Goal: Task Accomplishment & Management: Manage account settings

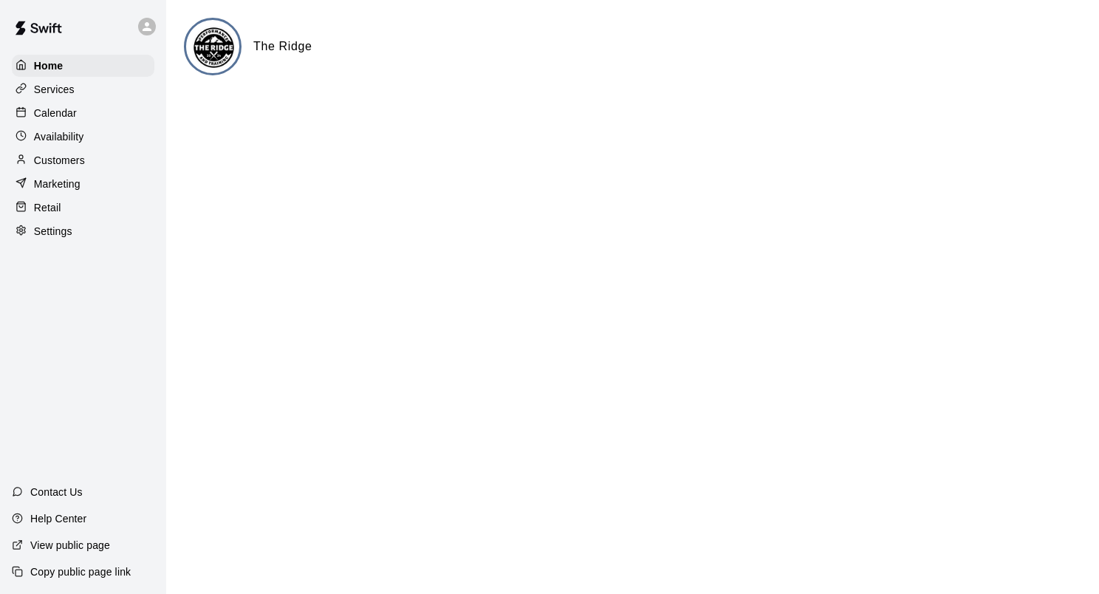
click at [77, 171] on div "Customers" at bounding box center [83, 160] width 143 height 22
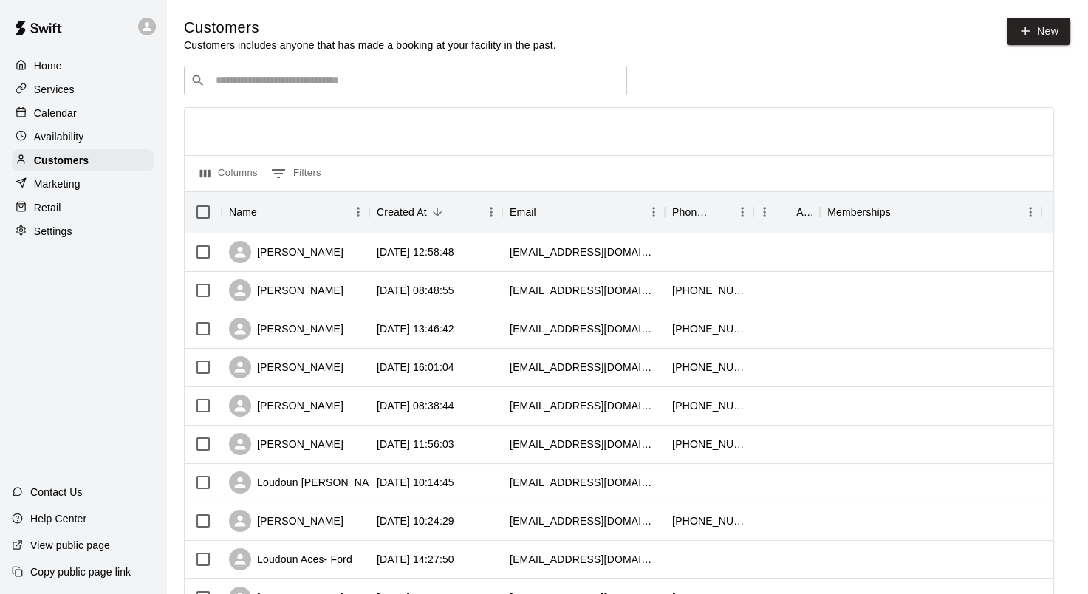
click at [101, 117] on div "Calendar" at bounding box center [83, 113] width 143 height 22
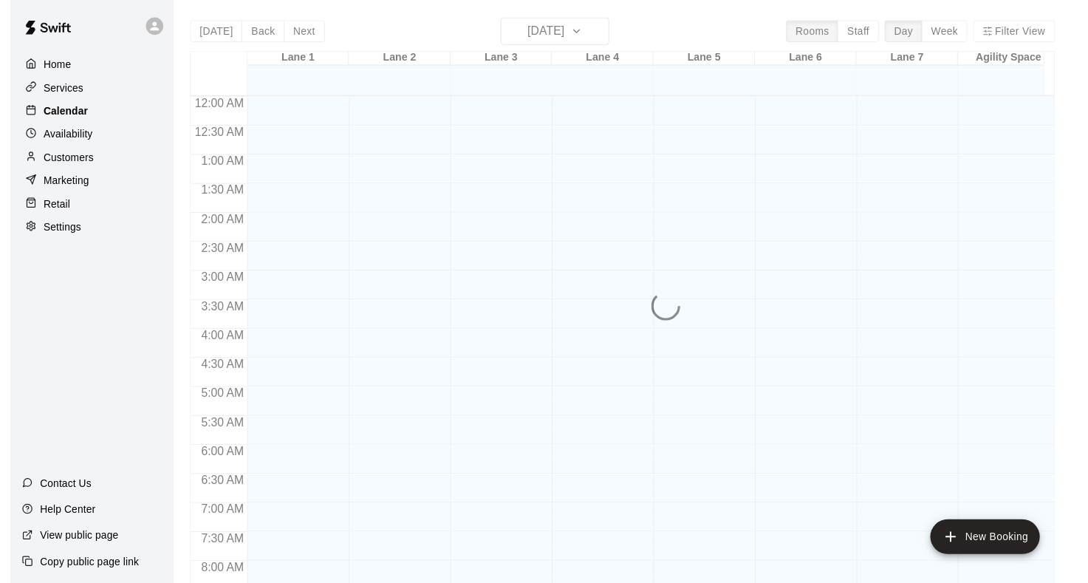
scroll to position [860, 0]
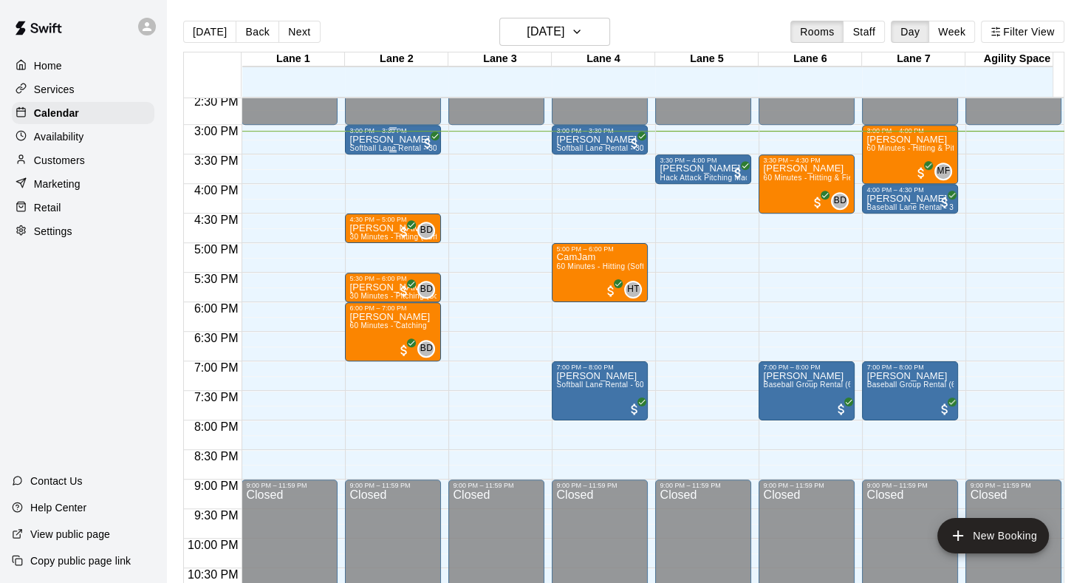
click at [387, 145] on span "Softball Lane Rental - 30 Minutes" at bounding box center [407, 148] width 117 height 8
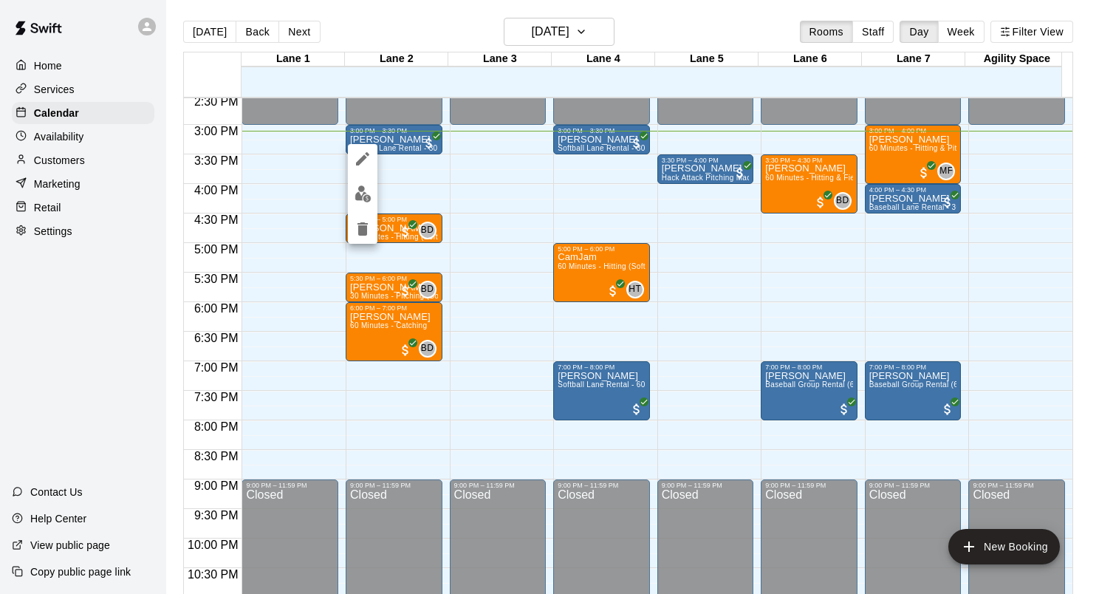
click at [372, 207] on div at bounding box center [363, 194] width 30 height 100
click at [366, 199] on img "edit" at bounding box center [362, 193] width 17 height 17
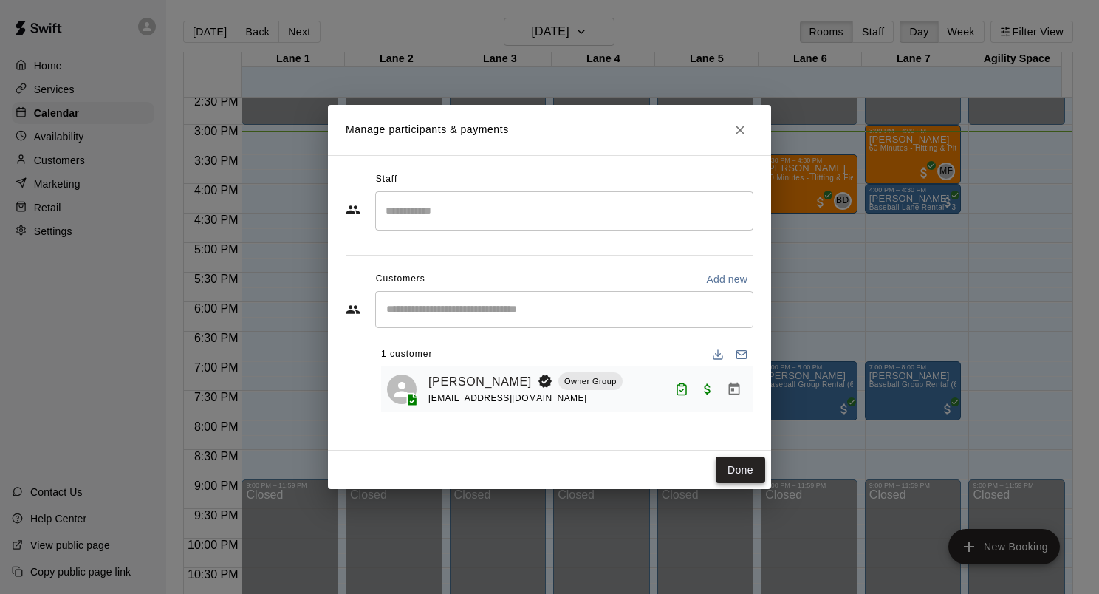
click at [741, 471] on button "Done" at bounding box center [740, 469] width 49 height 27
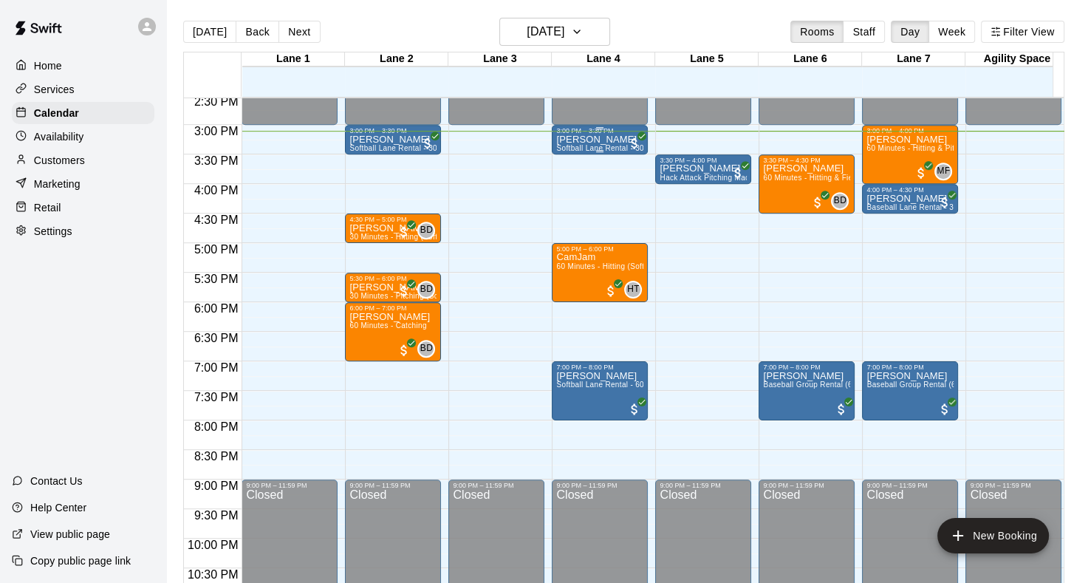
click at [597, 150] on div at bounding box center [599, 151] width 7 height 2
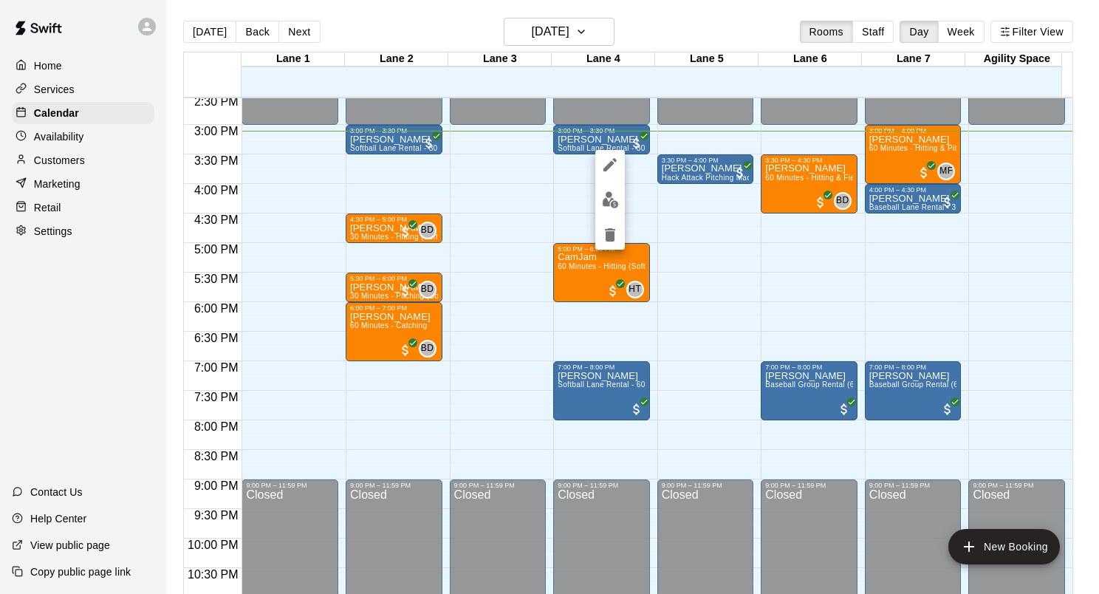
click at [611, 205] on img "edit" at bounding box center [610, 199] width 17 height 17
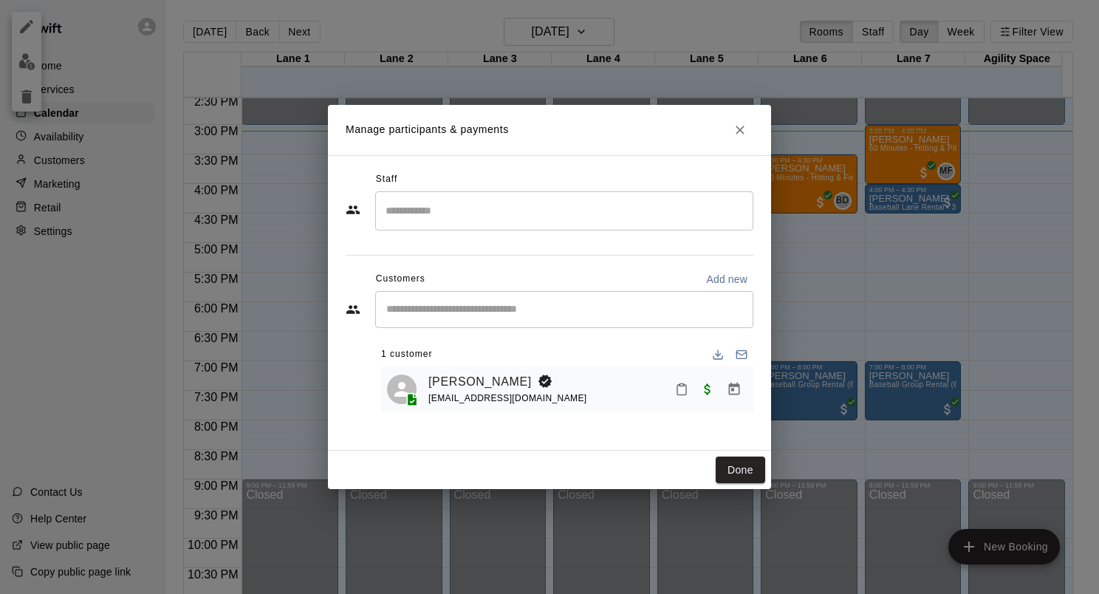
click at [683, 388] on icon "Mark attendance" at bounding box center [681, 389] width 13 height 13
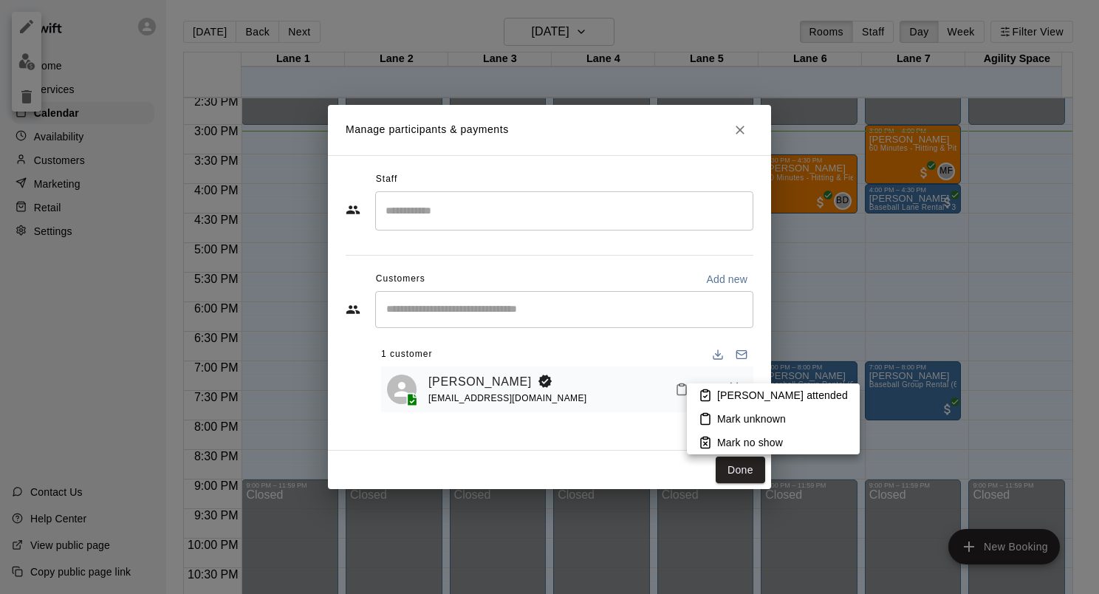
click at [758, 400] on p "[PERSON_NAME] attended" at bounding box center [782, 395] width 131 height 15
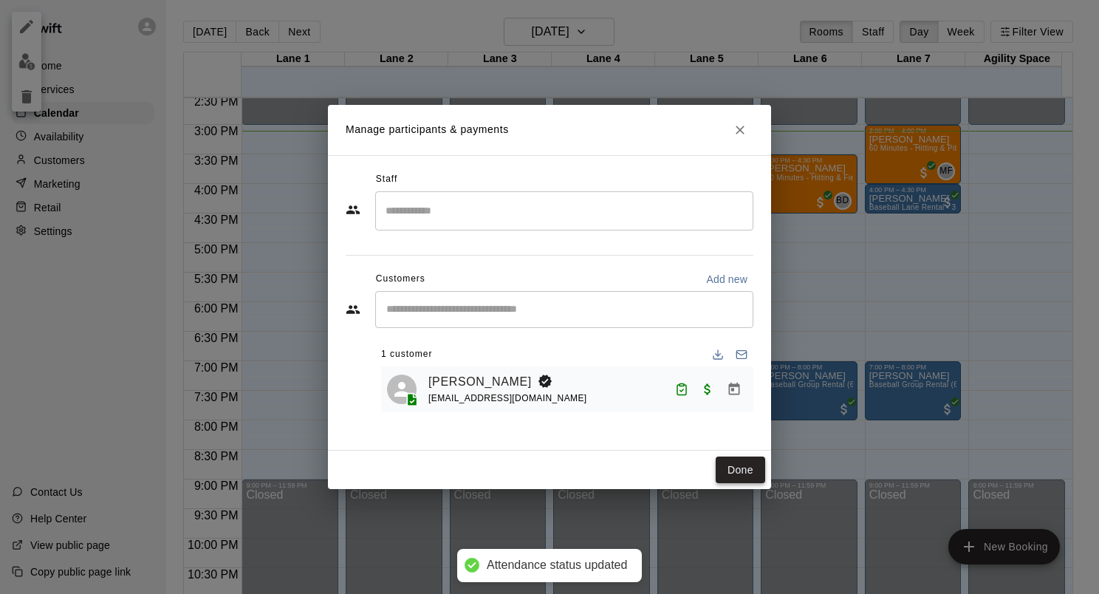
click at [739, 465] on button "Done" at bounding box center [740, 469] width 49 height 27
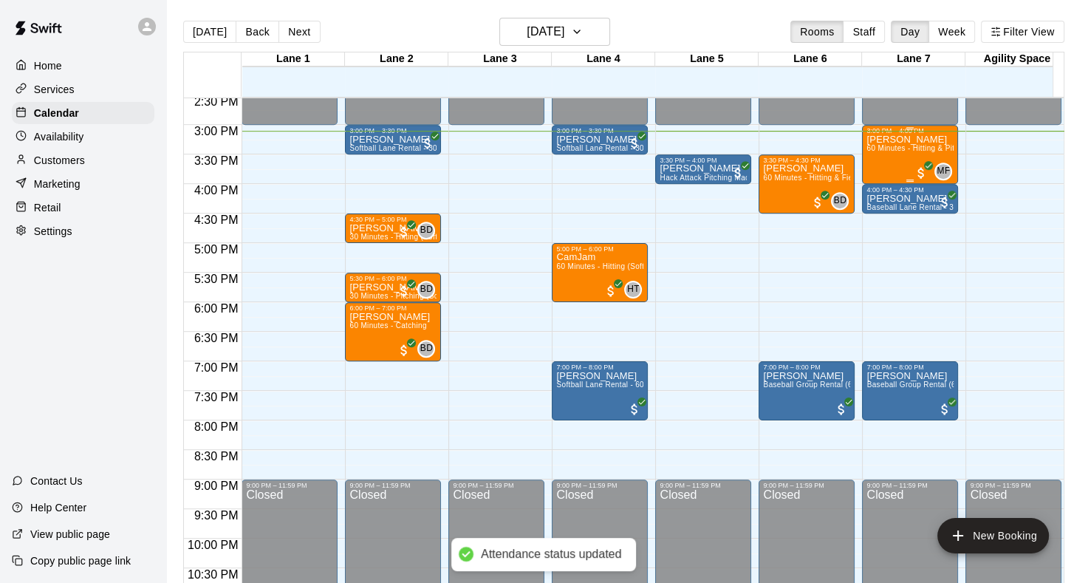
click at [907, 159] on div "Logan Halvorsen 60 Minutes - Hitting & Pitching (Baseball)" at bounding box center [909, 425] width 87 height 583
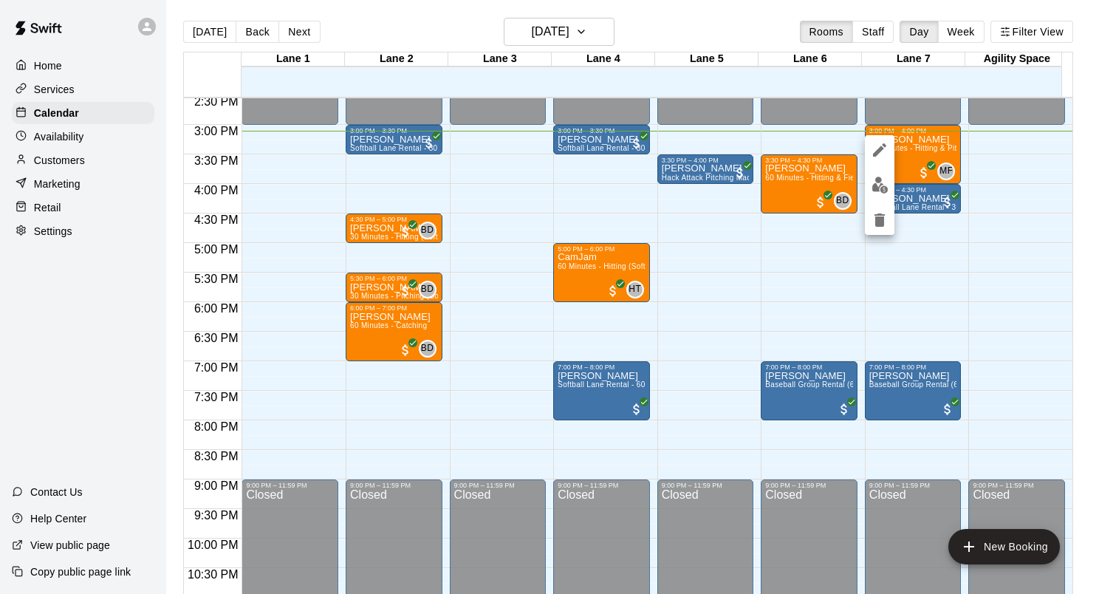
click at [877, 195] on button "edit" at bounding box center [880, 185] width 30 height 29
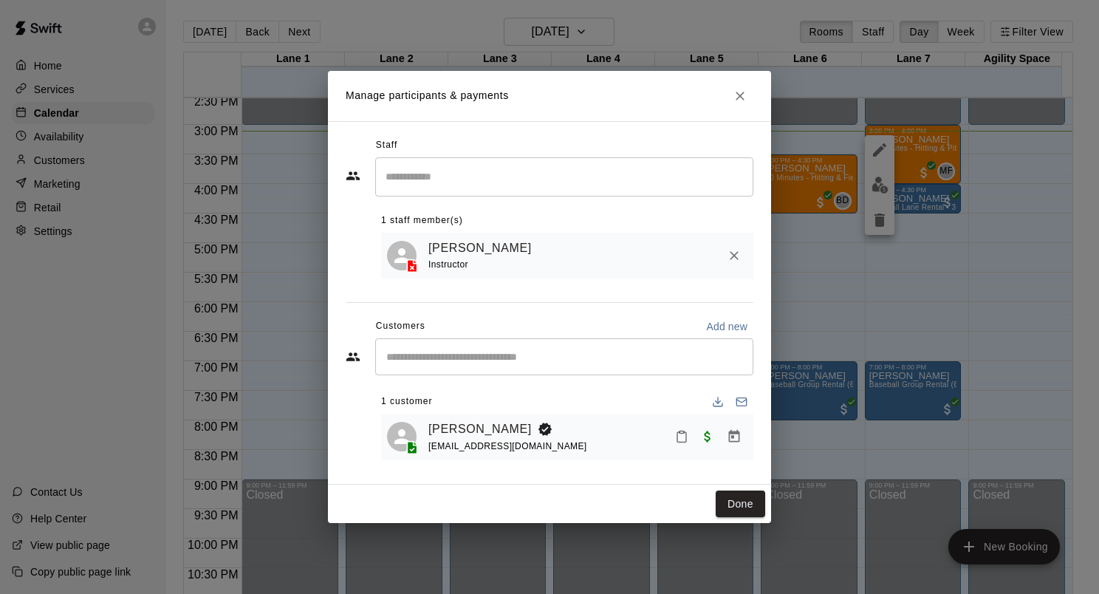
click at [682, 439] on icon "Mark attendance" at bounding box center [681, 436] width 13 height 13
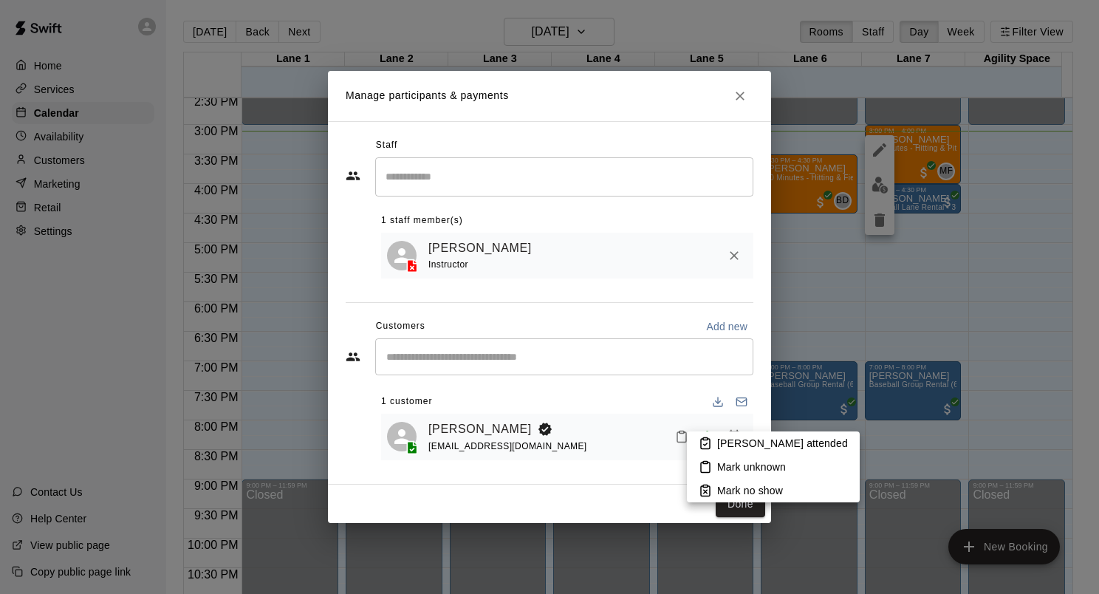
click at [756, 444] on p "[PERSON_NAME] attended" at bounding box center [782, 443] width 131 height 15
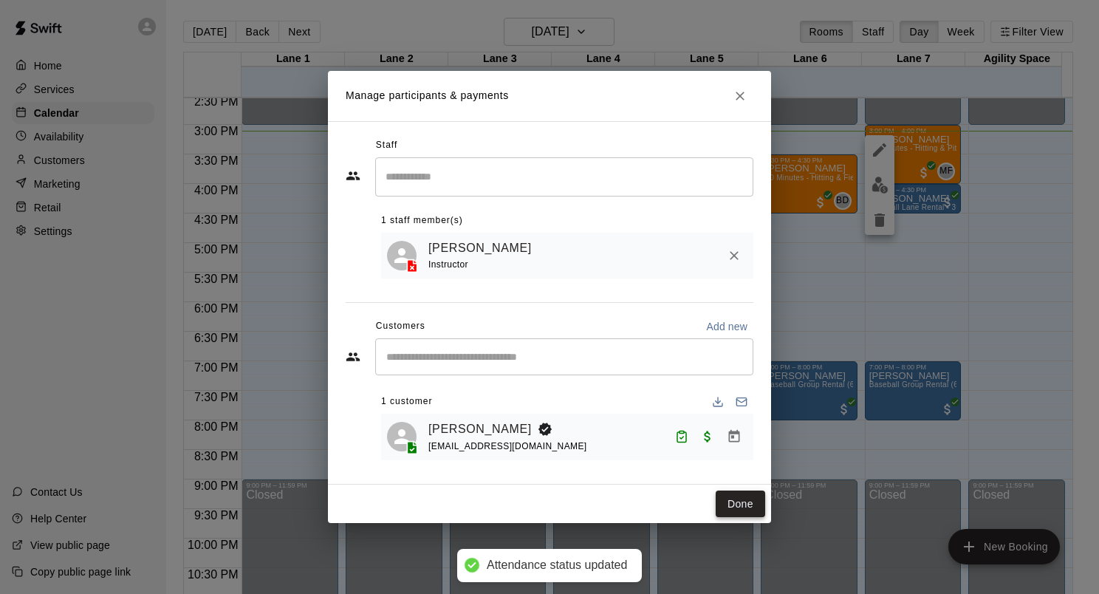
click at [739, 508] on button "Done" at bounding box center [740, 503] width 49 height 27
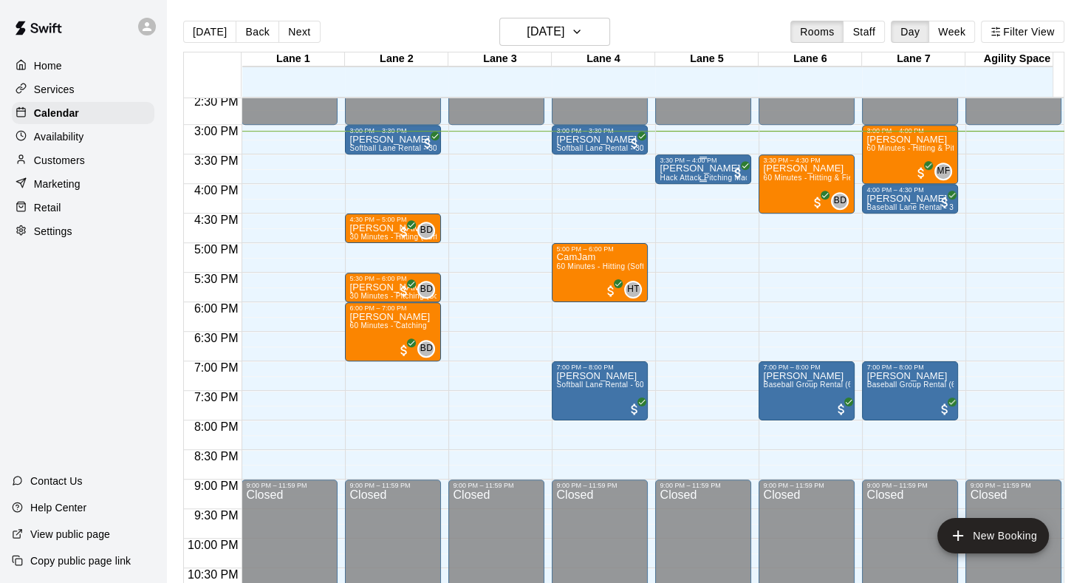
click at [699, 180] on div at bounding box center [702, 180] width 7 height 2
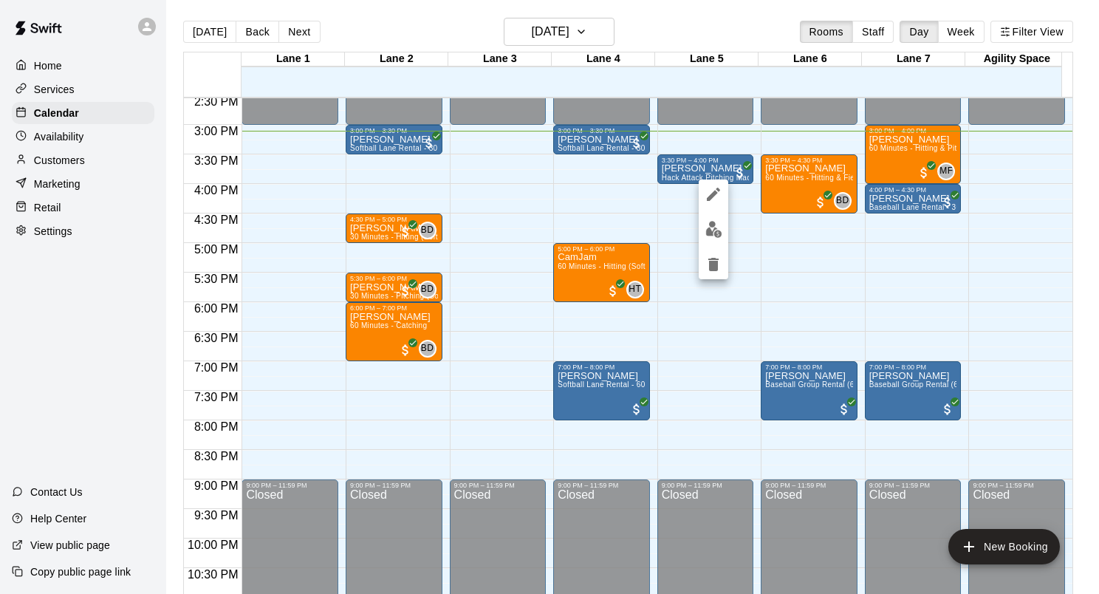
click at [719, 233] on img "edit" at bounding box center [713, 229] width 17 height 17
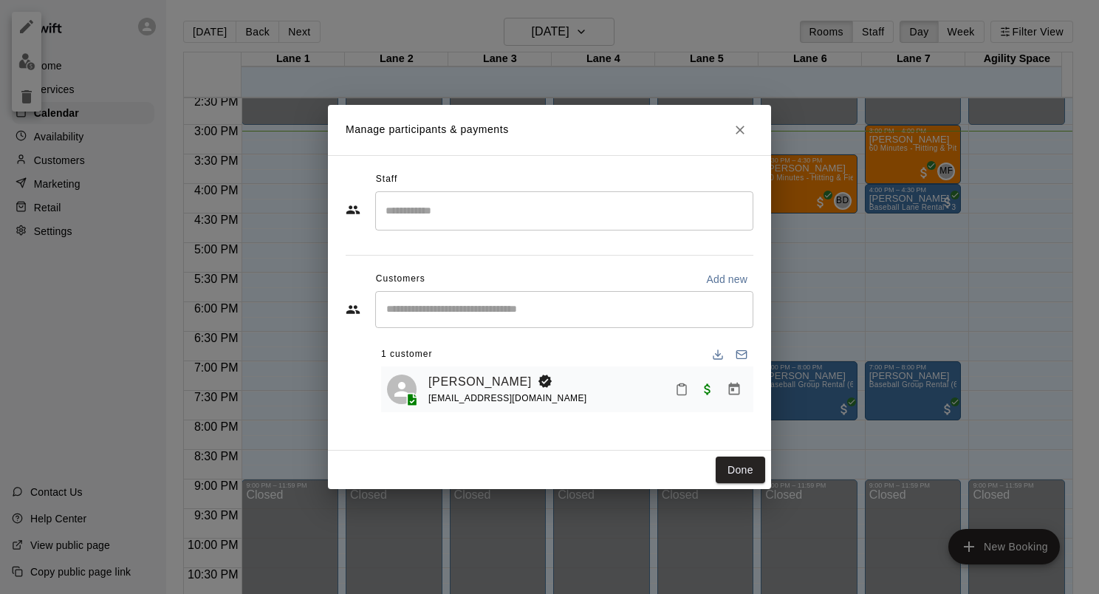
click at [687, 385] on icon "Mark attendance" at bounding box center [681, 389] width 13 height 13
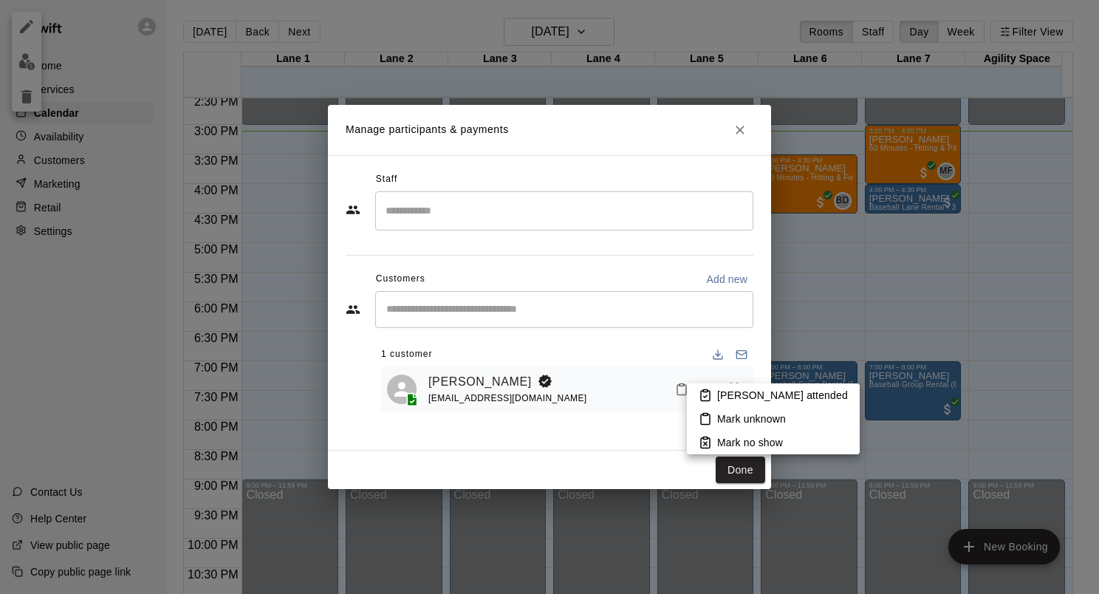
click at [751, 393] on p "[PERSON_NAME] attended" at bounding box center [782, 395] width 131 height 15
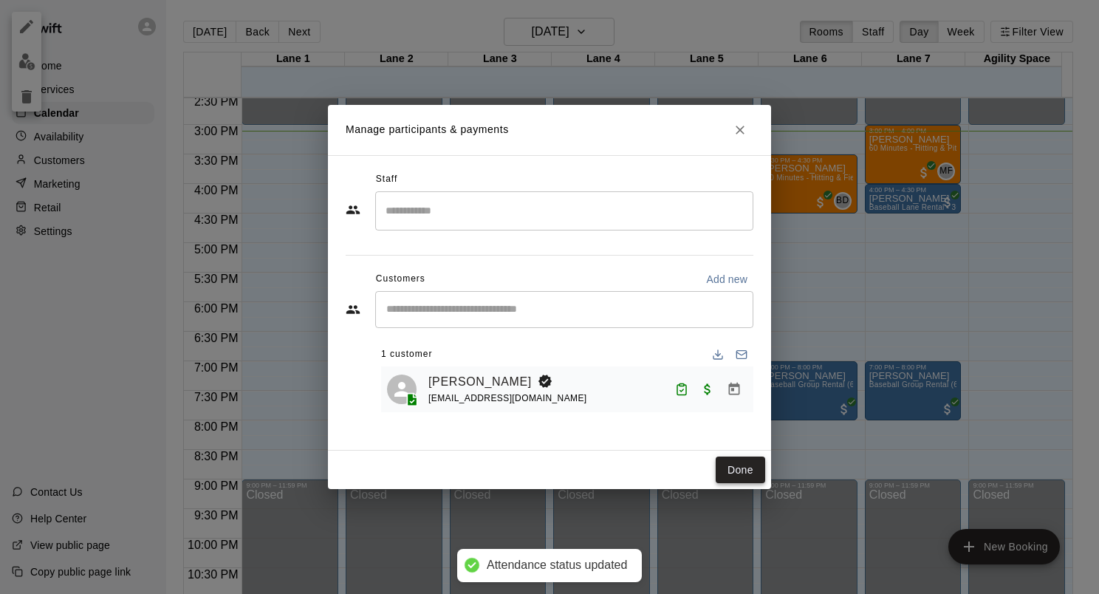
click at [737, 476] on button "Done" at bounding box center [740, 469] width 49 height 27
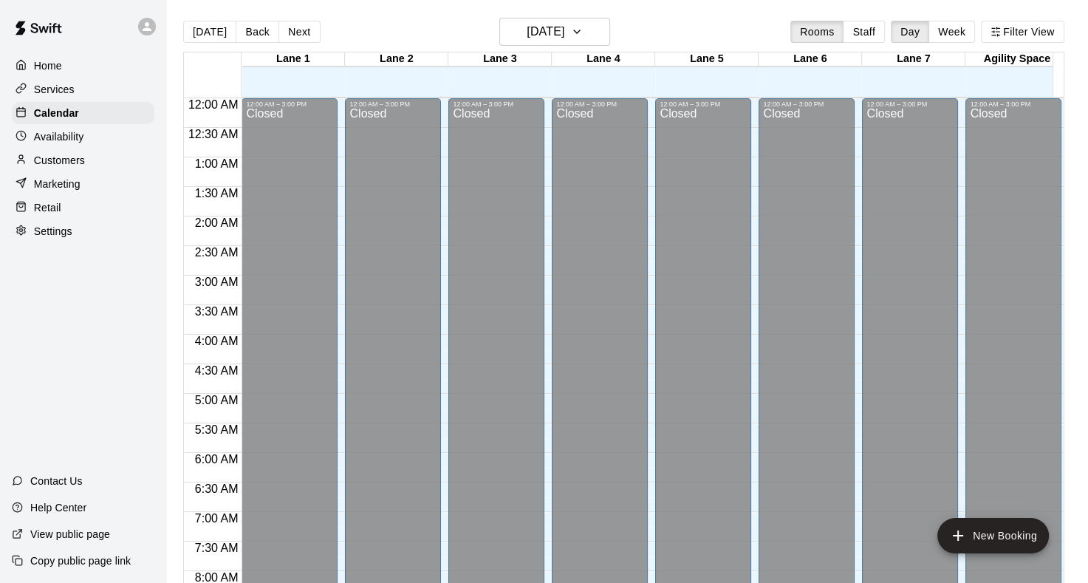
scroll to position [860, 0]
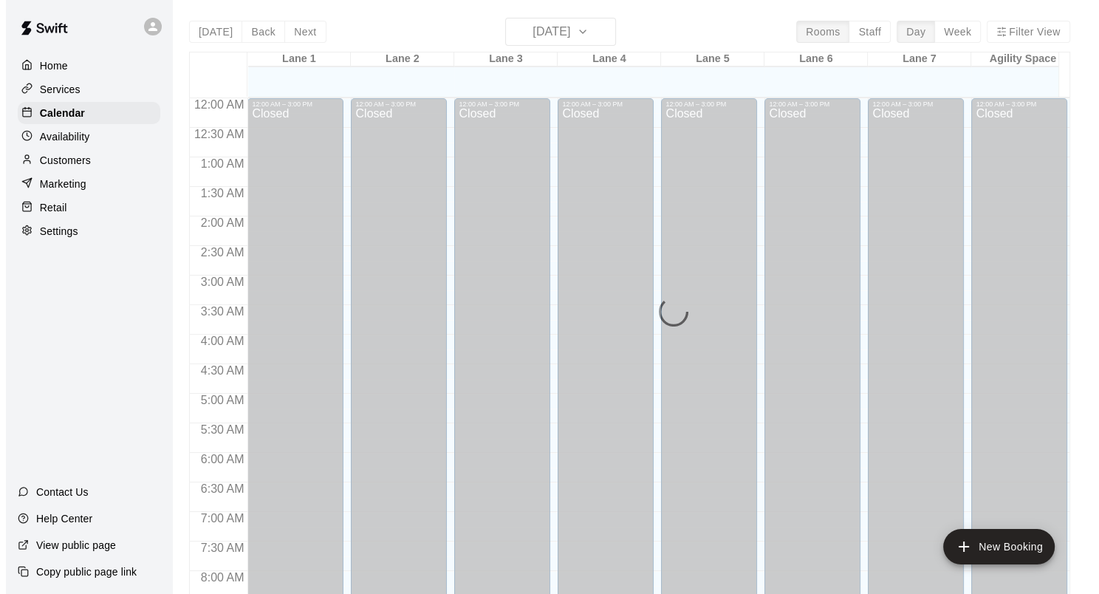
scroll to position [860, 0]
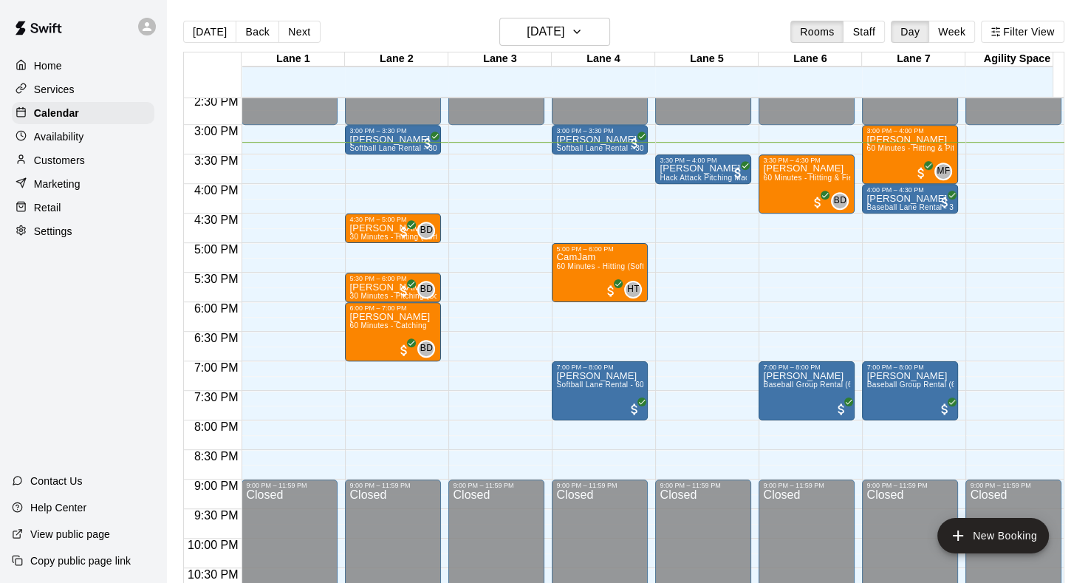
click at [90, 156] on div "Customers" at bounding box center [83, 160] width 143 height 22
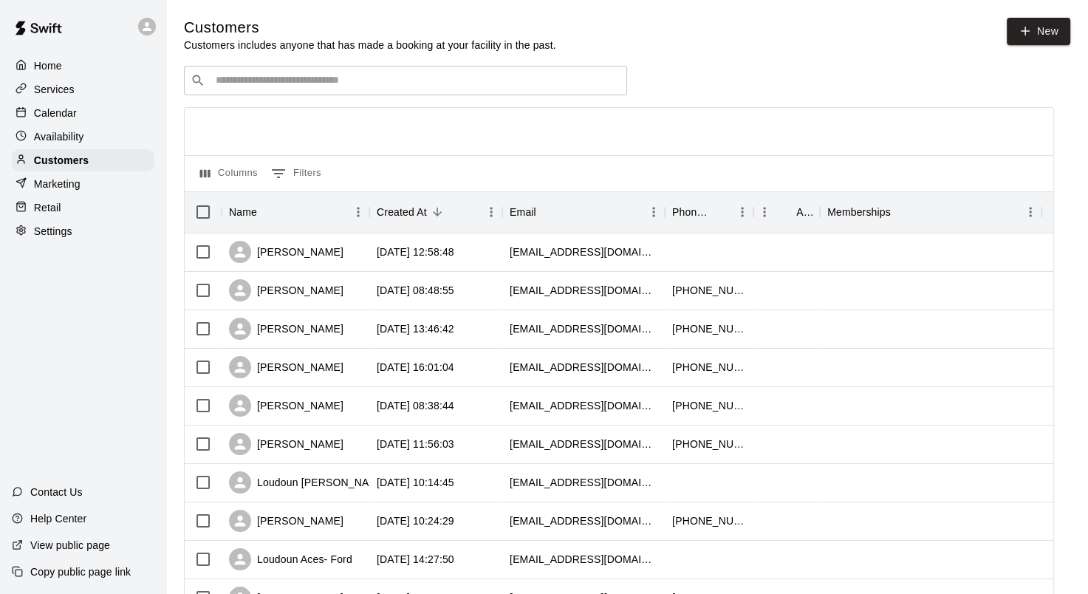
click at [313, 86] on input "Search customers by name or email" at bounding box center [415, 80] width 409 height 15
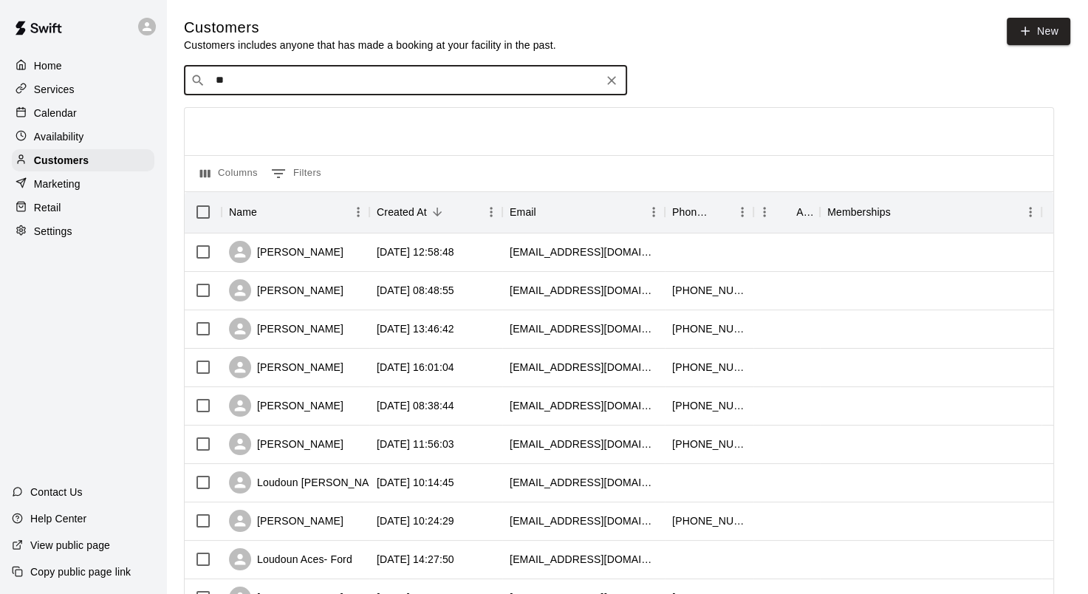
type input "***"
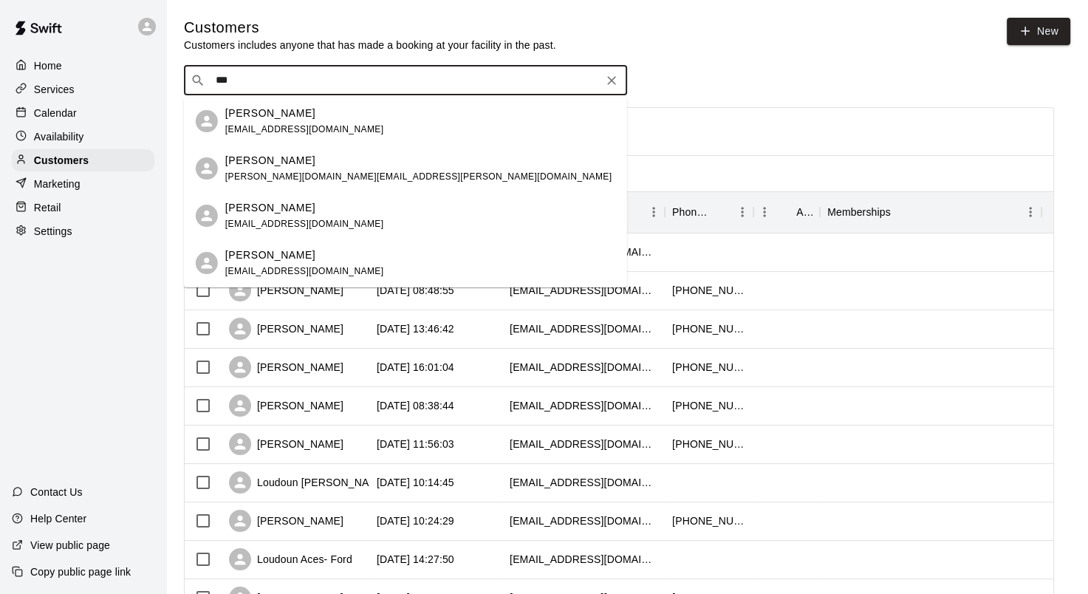
click at [359, 167] on div "Zack Ford zachary.c.ford@gmail.com" at bounding box center [420, 169] width 390 height 32
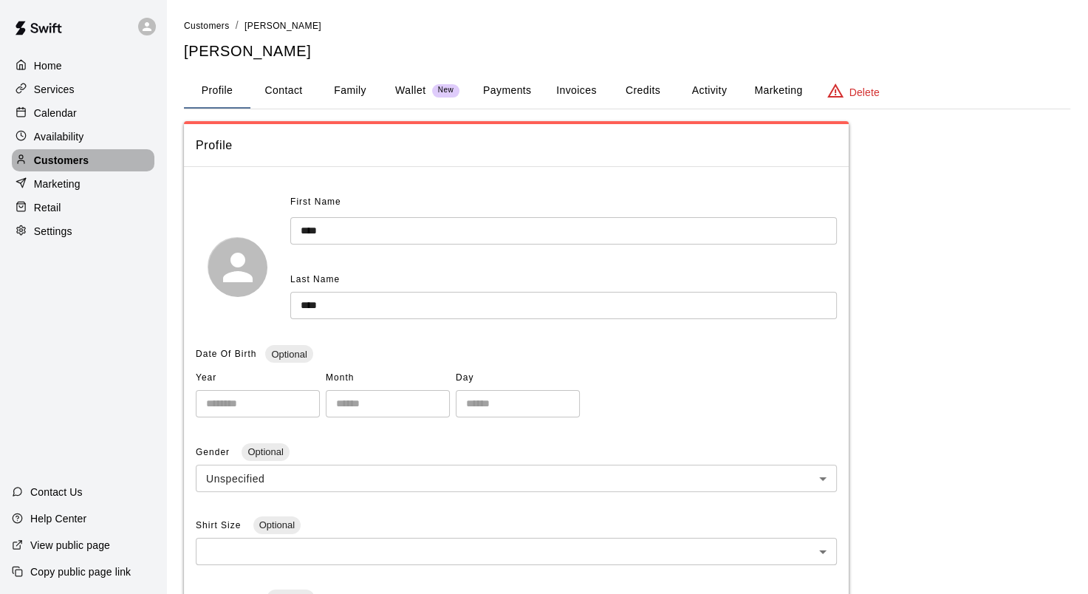
click at [103, 165] on div "Customers" at bounding box center [83, 160] width 143 height 22
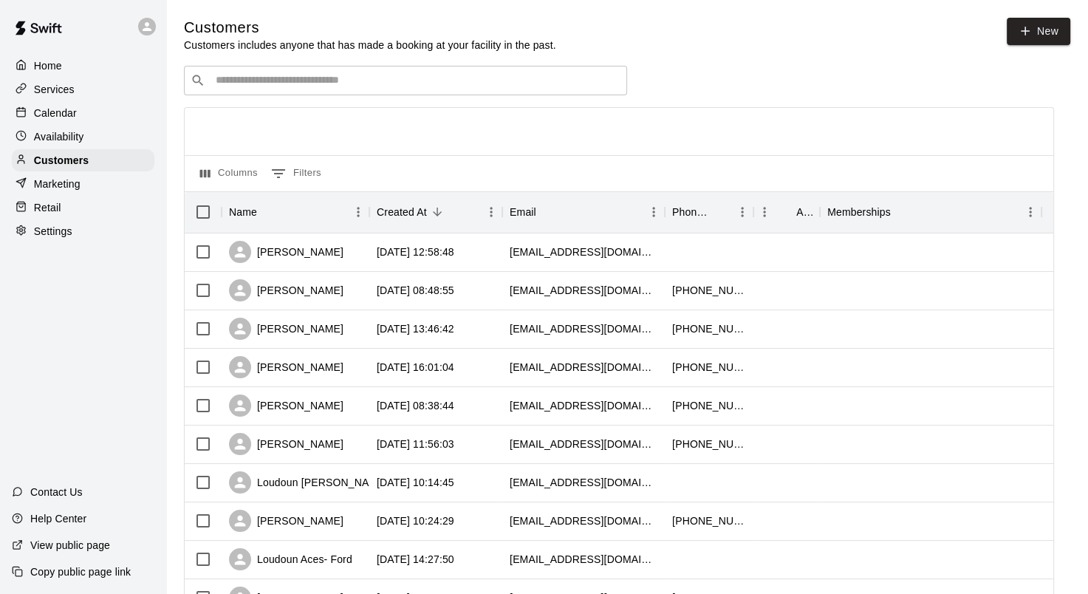
click at [210, 83] on div "​ ​" at bounding box center [405, 81] width 443 height 30
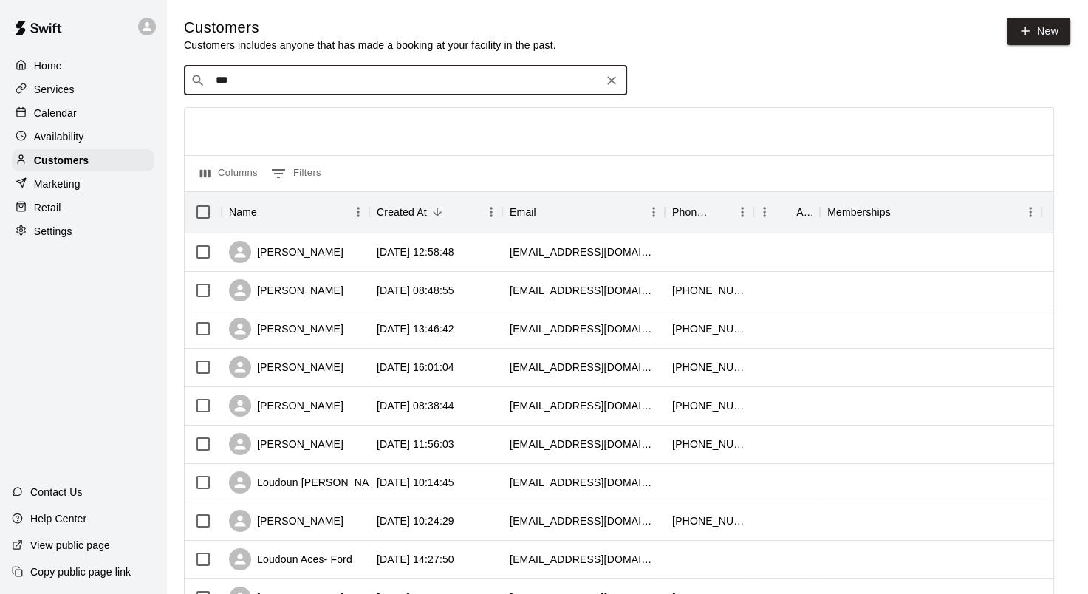
type input "****"
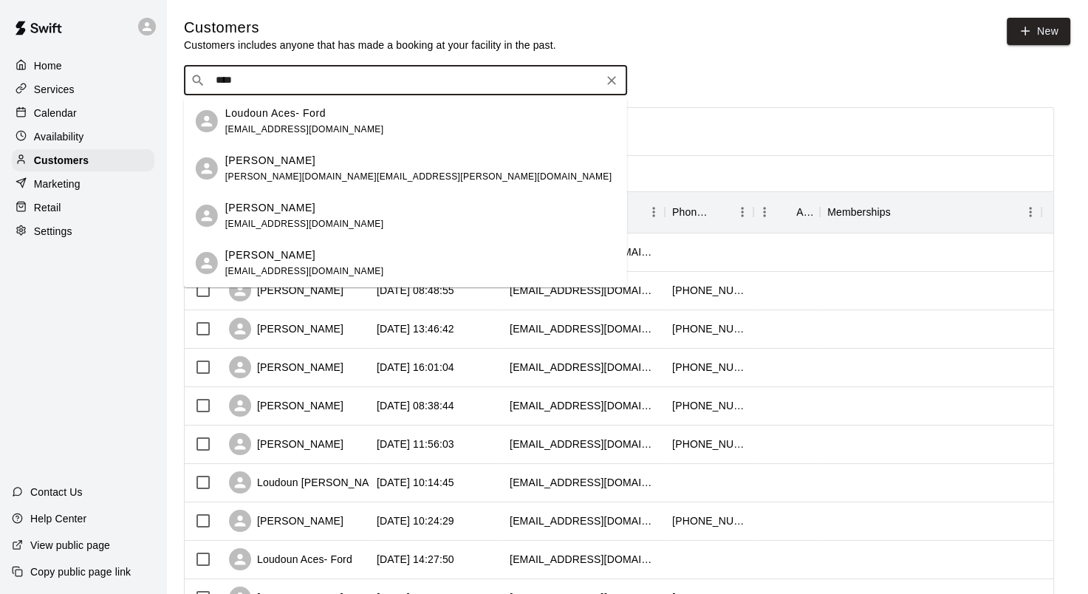
click at [352, 114] on div "Loudoun Aces- Ford fordloudounaces@gmail.com" at bounding box center [420, 122] width 390 height 32
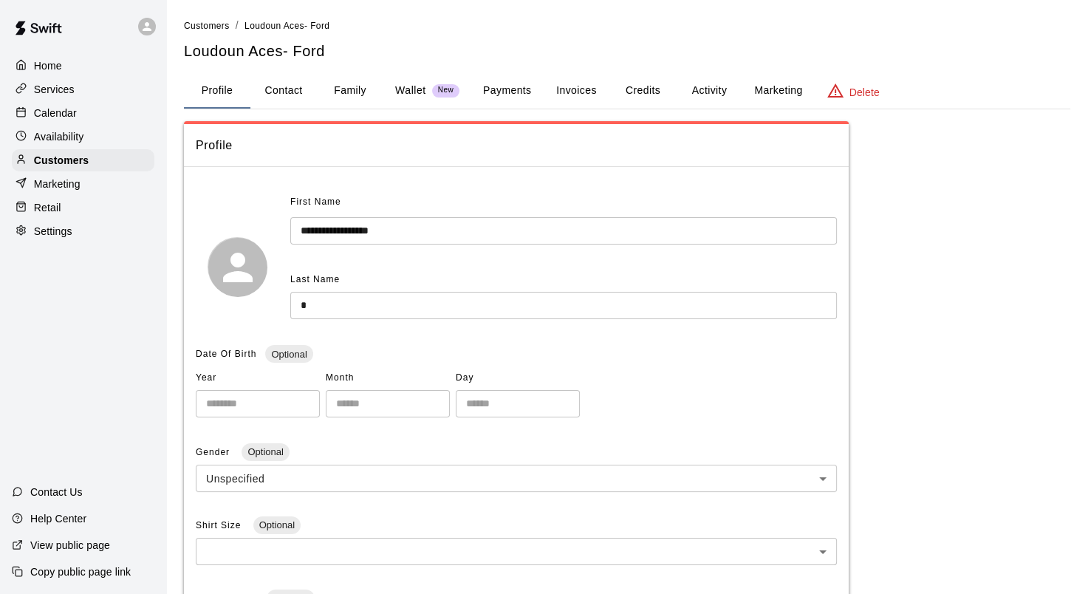
click at [510, 86] on button "Payments" at bounding box center [507, 90] width 72 height 35
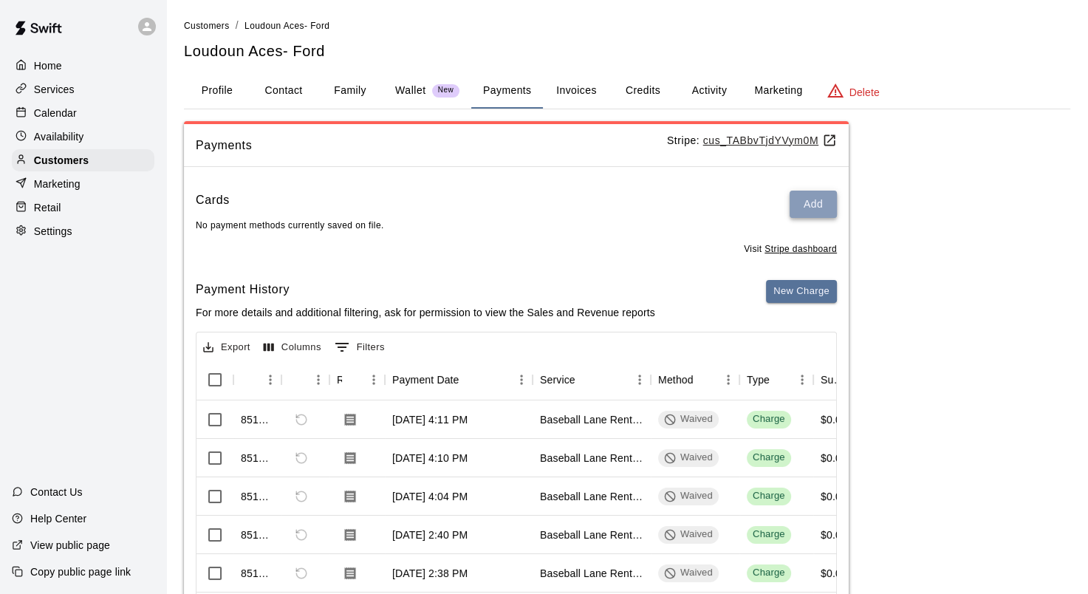
click at [809, 205] on button "Add" at bounding box center [812, 204] width 47 height 27
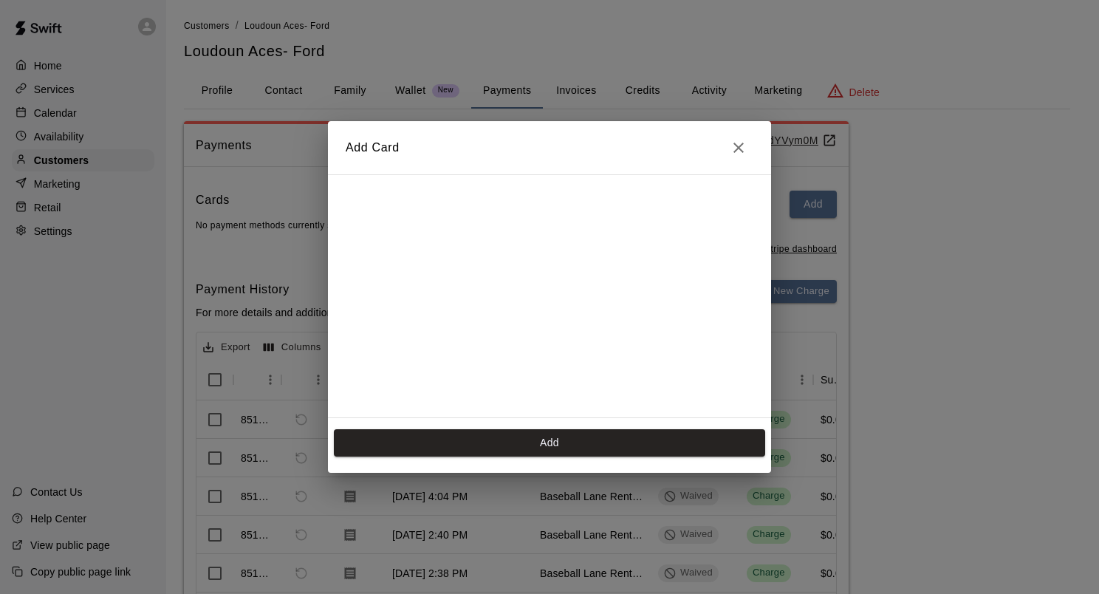
scroll to position [237, 0]
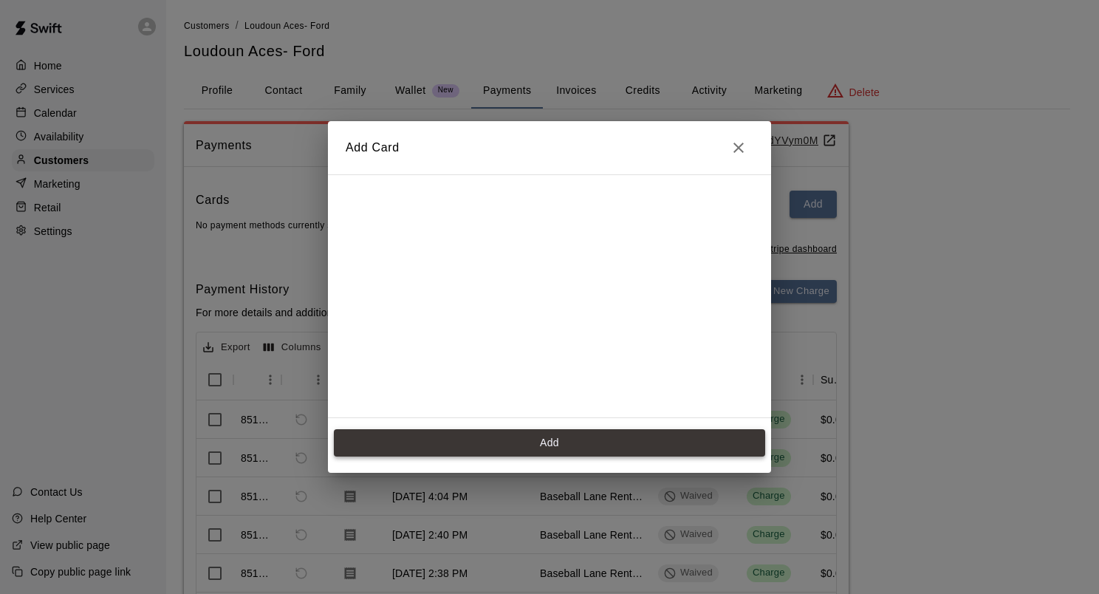
click at [559, 444] on button "Add" at bounding box center [549, 442] width 431 height 27
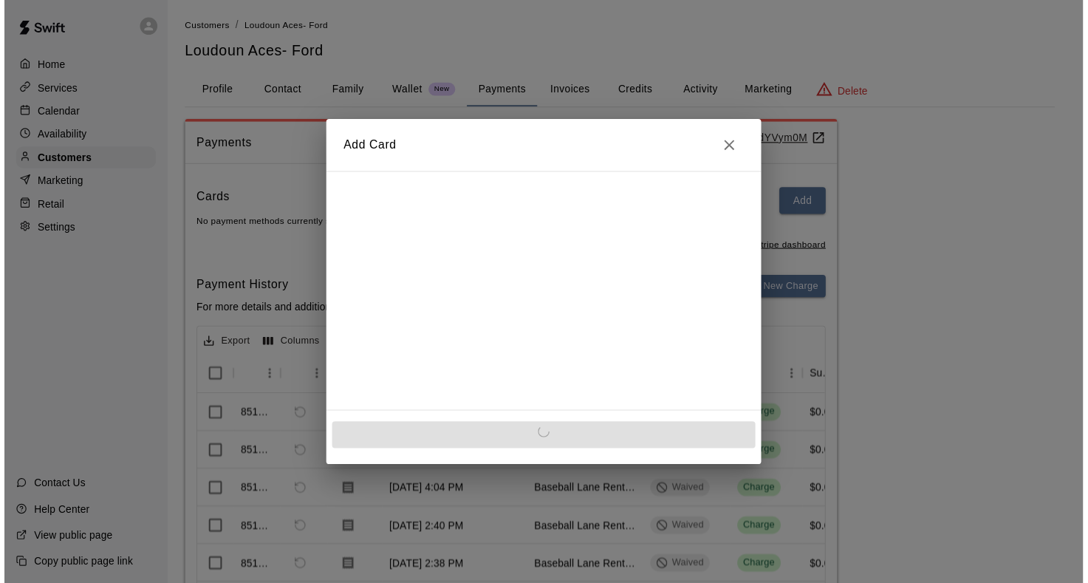
scroll to position [0, 0]
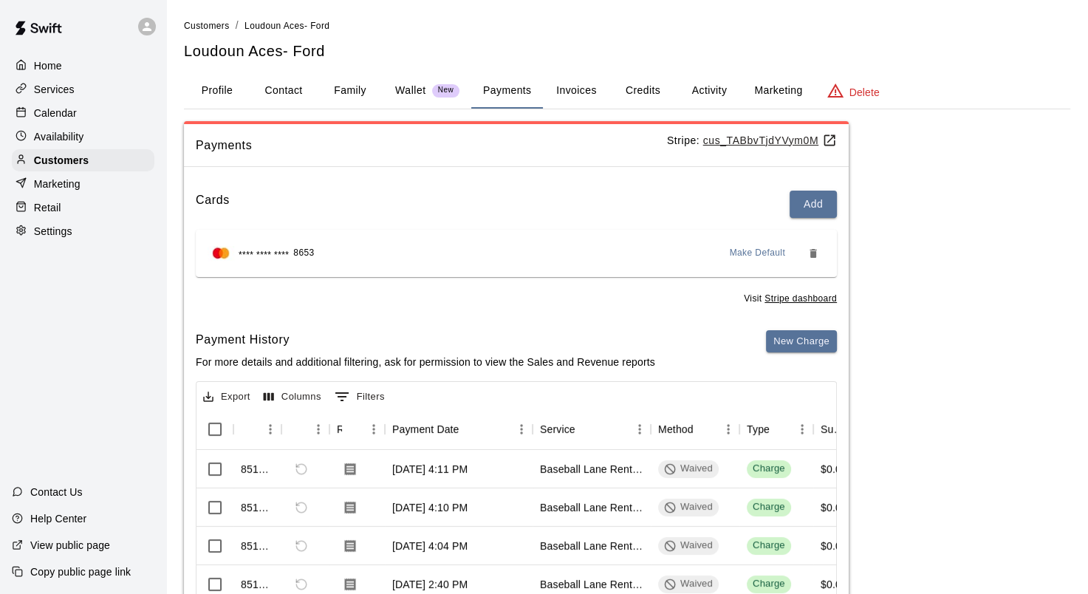
click at [68, 117] on p "Calendar" at bounding box center [55, 113] width 43 height 15
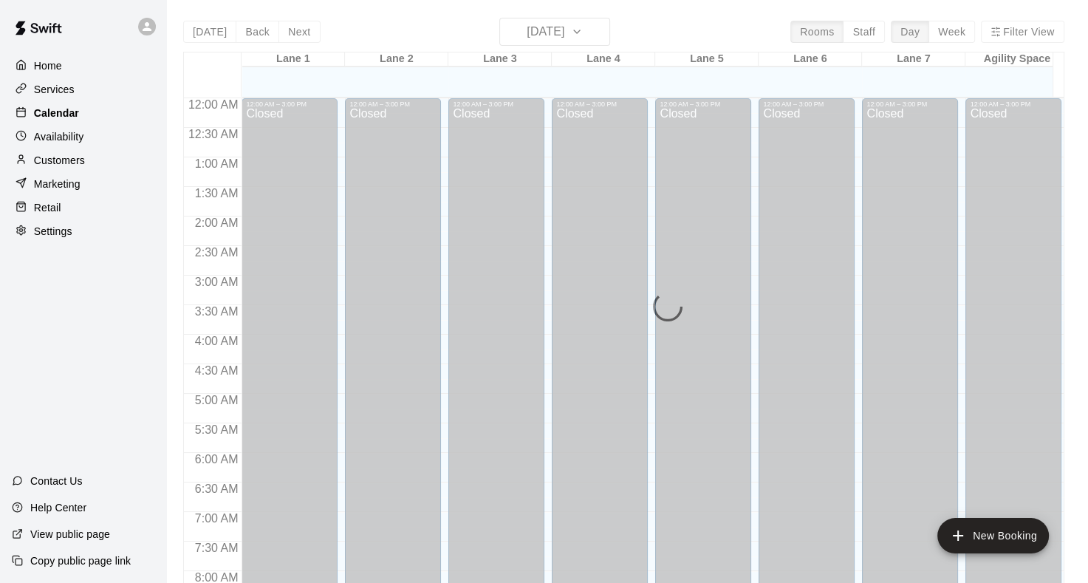
scroll to position [860, 0]
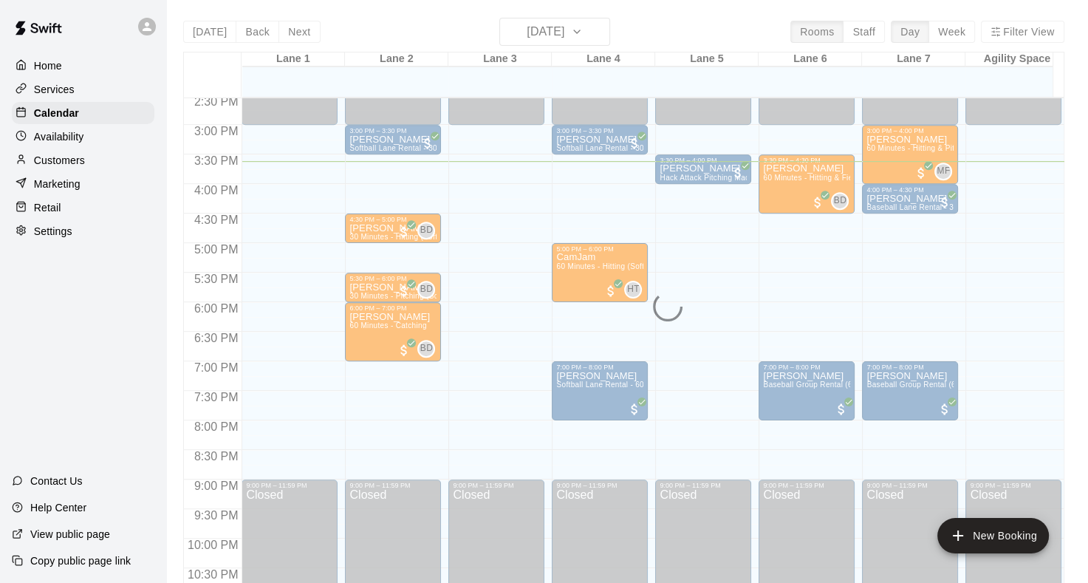
click at [46, 161] on p "Customers" at bounding box center [59, 160] width 51 height 15
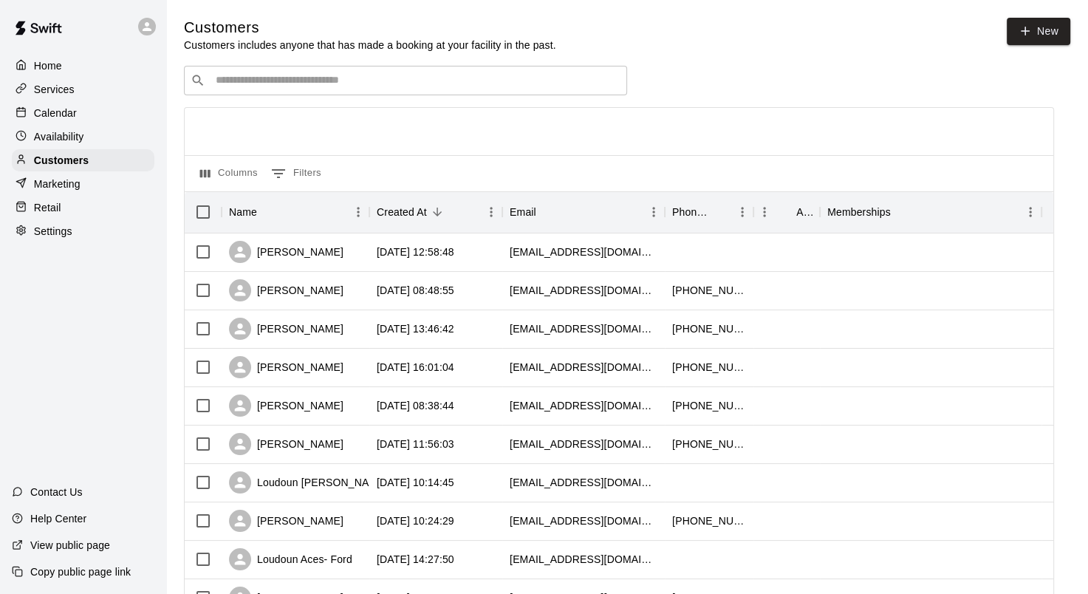
click at [66, 116] on p "Calendar" at bounding box center [55, 113] width 43 height 15
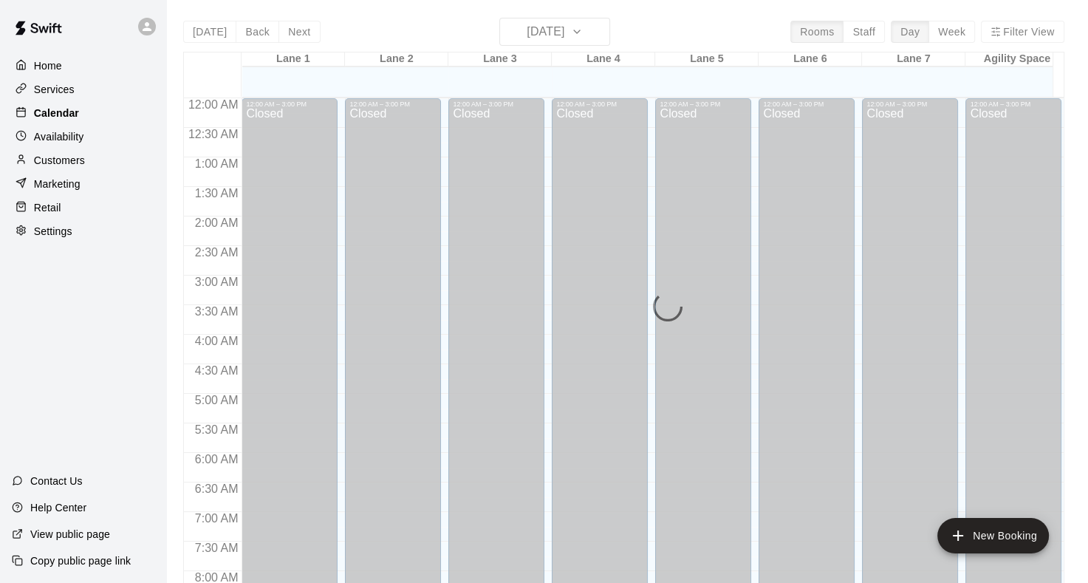
scroll to position [860, 0]
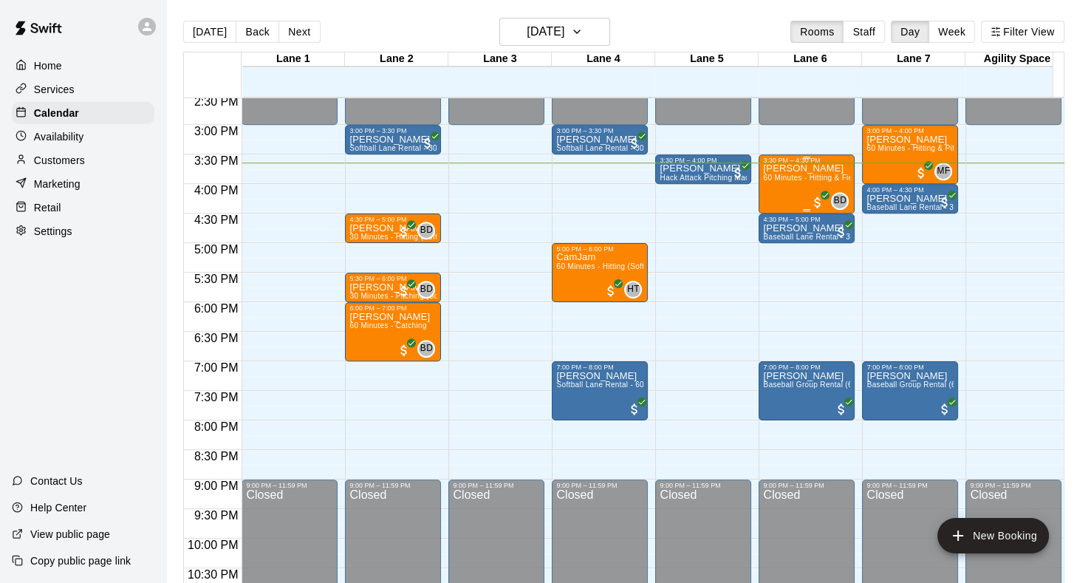
click at [780, 176] on span "60 Minutes - Hitting & Fielding (Baseball)" at bounding box center [835, 178] width 144 height 8
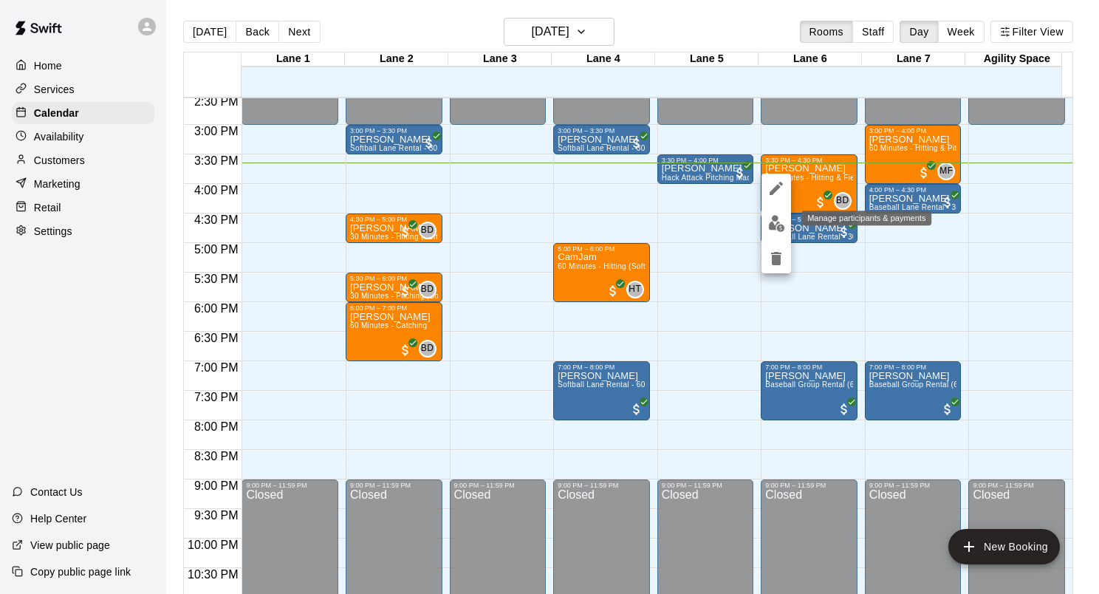
click at [778, 221] on img "edit" at bounding box center [776, 223] width 17 height 17
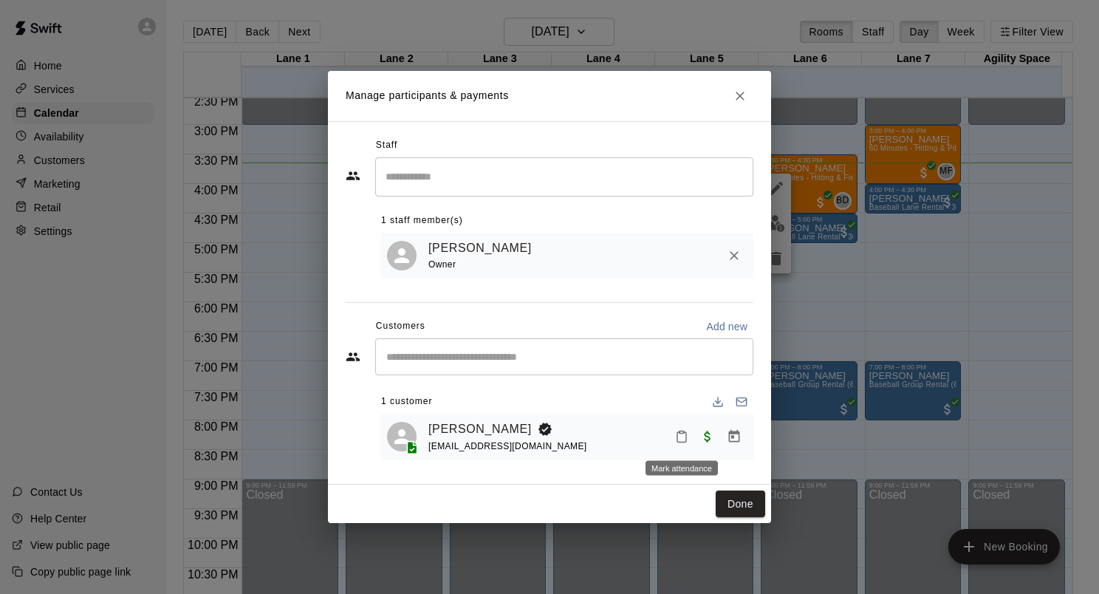
click at [685, 442] on icon "Mark attendance" at bounding box center [681, 437] width 9 height 10
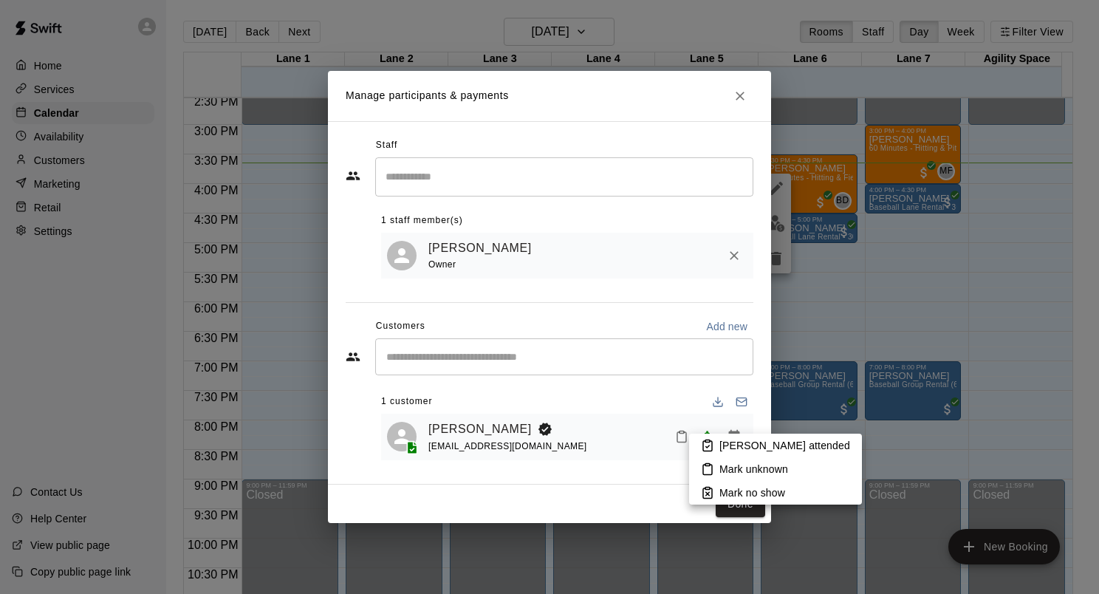
click at [724, 439] on p "[PERSON_NAME] attended" at bounding box center [784, 445] width 131 height 15
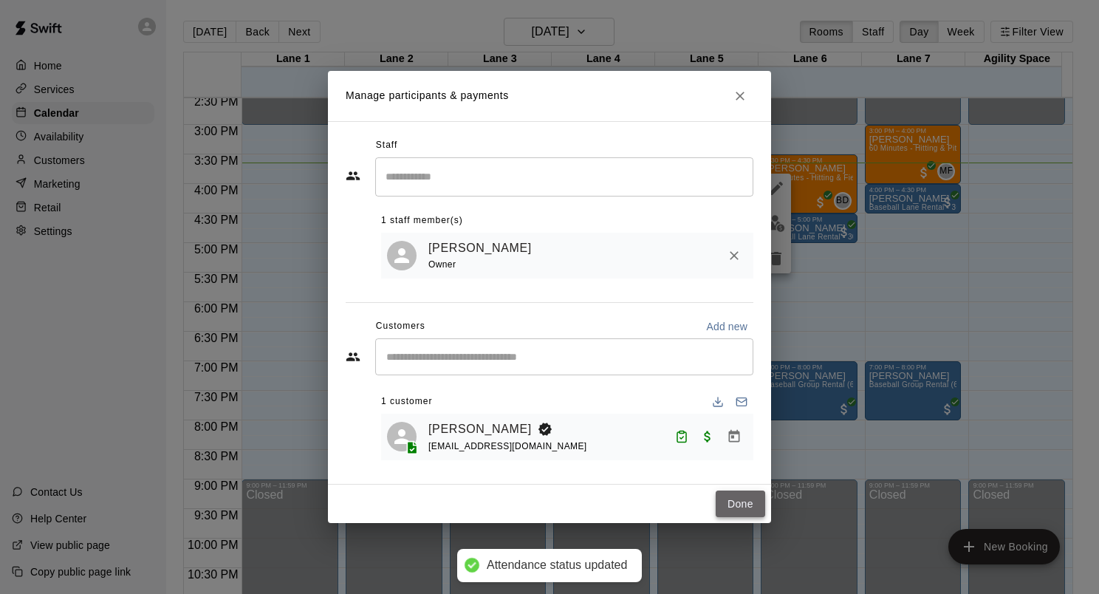
click at [747, 502] on button "Done" at bounding box center [740, 503] width 49 height 27
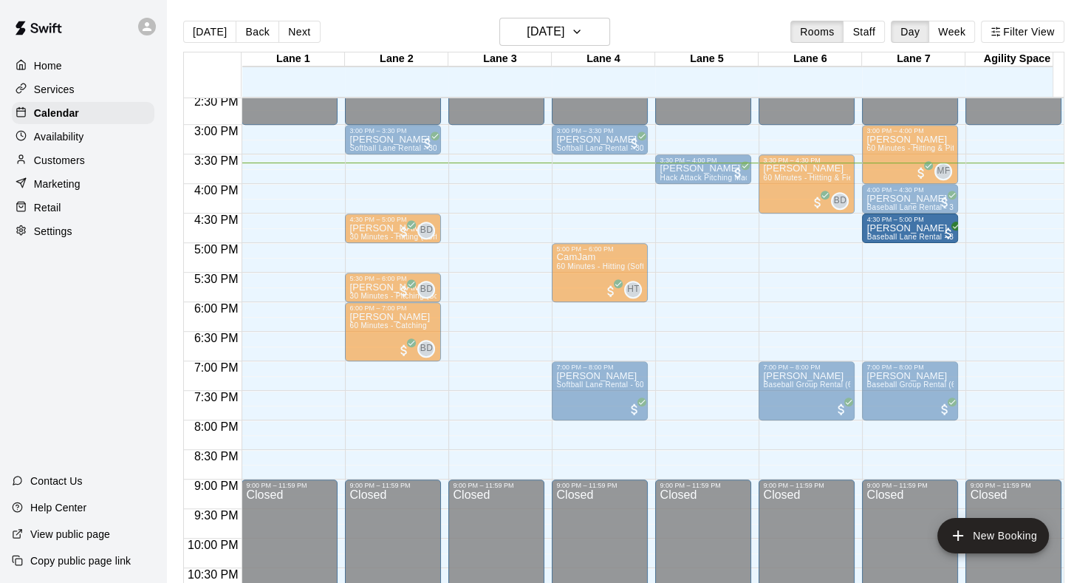
drag, startPoint x: 806, startPoint y: 233, endPoint x: 870, endPoint y: 233, distance: 64.3
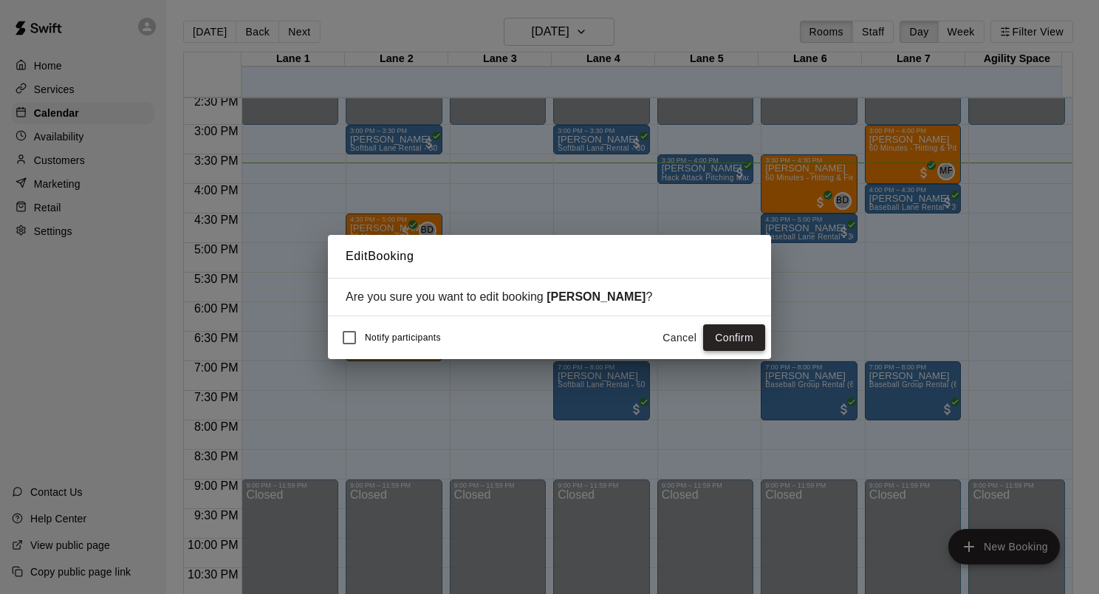
click at [722, 330] on button "Confirm" at bounding box center [734, 337] width 62 height 27
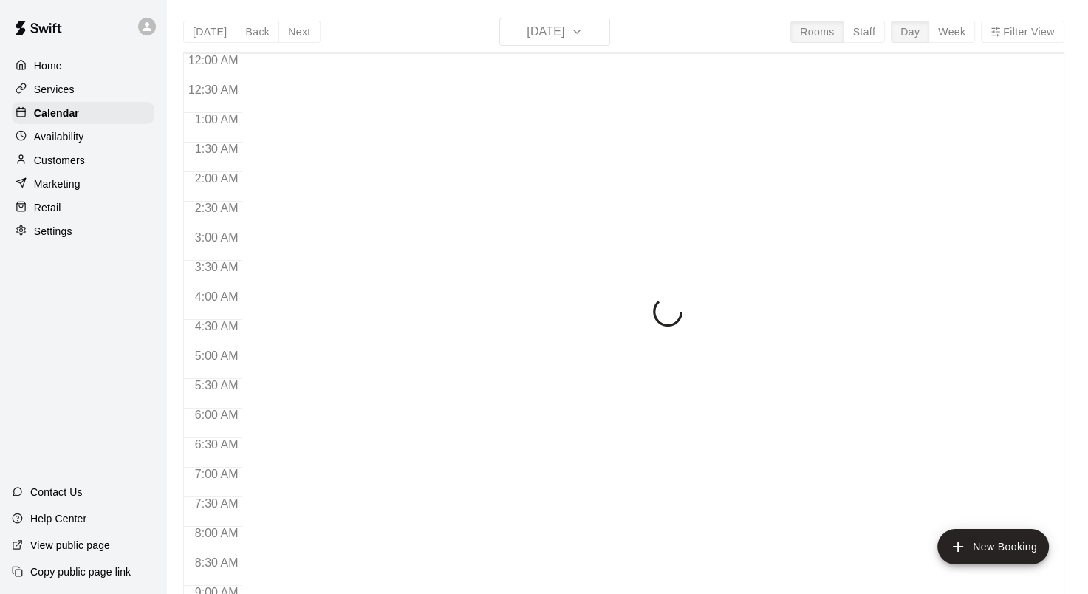
scroll to position [860, 0]
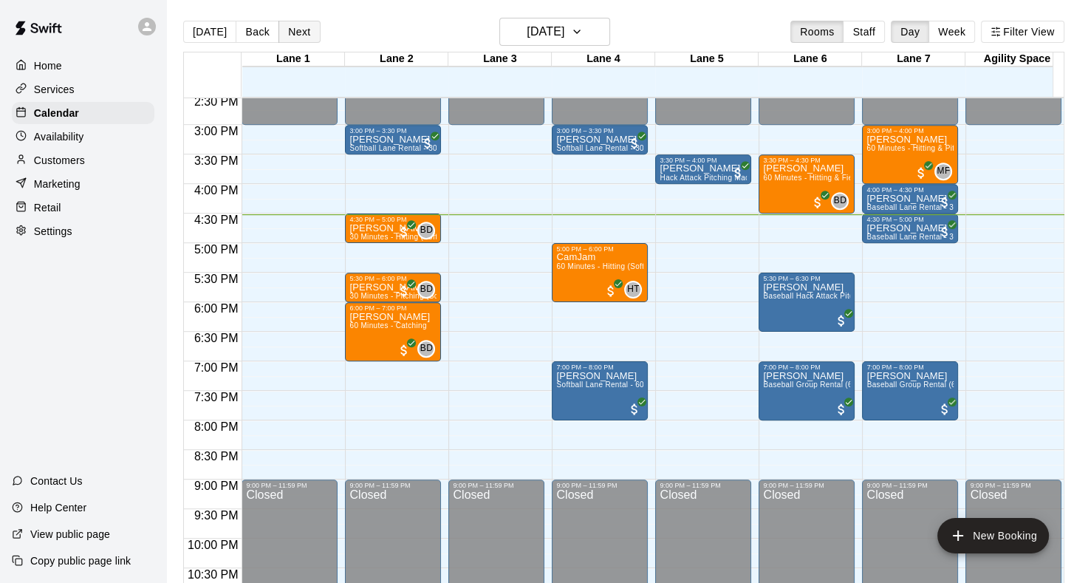
click at [299, 36] on button "Next" at bounding box center [298, 32] width 41 height 22
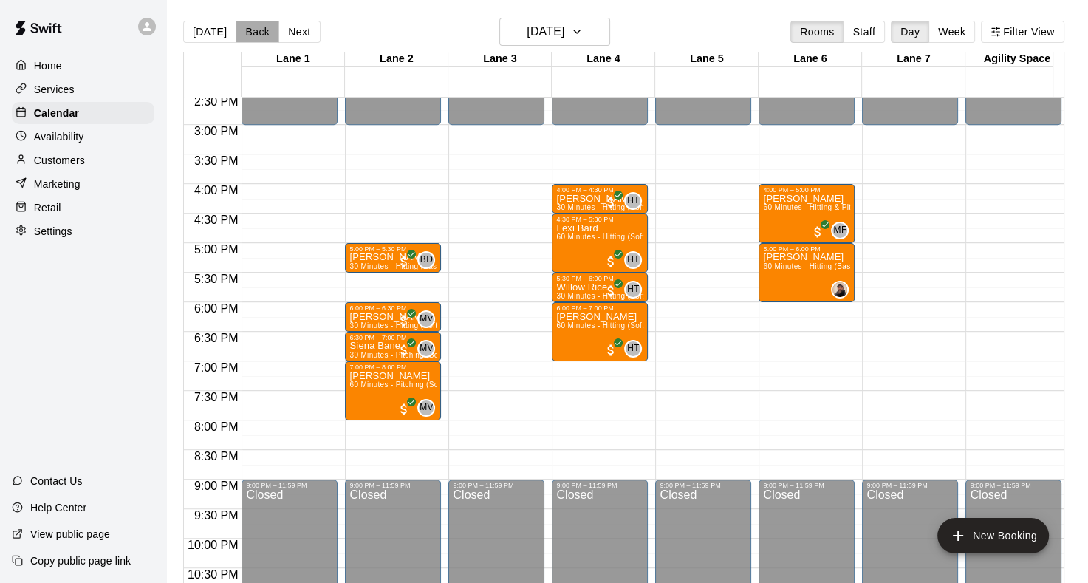
click at [247, 32] on button "Back" at bounding box center [258, 32] width 44 height 22
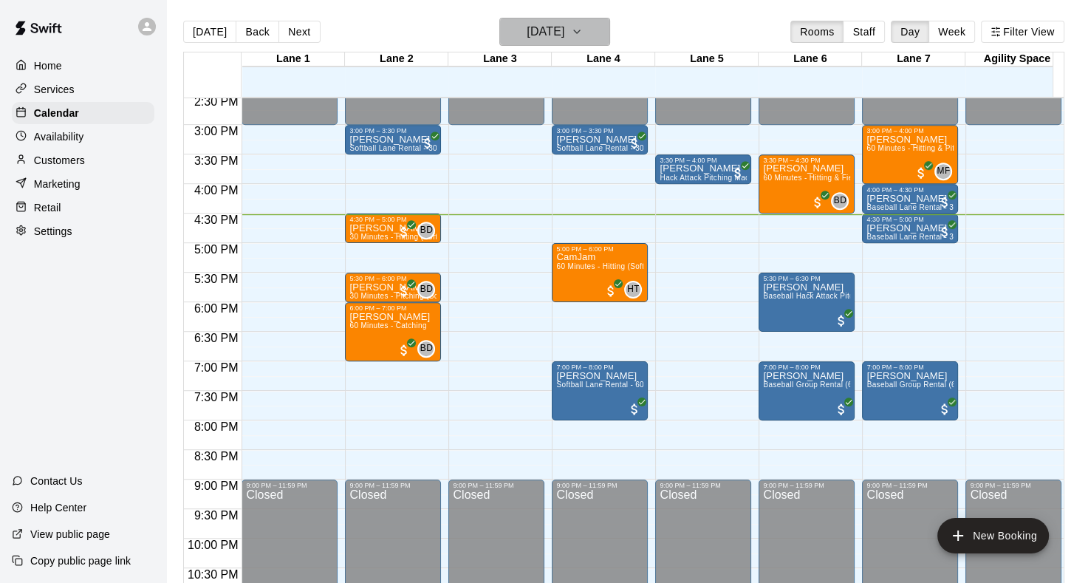
click at [583, 31] on icon "button" at bounding box center [577, 32] width 12 height 18
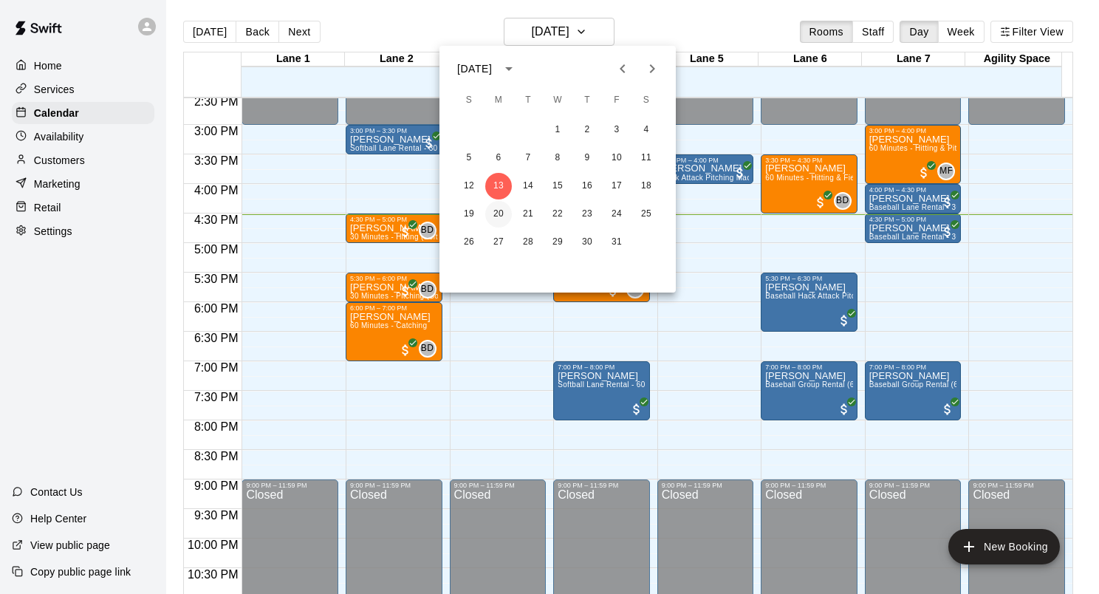
click at [499, 216] on button "20" at bounding box center [498, 214] width 27 height 27
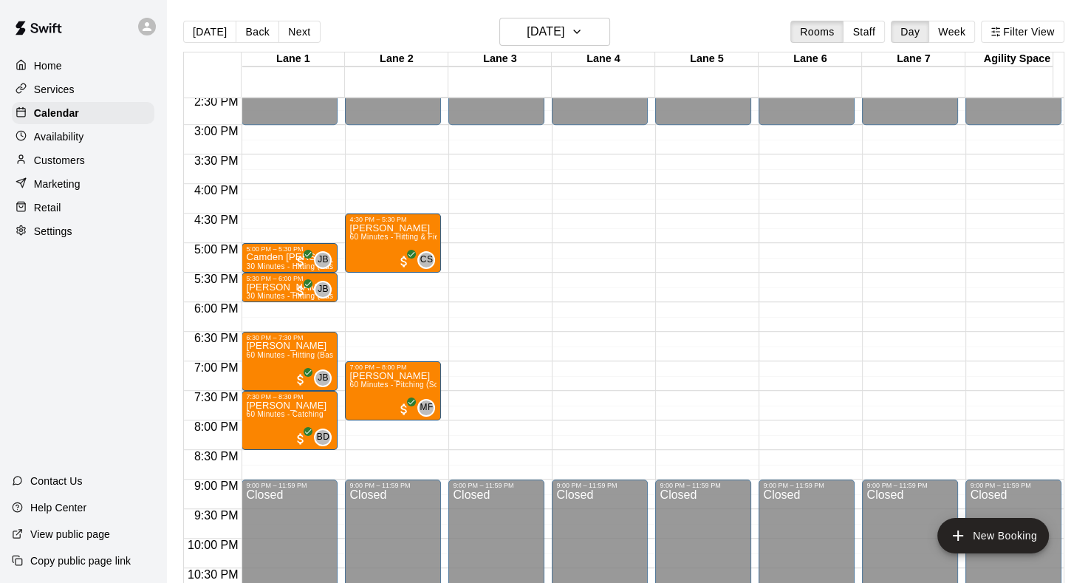
click at [65, 143] on p "Availability" at bounding box center [59, 136] width 50 height 15
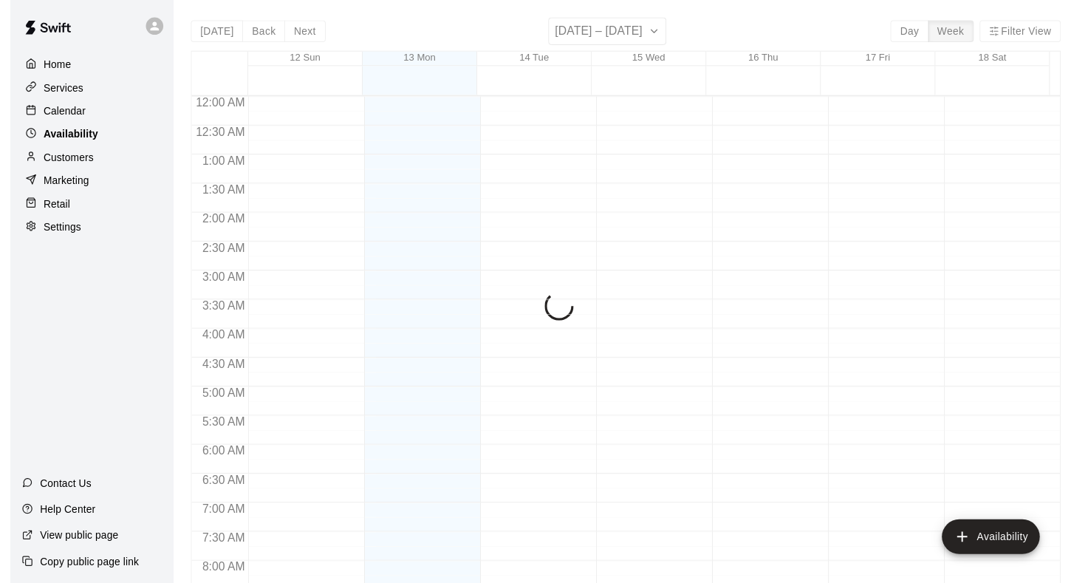
scroll to position [904, 0]
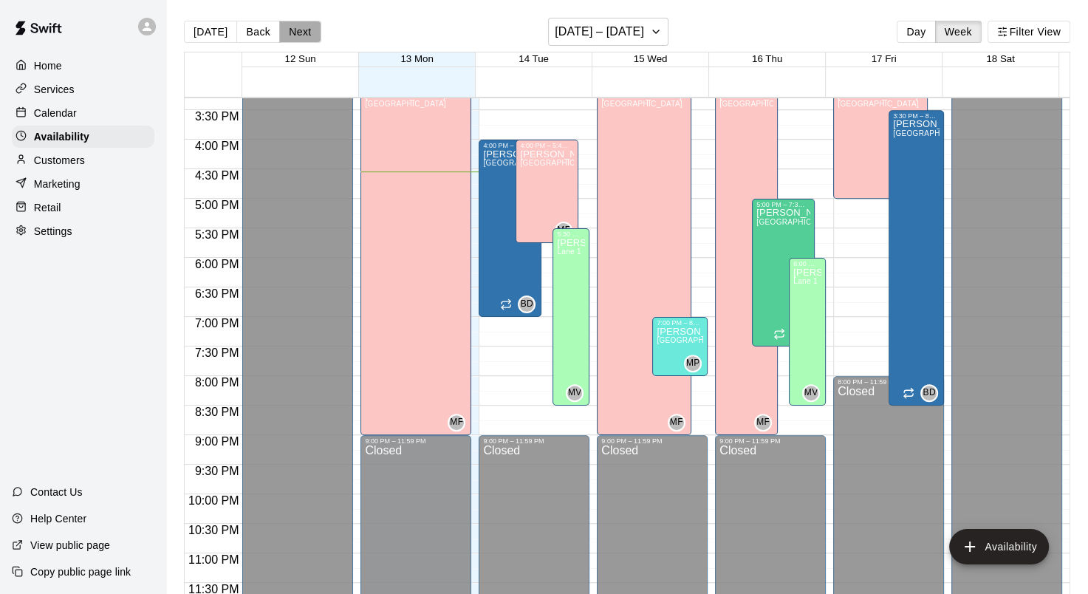
click at [298, 29] on button "Next" at bounding box center [299, 32] width 41 height 22
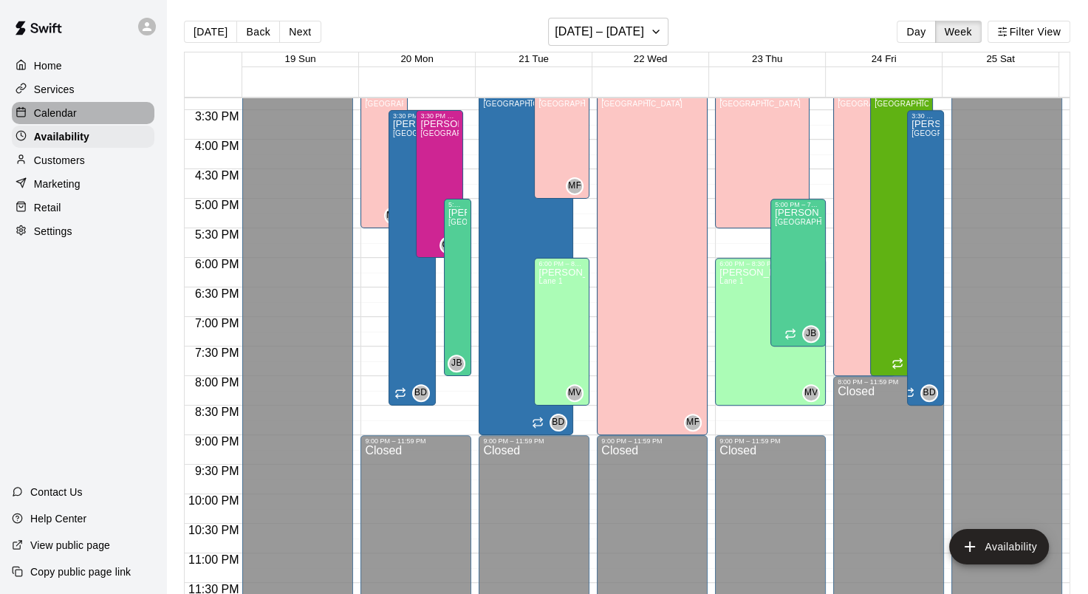
click at [50, 109] on p "Calendar" at bounding box center [55, 113] width 43 height 15
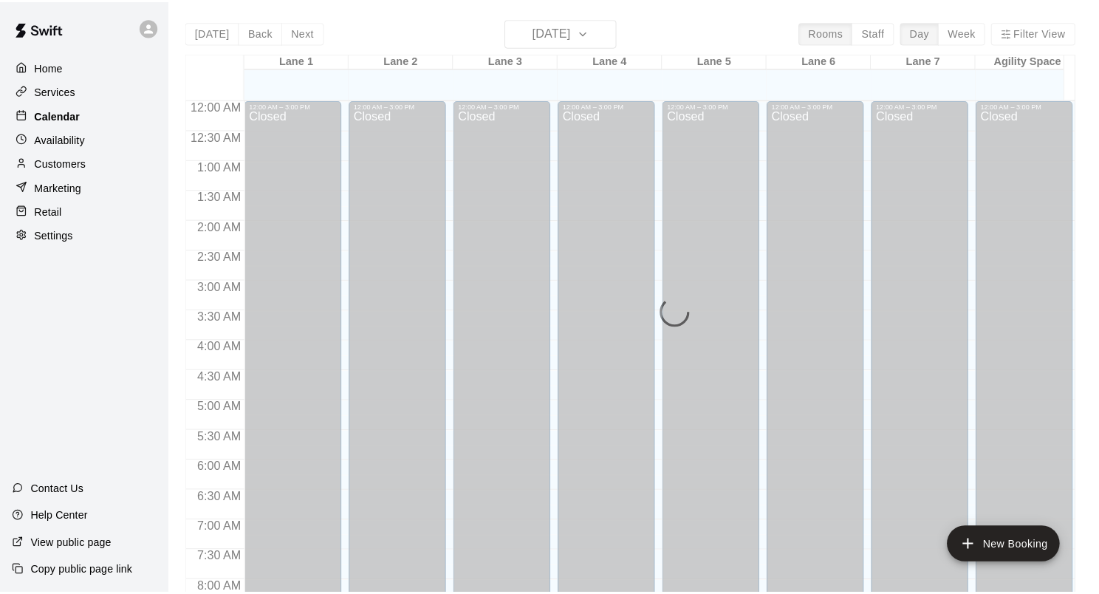
scroll to position [860, 0]
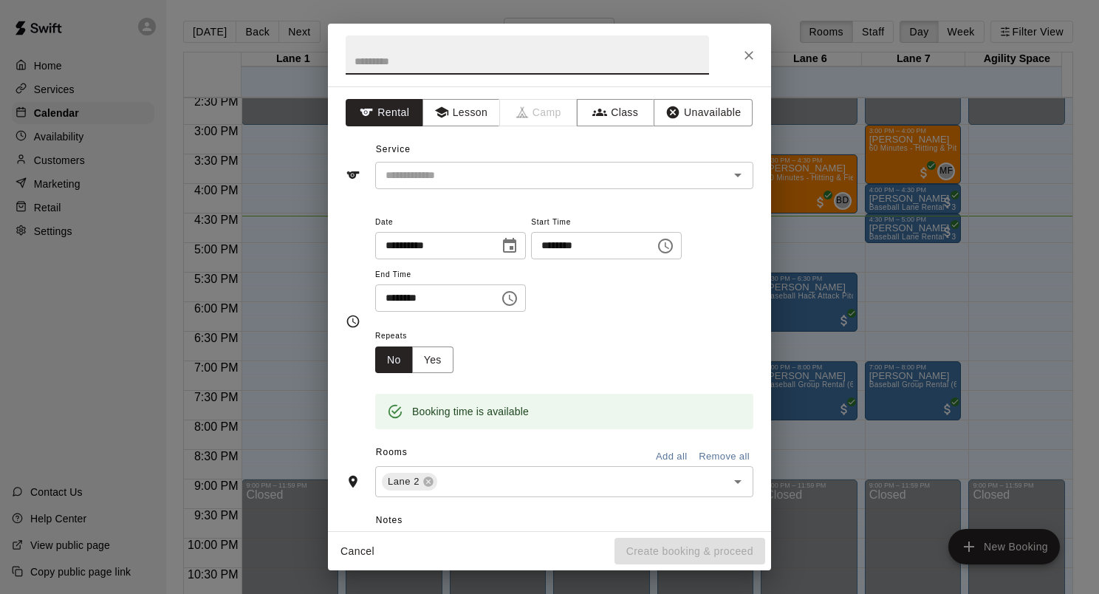
click at [419, 60] on input "text" at bounding box center [527, 54] width 363 height 39
type input "**********"
click at [462, 176] on input "text" at bounding box center [543, 175] width 326 height 18
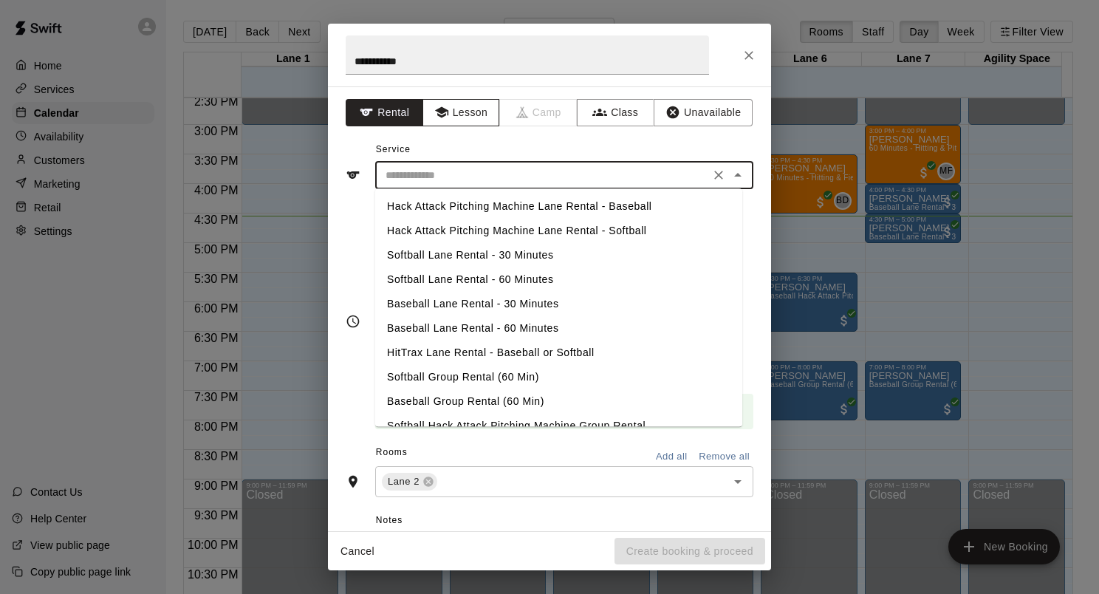
click at [453, 109] on button "Lesson" at bounding box center [461, 112] width 78 height 27
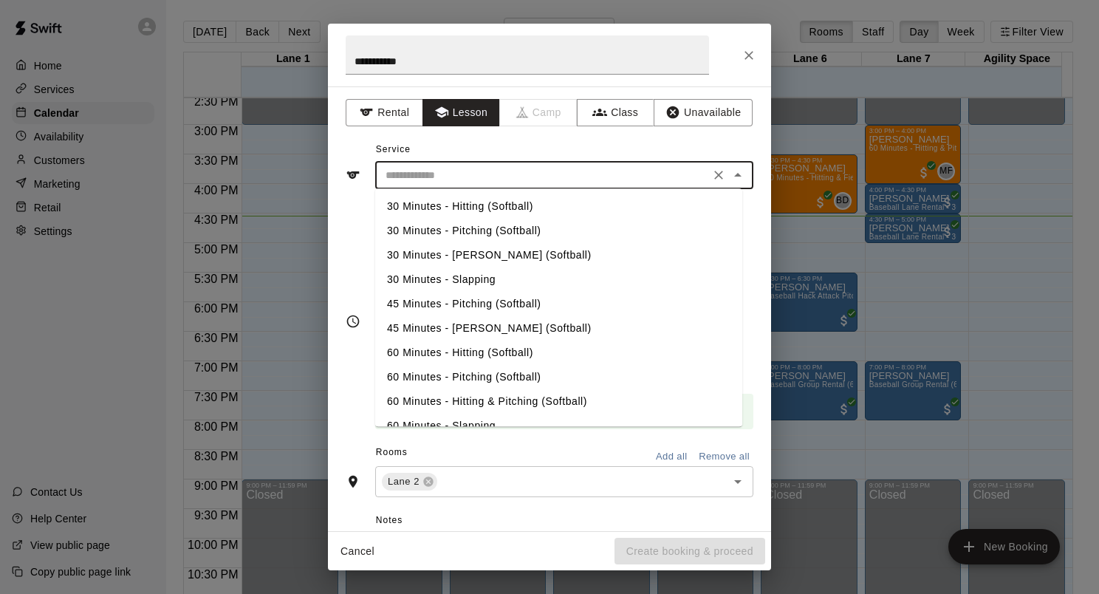
click at [472, 175] on input "text" at bounding box center [543, 175] width 326 height 18
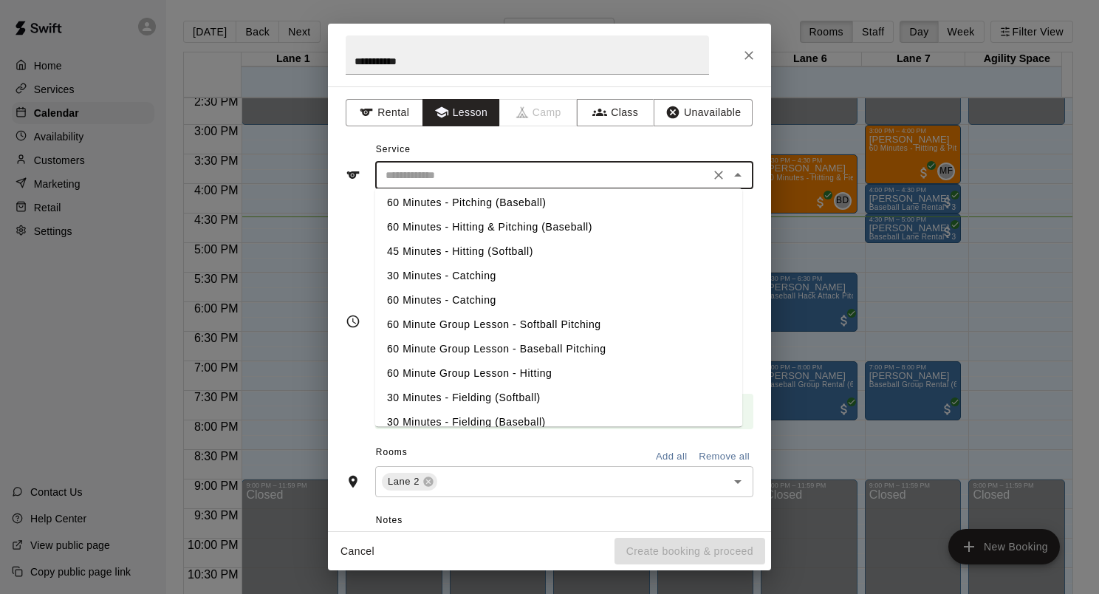
scroll to position [432, 0]
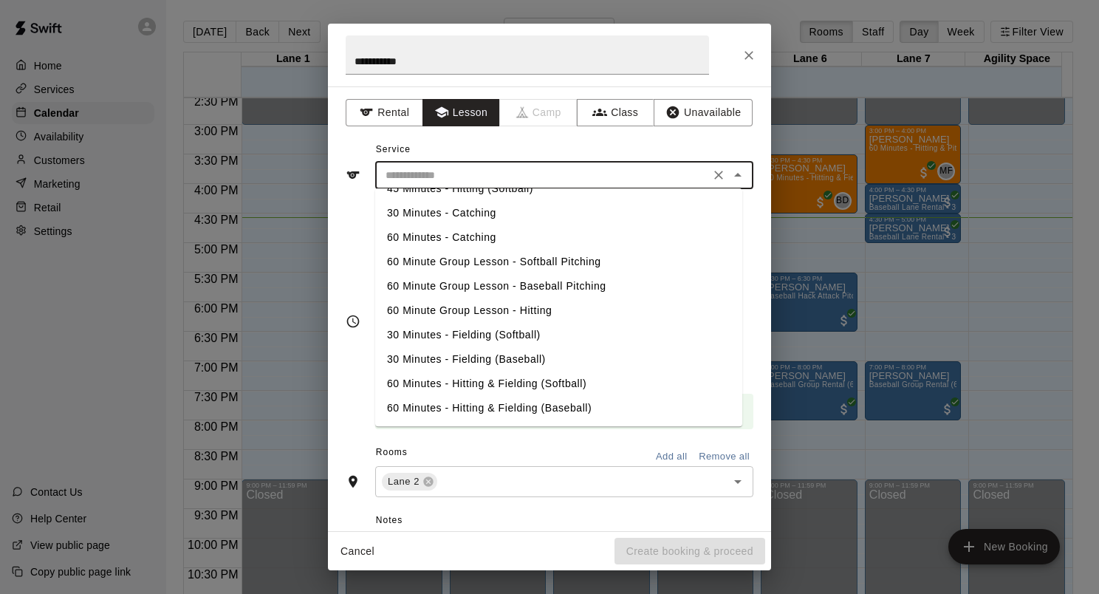
click at [456, 334] on li "30 Minutes - Fielding (Softball)" at bounding box center [558, 335] width 367 height 24
type input "**********"
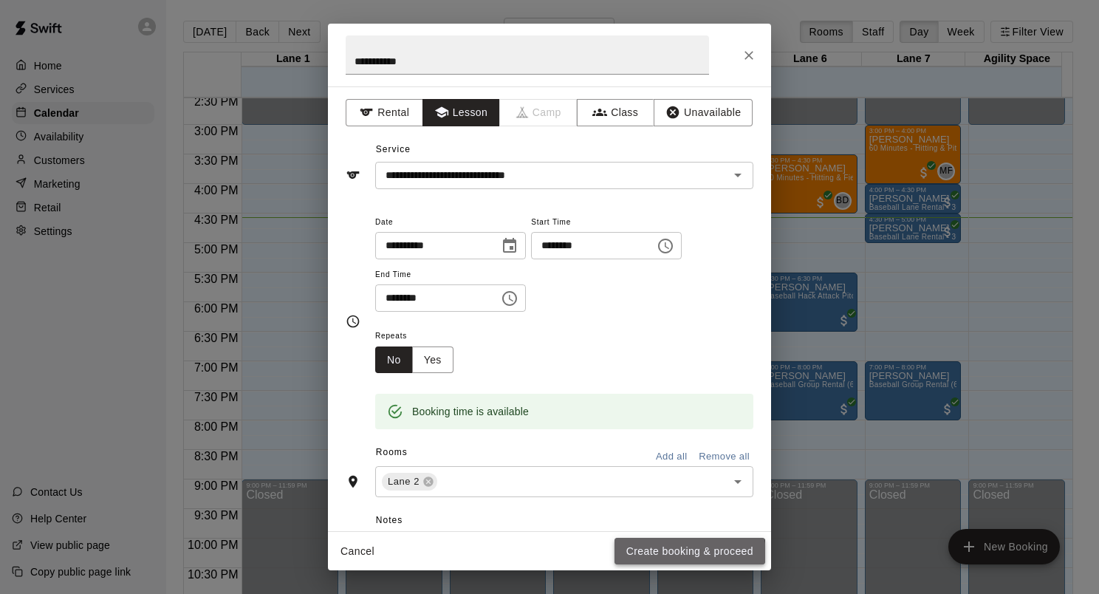
click at [674, 555] on button "Create booking & proceed" at bounding box center [689, 551] width 151 height 27
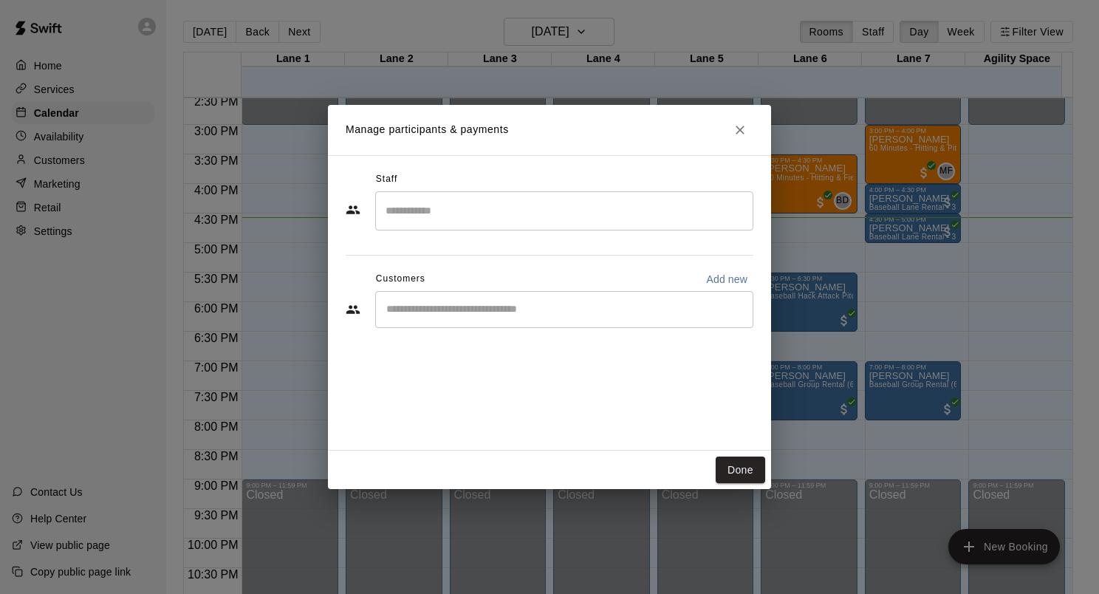
click at [418, 210] on input "Search staff" at bounding box center [564, 211] width 365 height 26
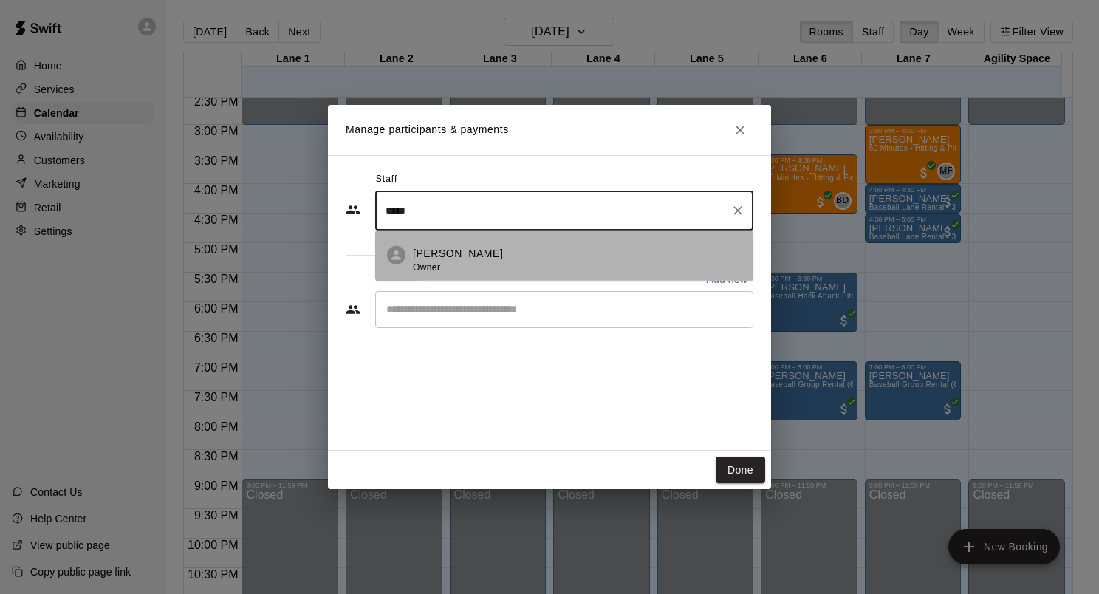
click at [445, 255] on p "[PERSON_NAME]" at bounding box center [458, 254] width 90 height 16
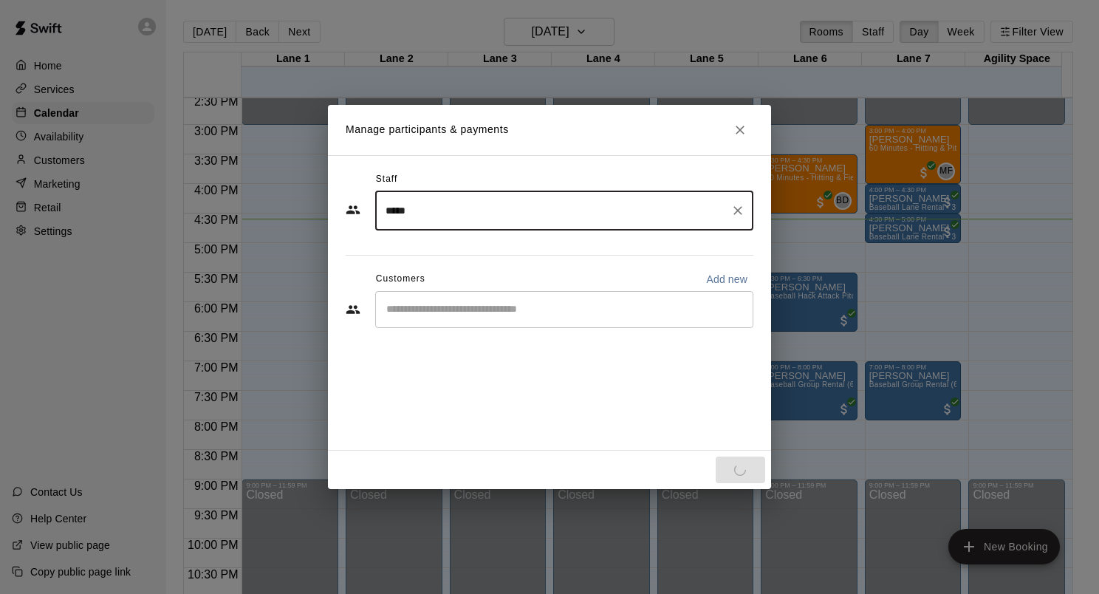
type input "*****"
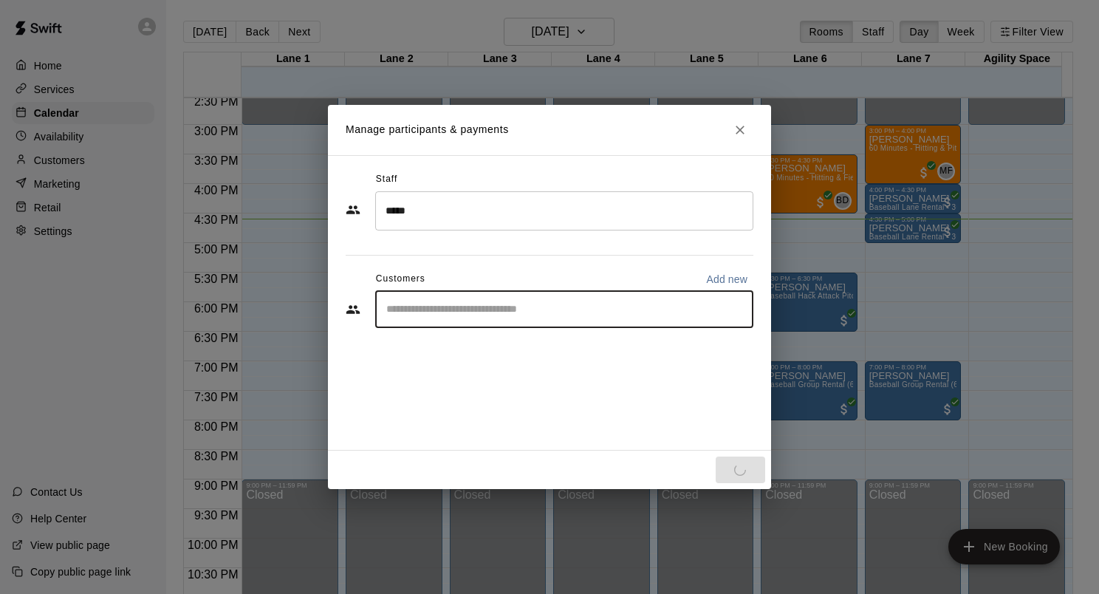
click at [469, 309] on input "Start typing to search customers..." at bounding box center [564, 309] width 365 height 15
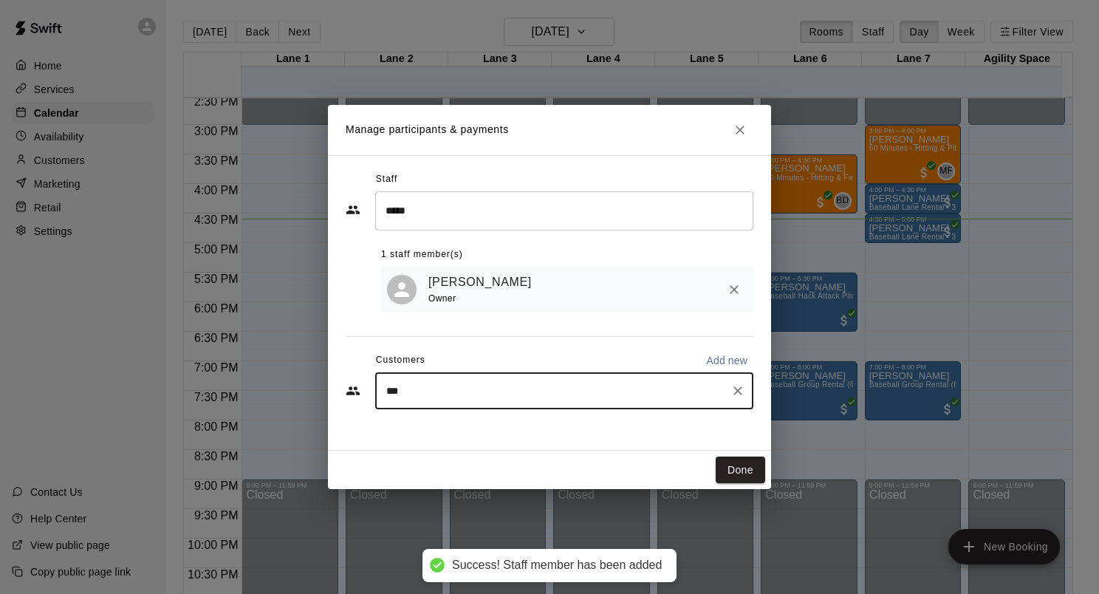
type input "****"
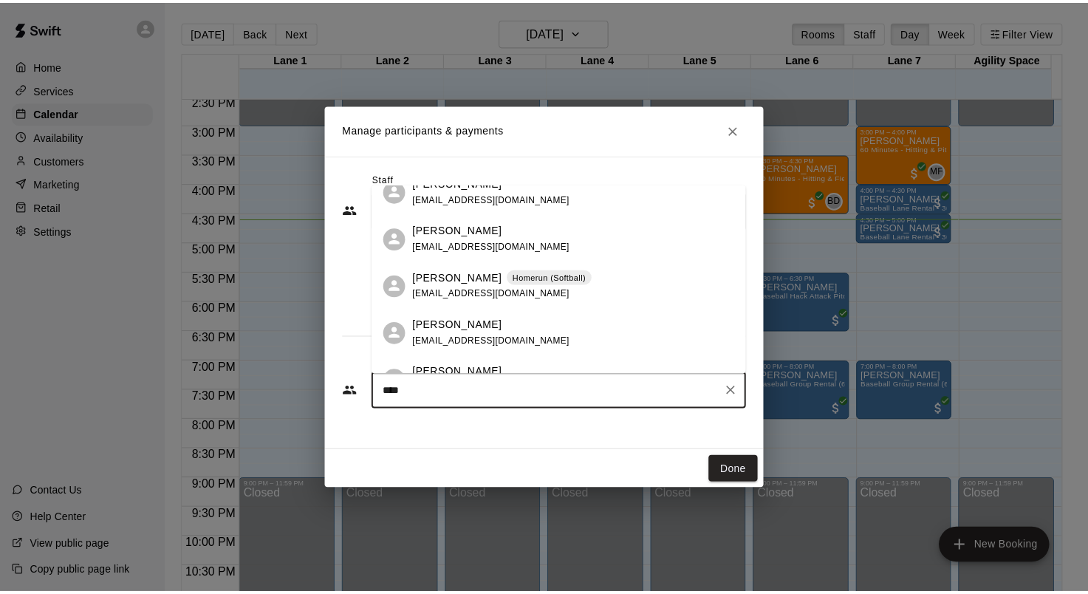
scroll to position [188, 0]
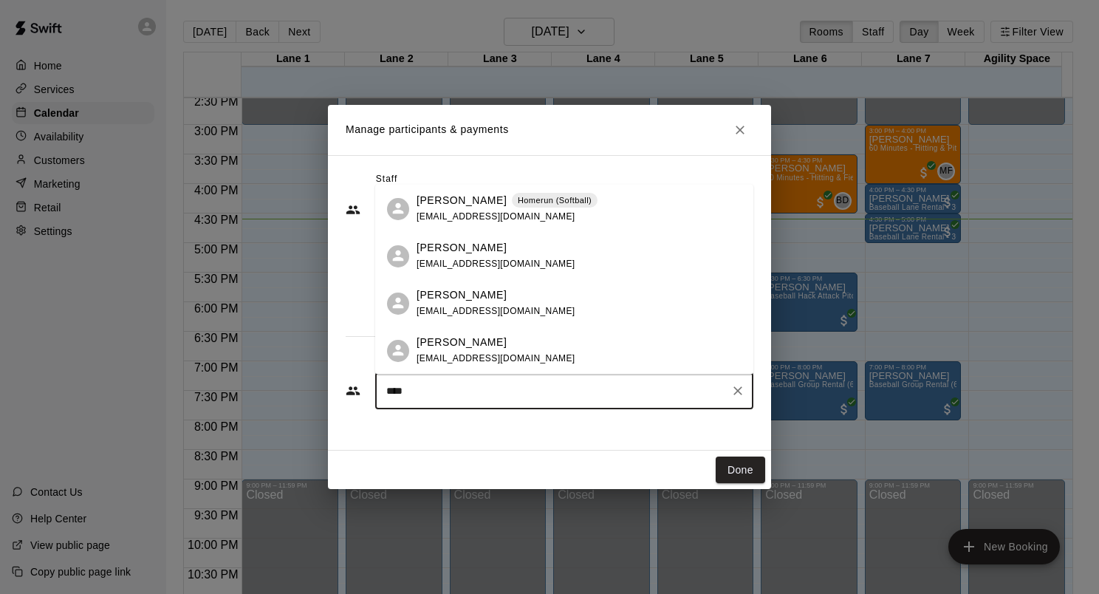
click at [450, 212] on span "[EMAIL_ADDRESS][DOMAIN_NAME]" at bounding box center [496, 217] width 159 height 10
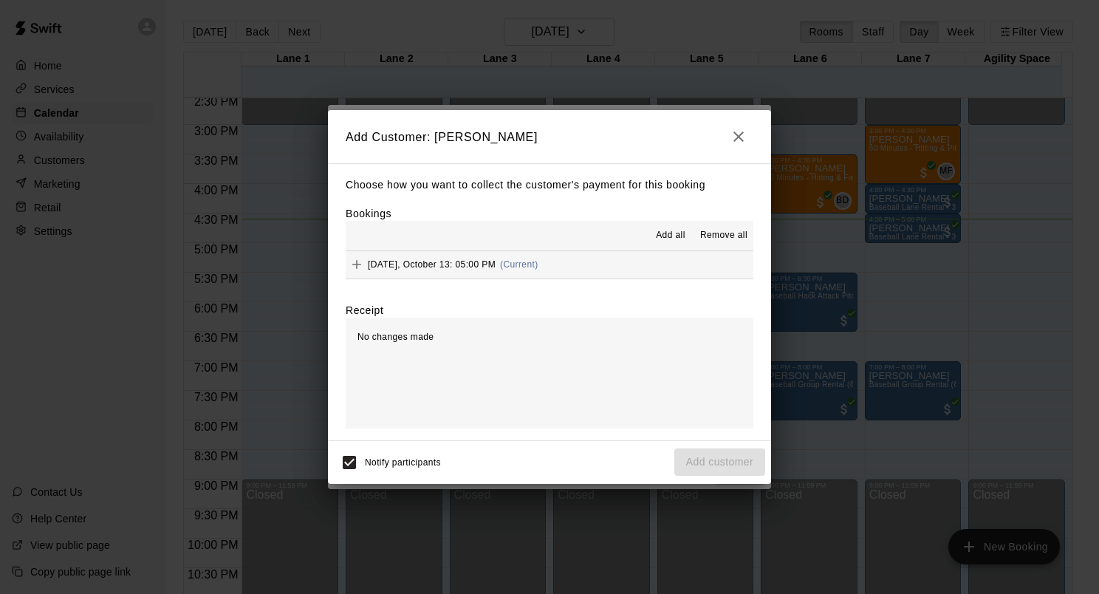
click at [427, 268] on span "[DATE], October 13: 05:00 PM" at bounding box center [432, 264] width 128 height 10
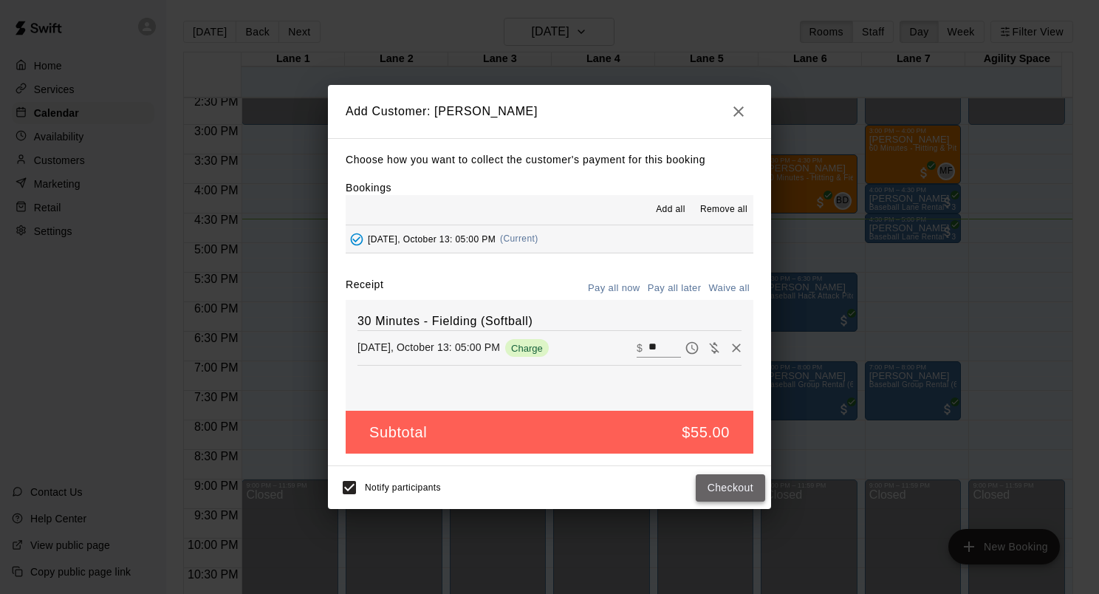
click at [720, 487] on button "Checkout" at bounding box center [730, 487] width 69 height 27
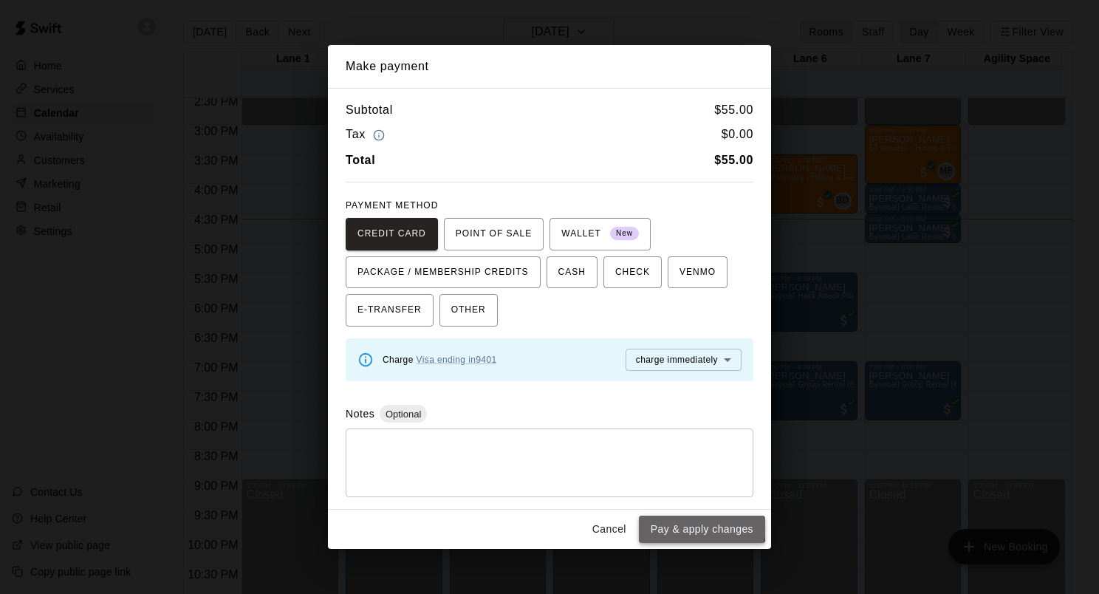
click at [689, 526] on button "Pay & apply changes" at bounding box center [702, 528] width 126 height 27
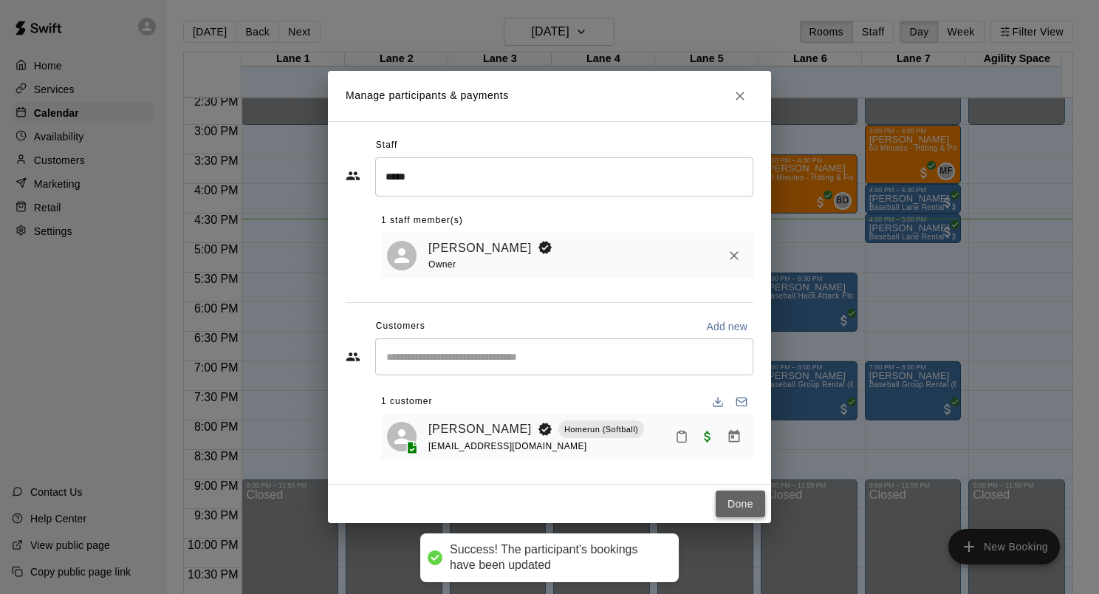
click at [738, 502] on button "Done" at bounding box center [740, 503] width 49 height 27
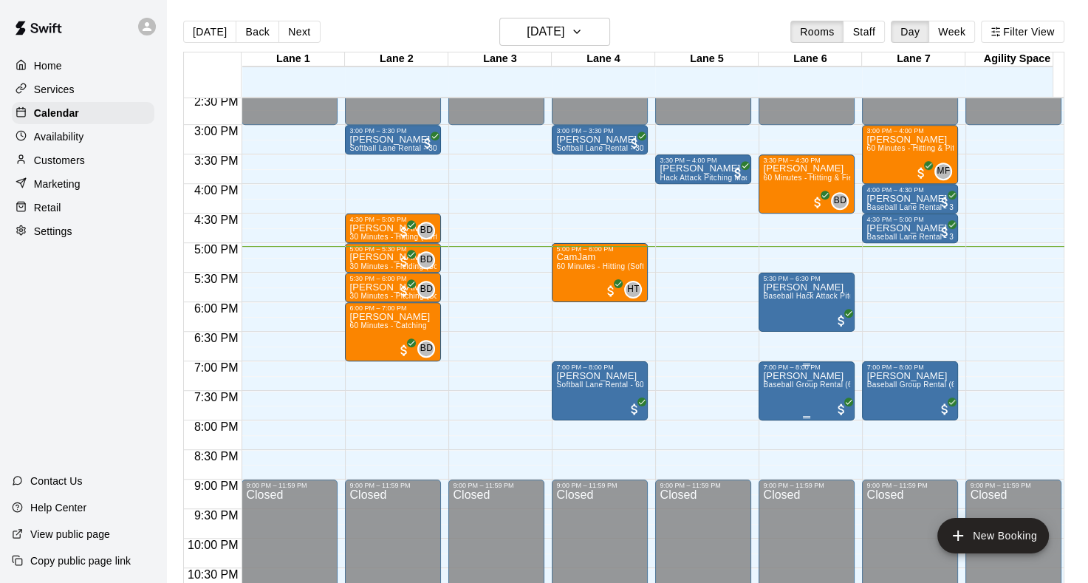
click at [809, 387] on span "Baseball Group Rental (60 Min)" at bounding box center [818, 384] width 111 height 8
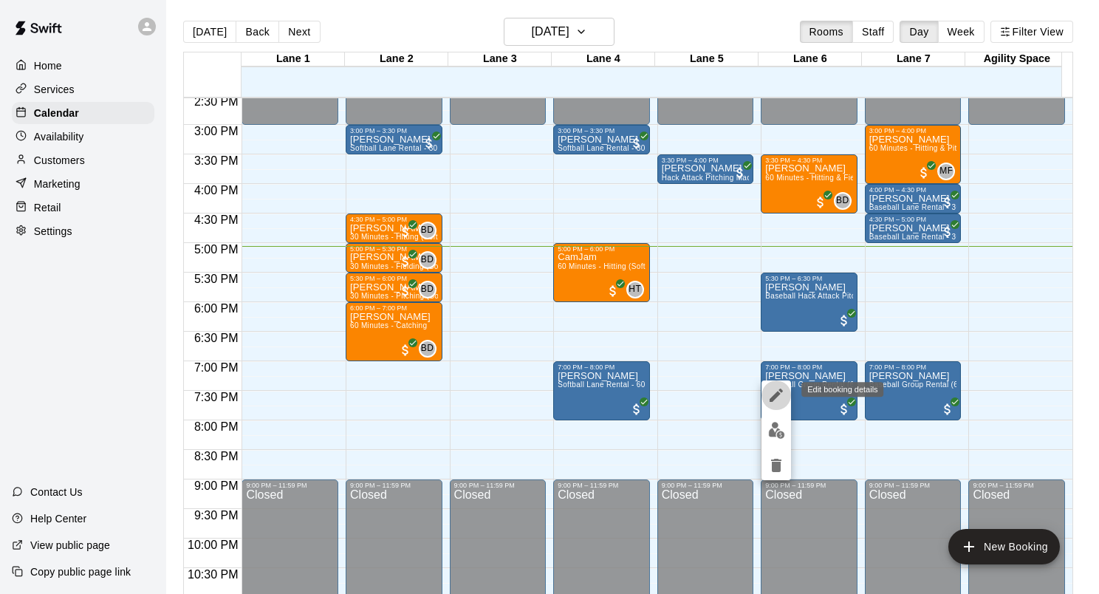
click at [776, 401] on icon "edit" at bounding box center [776, 395] width 18 height 18
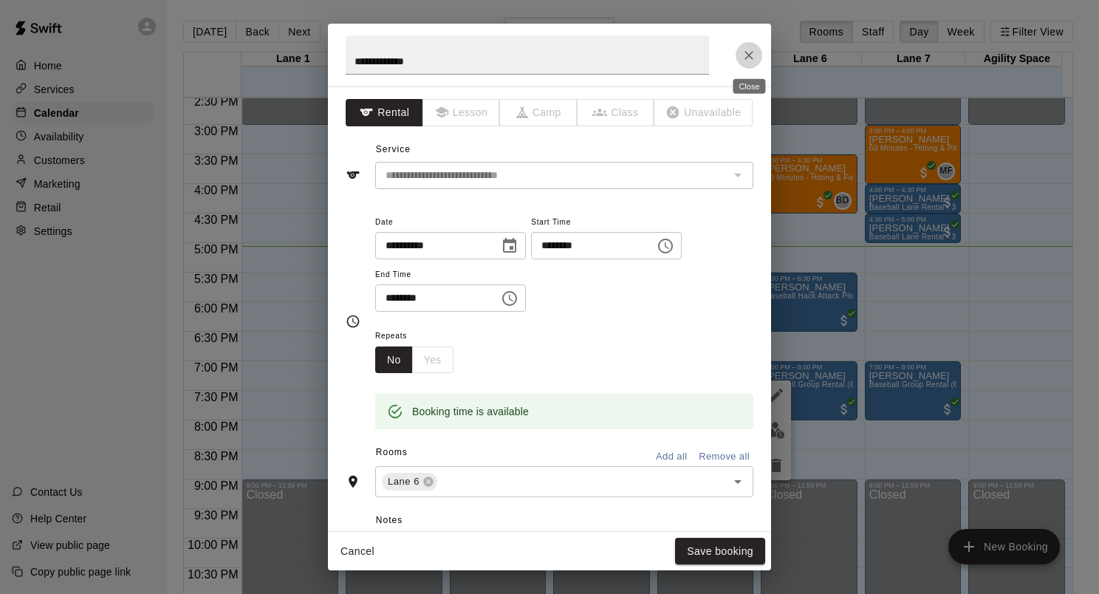
click at [747, 60] on icon "Close" at bounding box center [748, 55] width 15 height 15
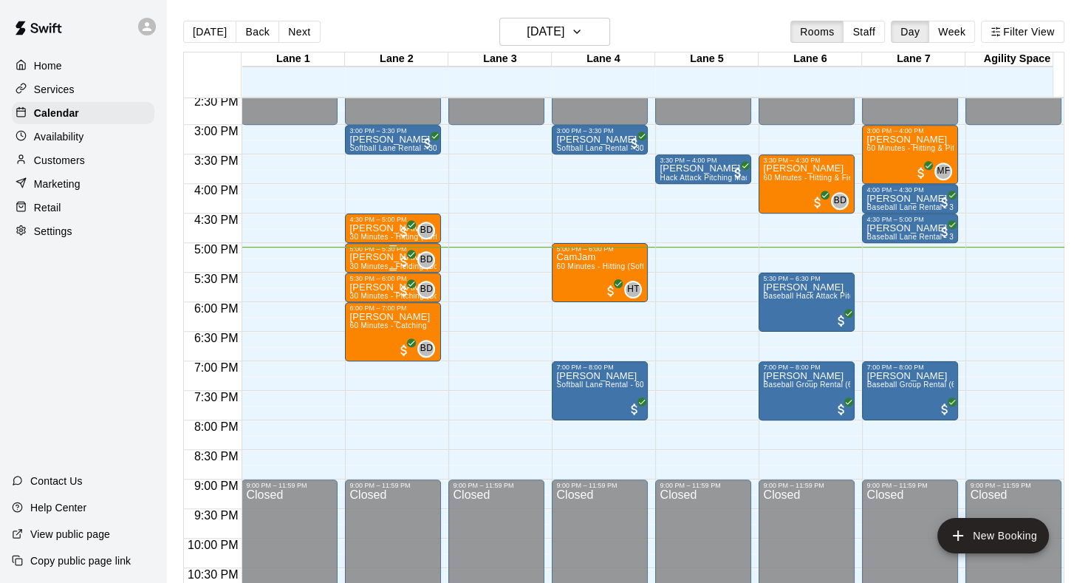
click at [364, 257] on p "[PERSON_NAME]" at bounding box center [392, 257] width 87 height 0
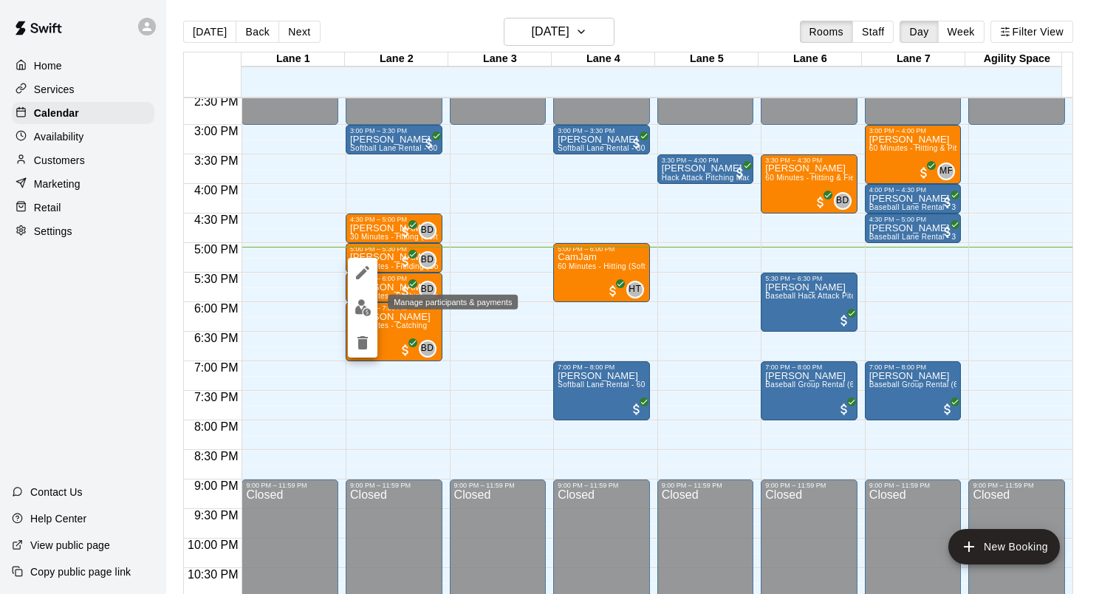
click at [365, 306] on img "edit" at bounding box center [362, 307] width 17 height 17
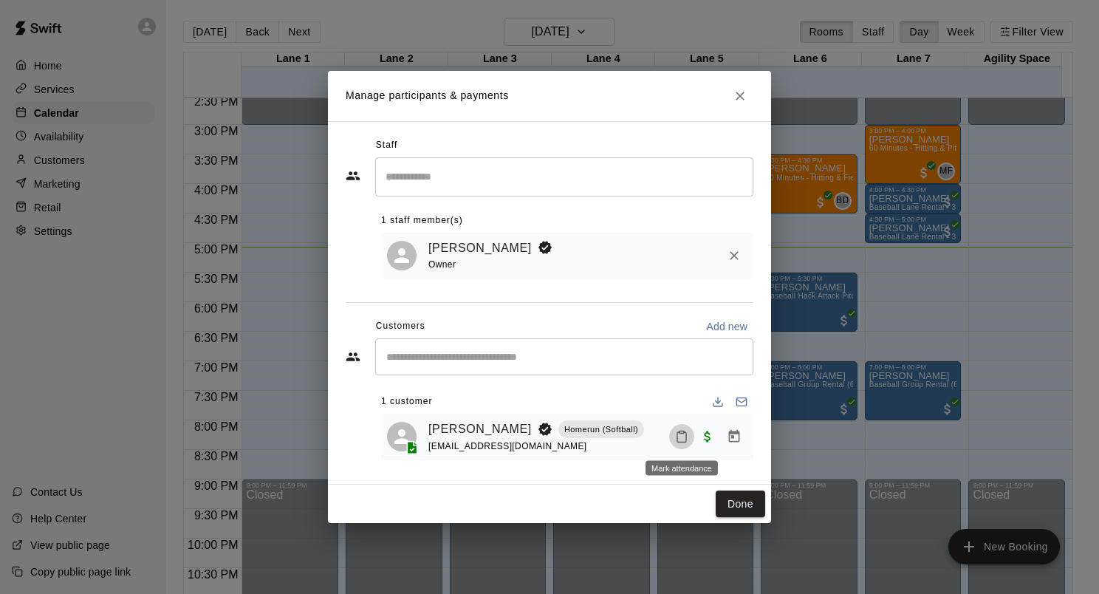
click at [681, 438] on icon "Mark attendance" at bounding box center [681, 436] width 13 height 13
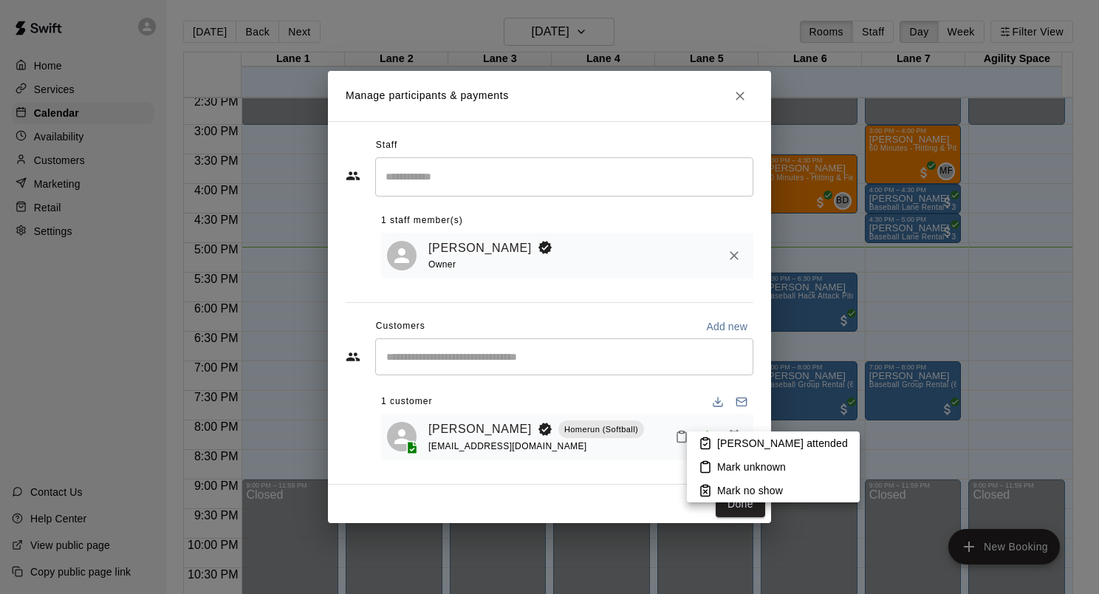
click at [742, 445] on p "[PERSON_NAME] attended" at bounding box center [782, 443] width 131 height 15
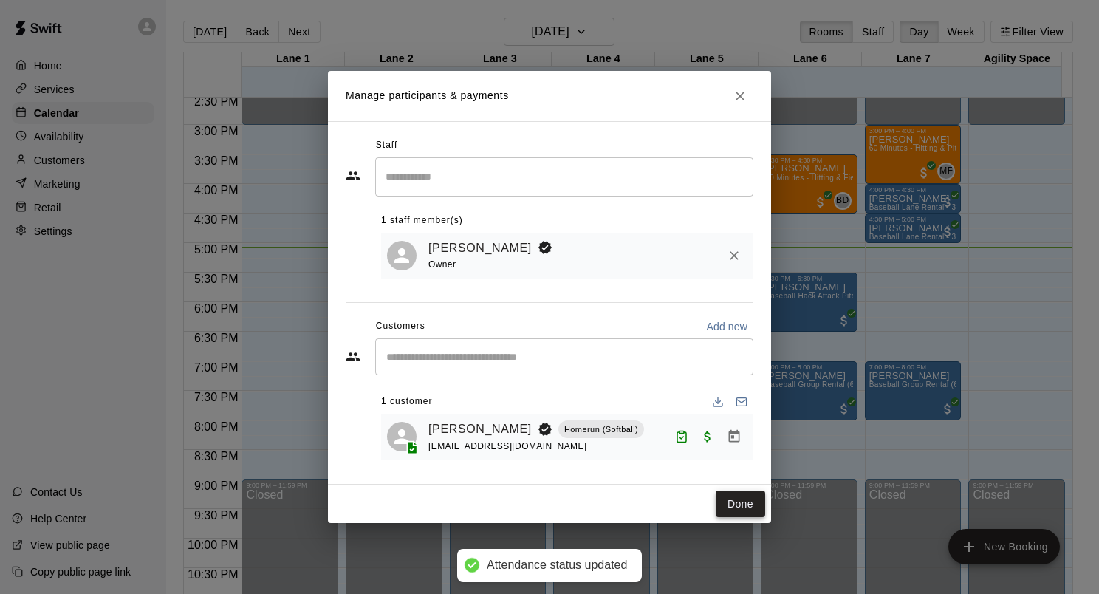
click at [733, 511] on button "Done" at bounding box center [740, 503] width 49 height 27
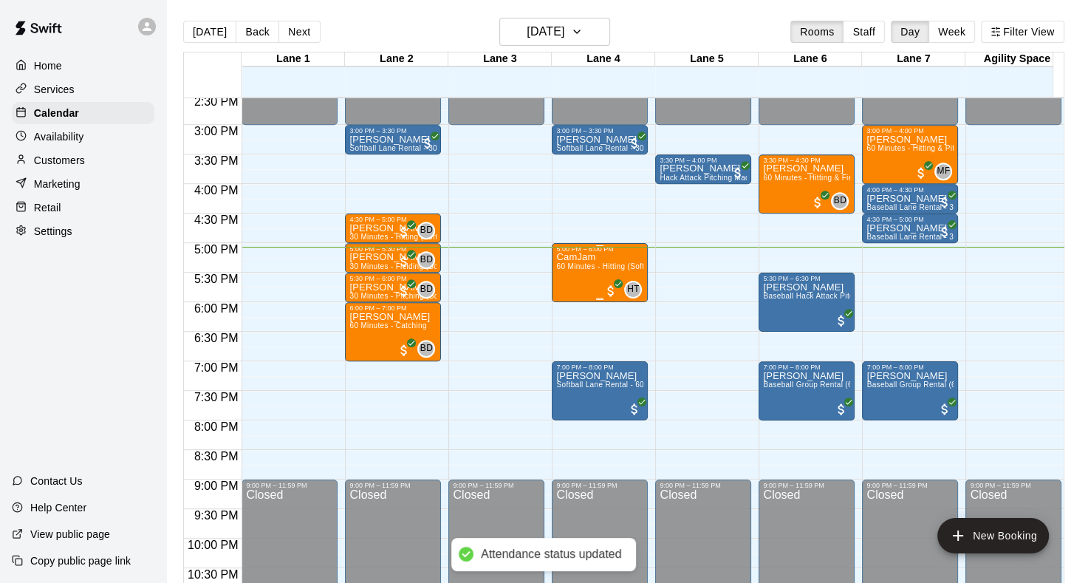
click at [561, 275] on div "CamJam 60 Minutes - Hitting (Softball)" at bounding box center [599, 544] width 87 height 583
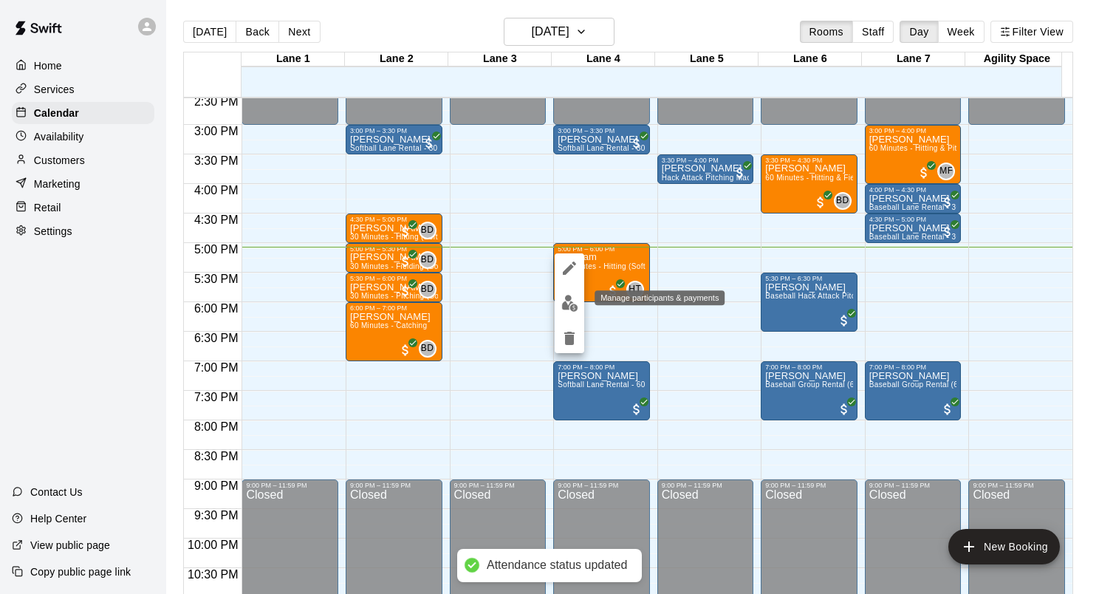
click at [562, 306] on img "edit" at bounding box center [569, 303] width 17 height 17
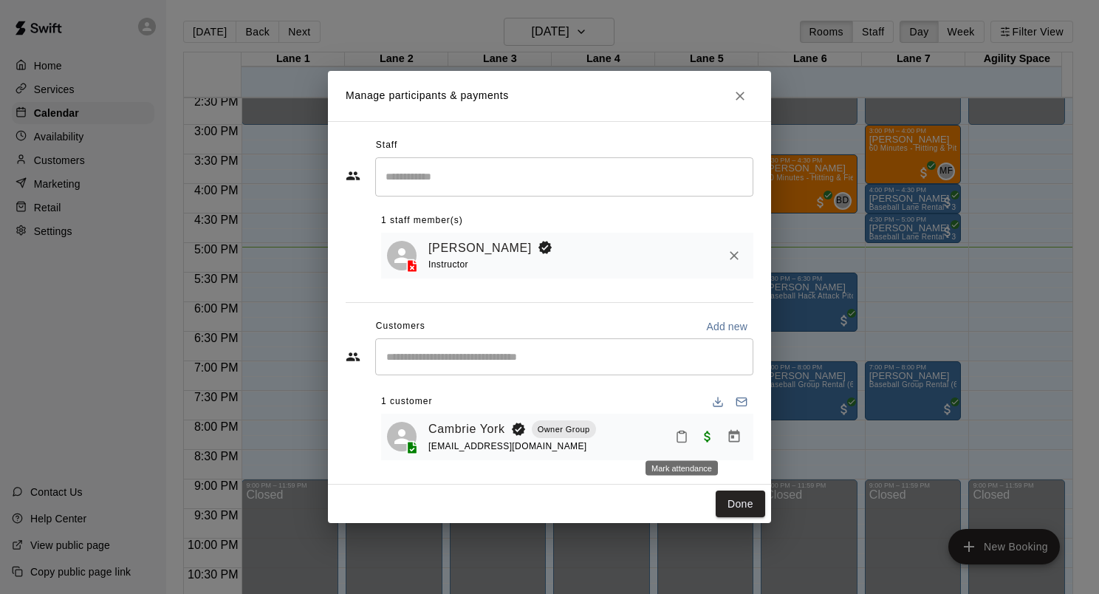
click at [675, 440] on icon "Mark attendance" at bounding box center [681, 436] width 13 height 13
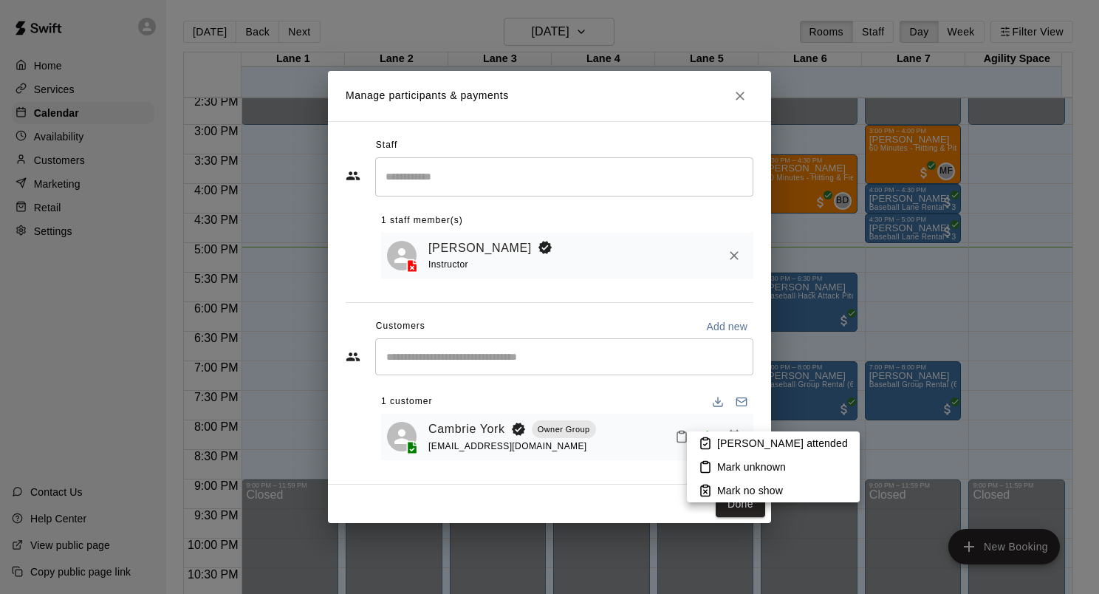
click at [715, 442] on li "[PERSON_NAME] attended" at bounding box center [773, 443] width 173 height 24
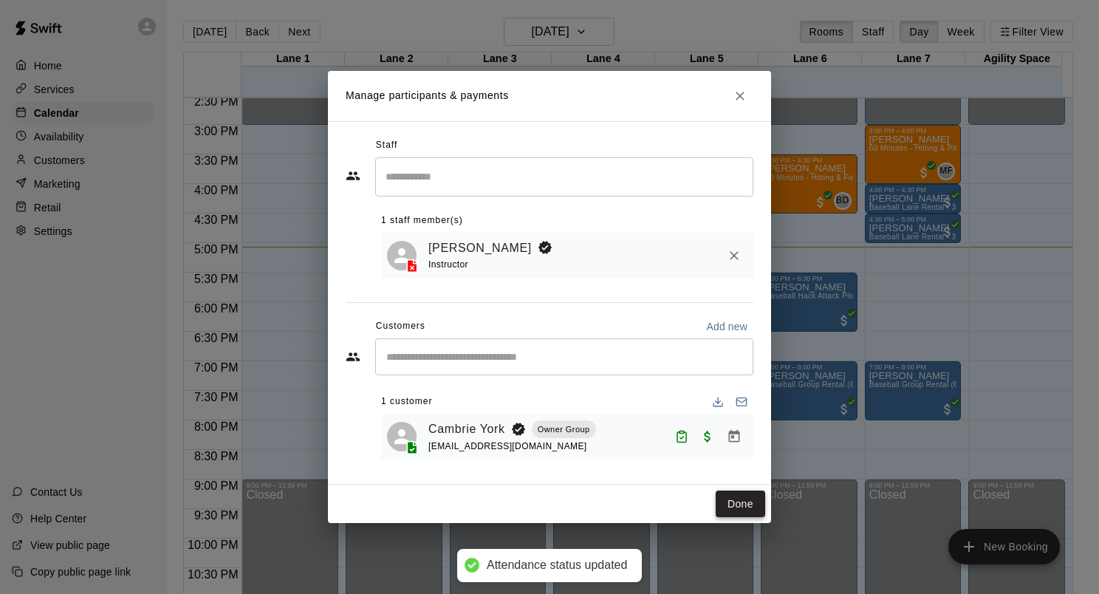
click at [738, 499] on button "Done" at bounding box center [740, 503] width 49 height 27
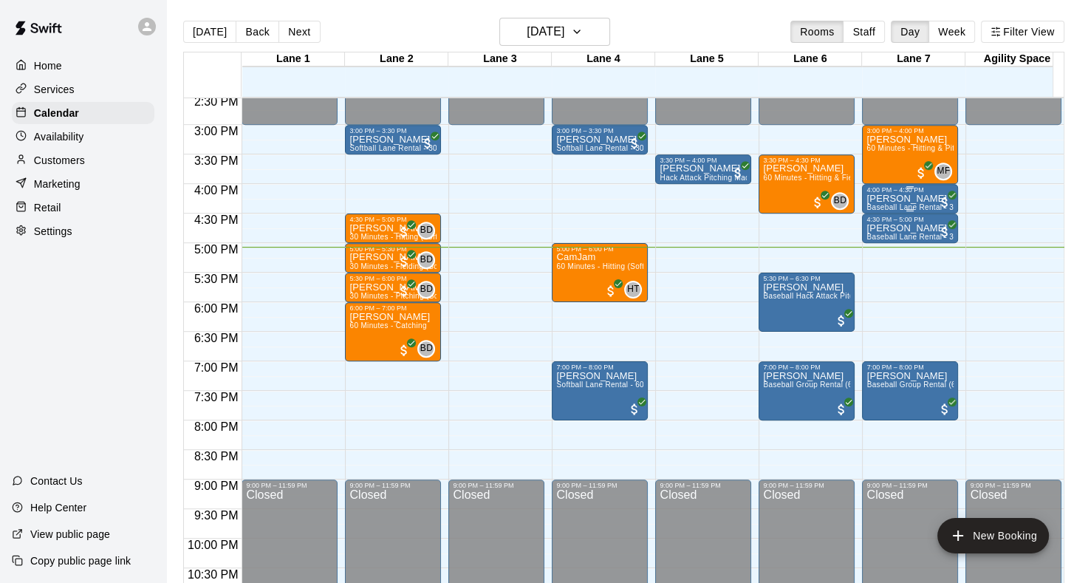
click at [876, 199] on p "[PERSON_NAME]" at bounding box center [909, 199] width 87 height 0
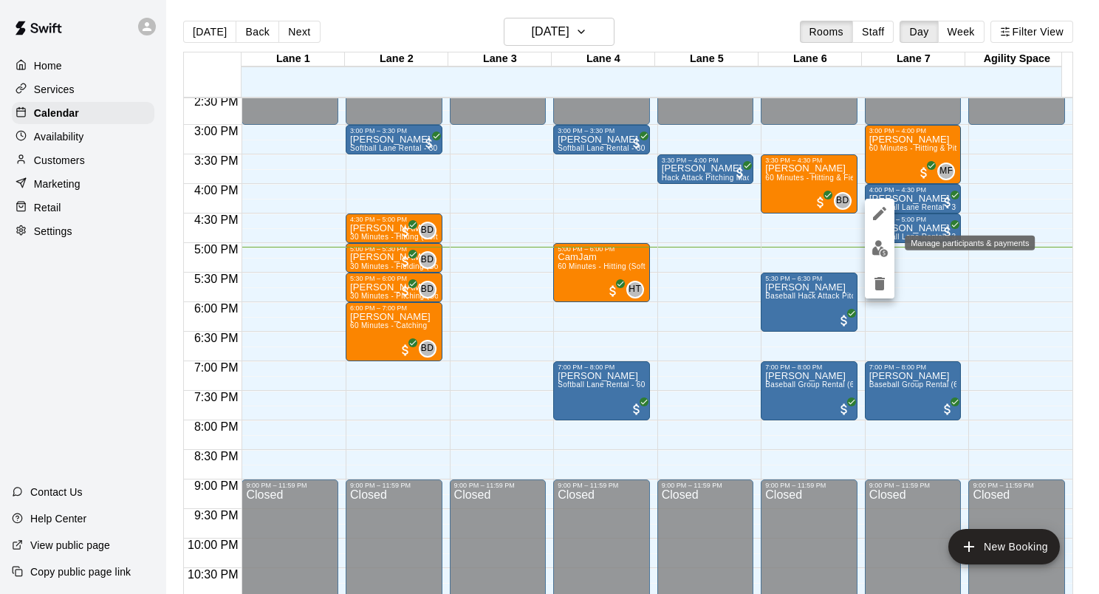
click at [871, 243] on img "edit" at bounding box center [879, 248] width 17 height 17
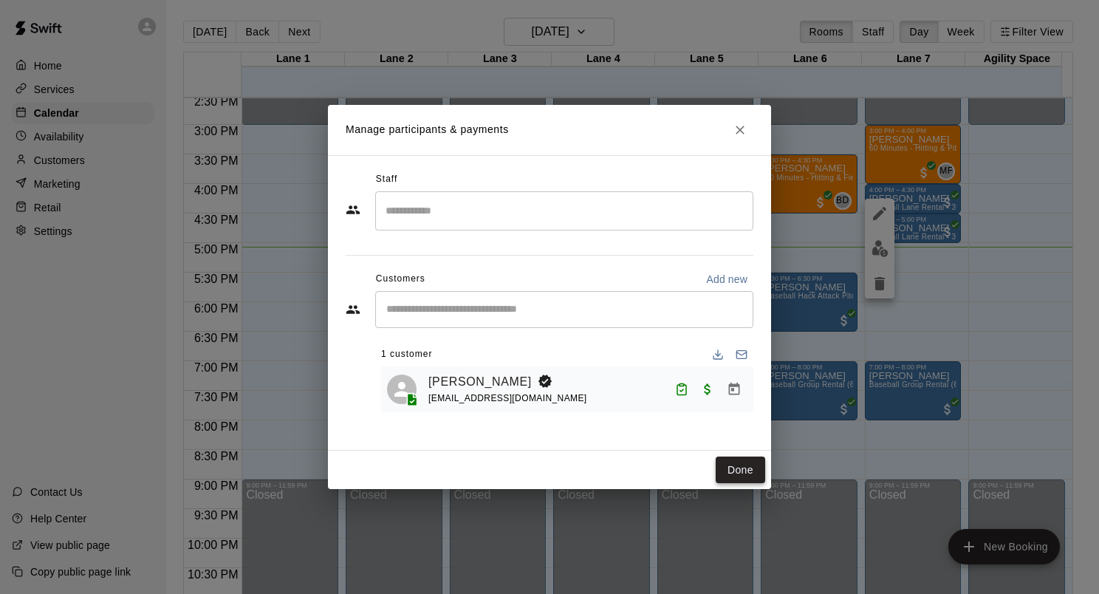
click at [727, 464] on button "Done" at bounding box center [740, 469] width 49 height 27
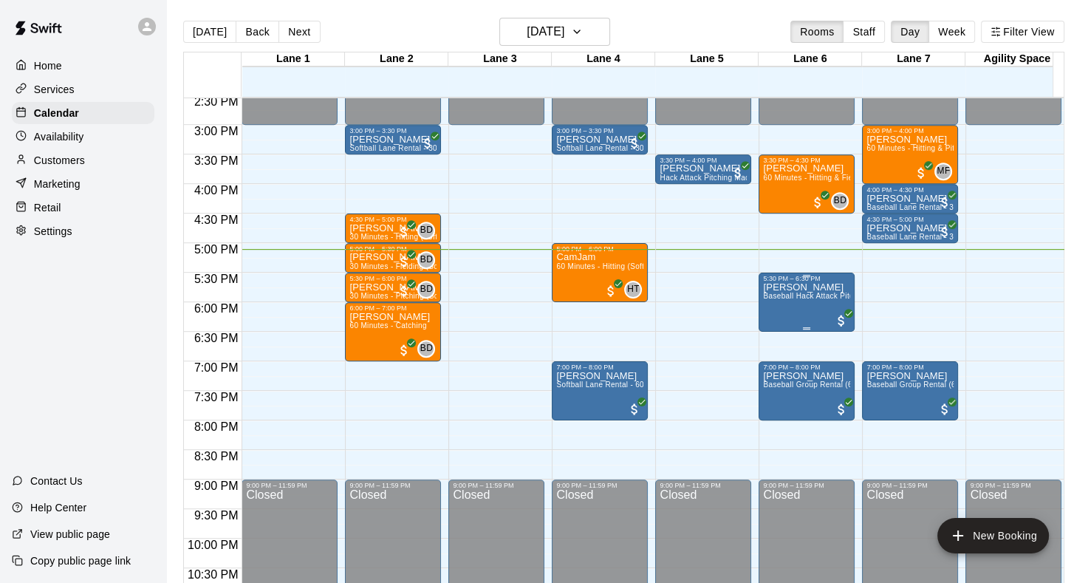
click at [794, 287] on p "[PERSON_NAME]" at bounding box center [806, 287] width 87 height 0
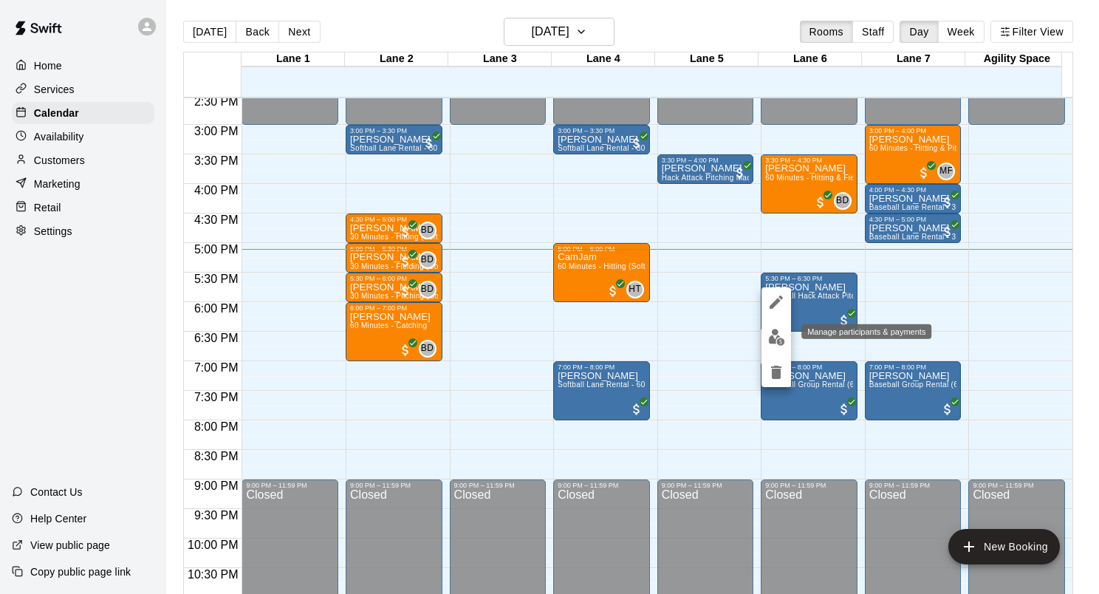
click at [777, 337] on img "edit" at bounding box center [776, 337] width 17 height 17
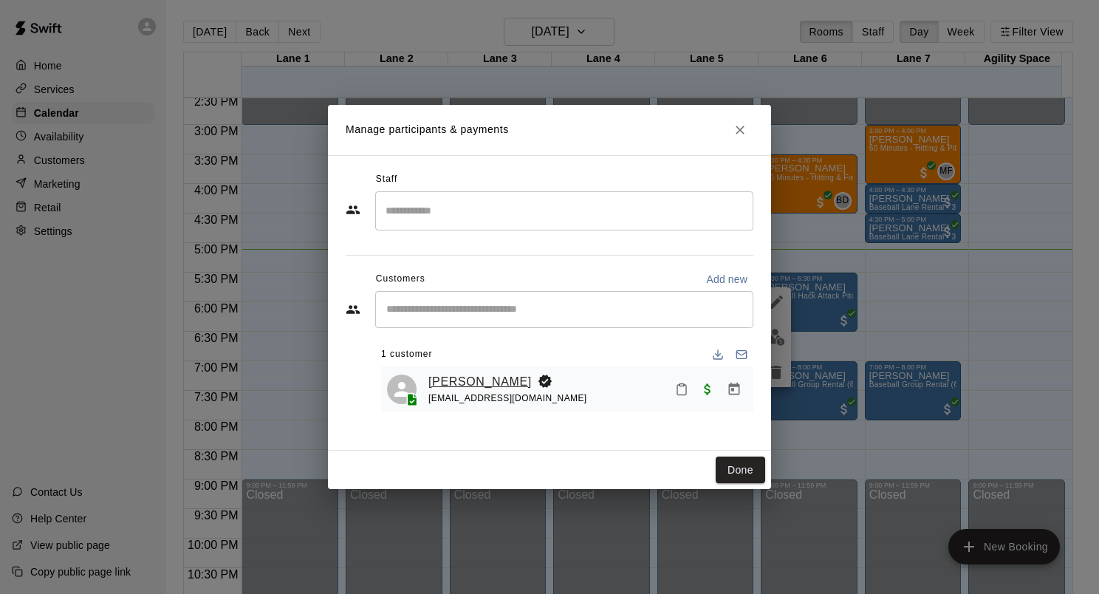
click at [468, 381] on link "[PERSON_NAME]" at bounding box center [479, 381] width 103 height 19
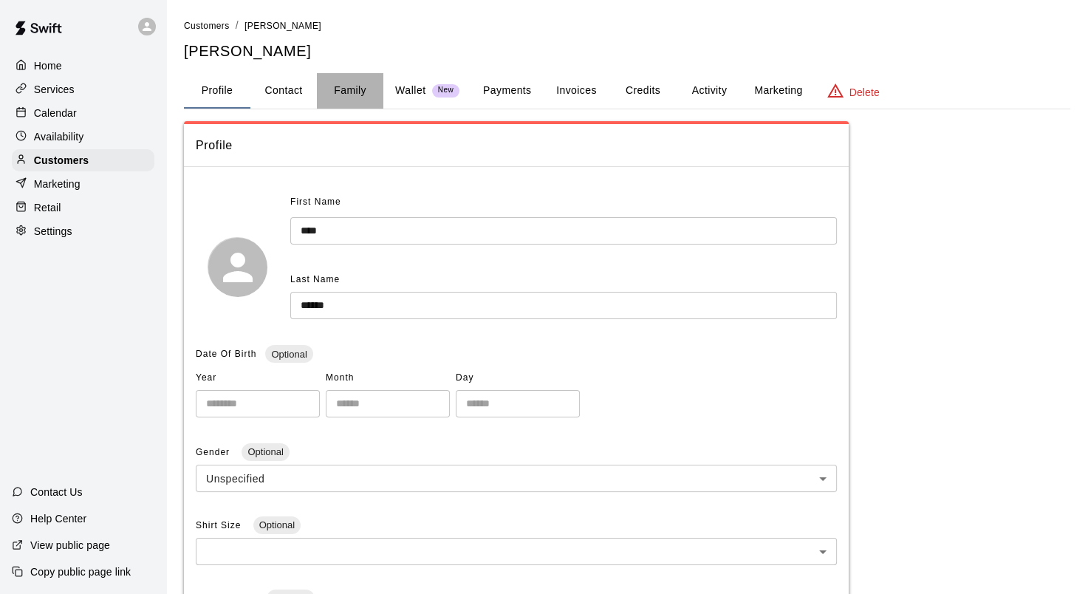
click at [341, 88] on button "Family" at bounding box center [350, 90] width 66 height 35
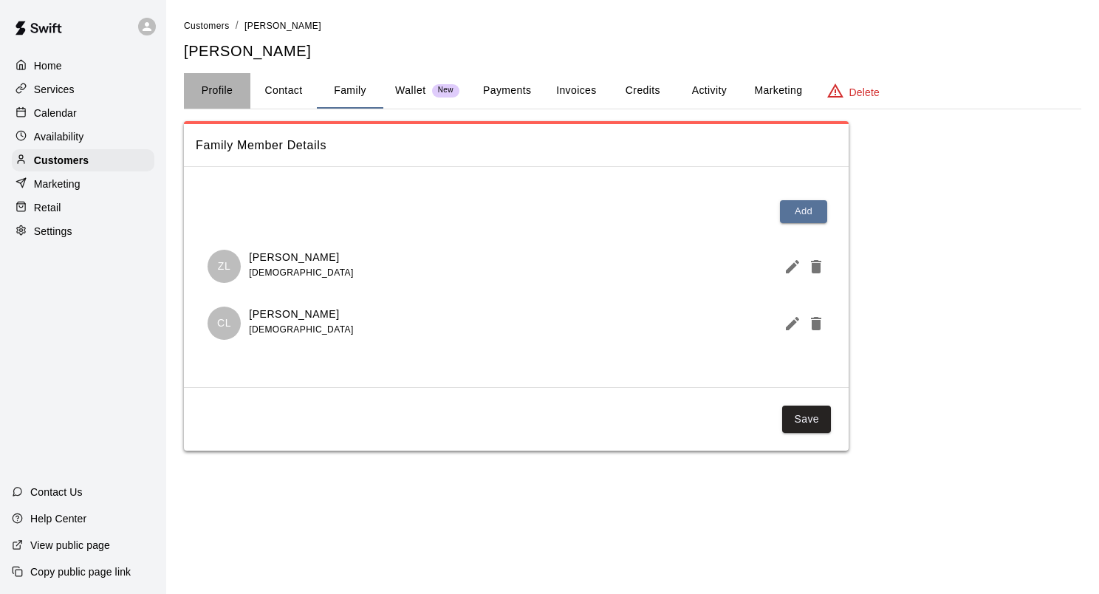
click at [214, 94] on button "Profile" at bounding box center [217, 90] width 66 height 35
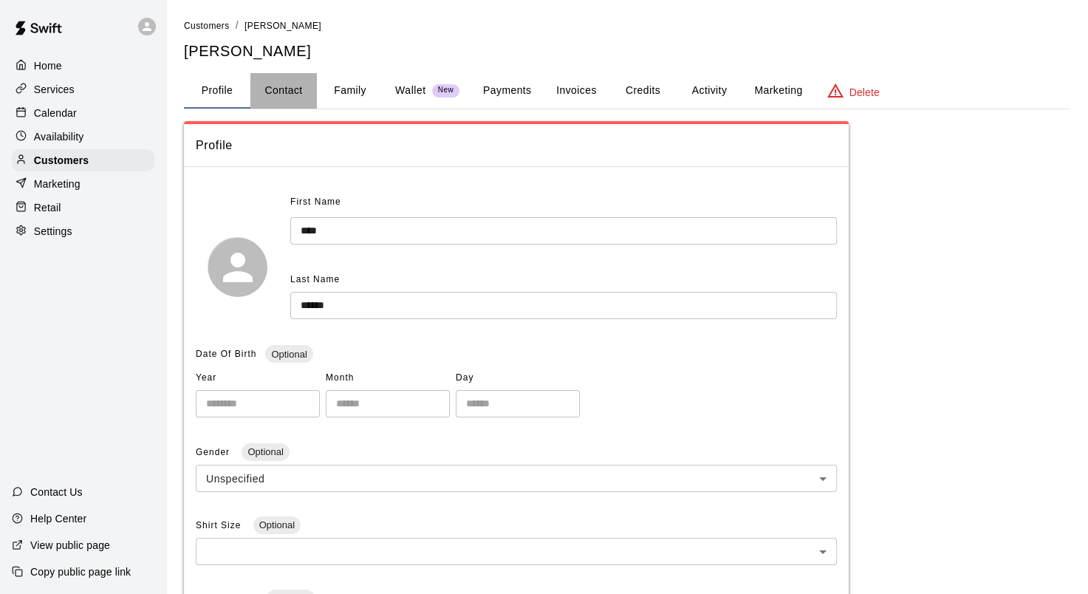
click at [272, 89] on button "Contact" at bounding box center [283, 90] width 66 height 35
select select "**"
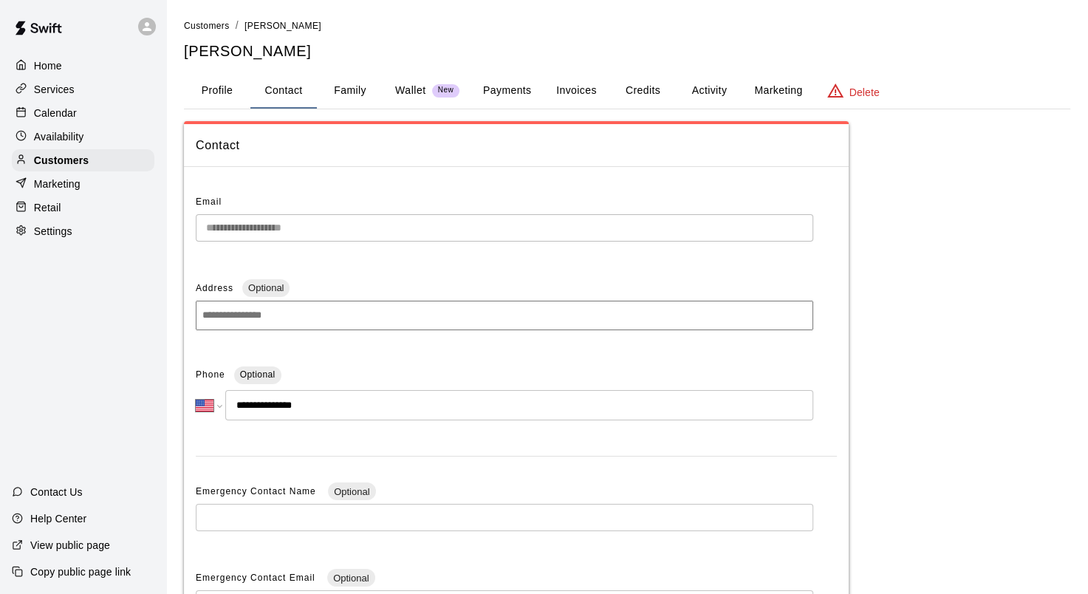
click at [351, 80] on button "Family" at bounding box center [350, 90] width 66 height 35
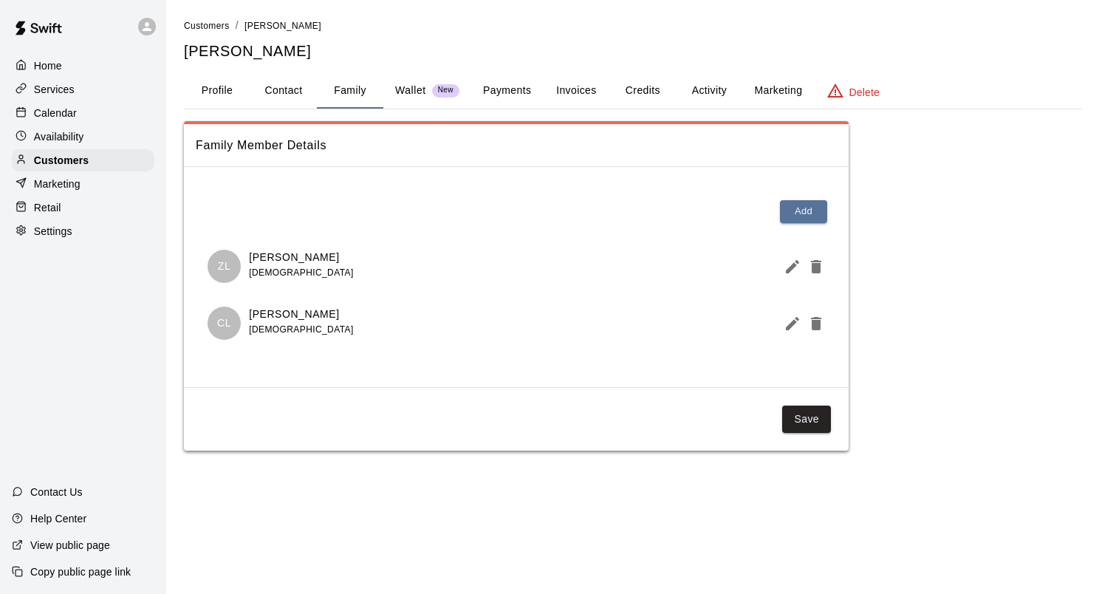
click at [501, 88] on button "Payments" at bounding box center [507, 90] width 72 height 35
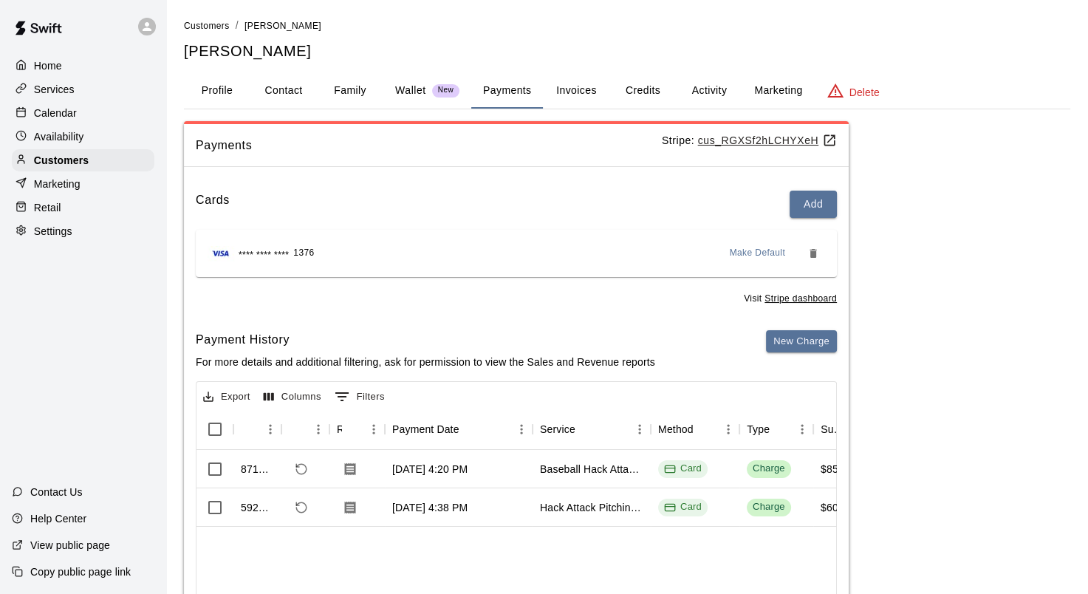
click at [576, 86] on button "Invoices" at bounding box center [576, 90] width 66 height 35
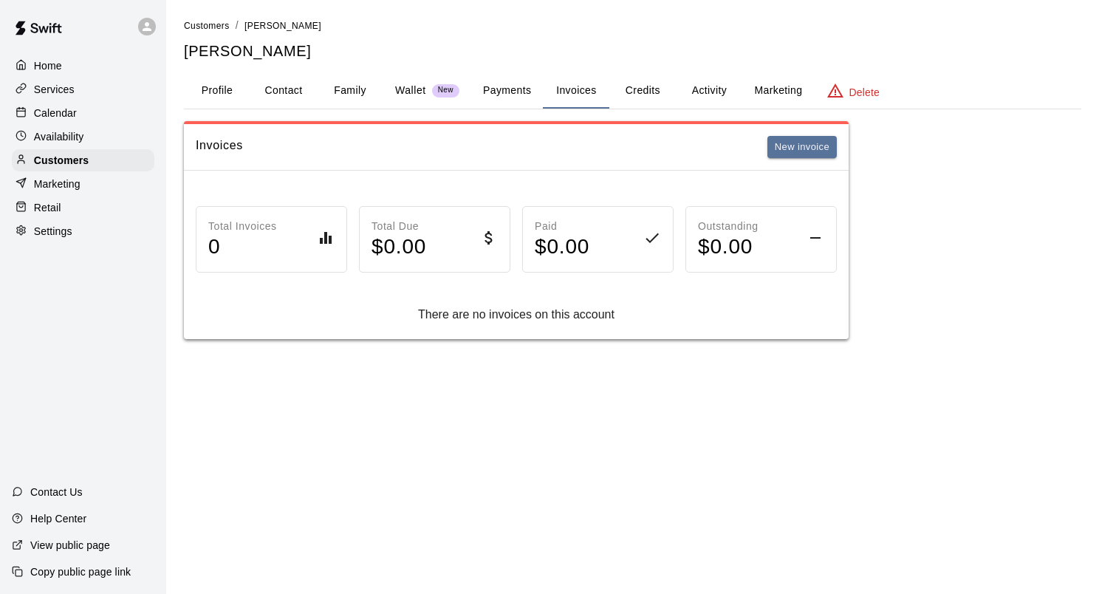
click at [641, 92] on button "Credits" at bounding box center [642, 90] width 66 height 35
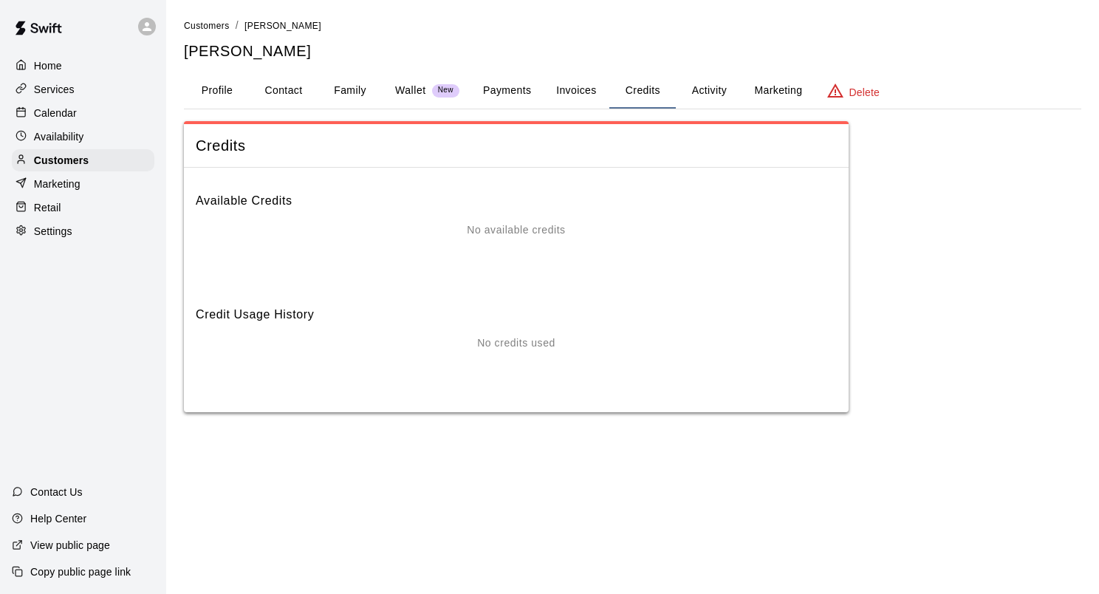
click at [714, 86] on button "Activity" at bounding box center [709, 90] width 66 height 35
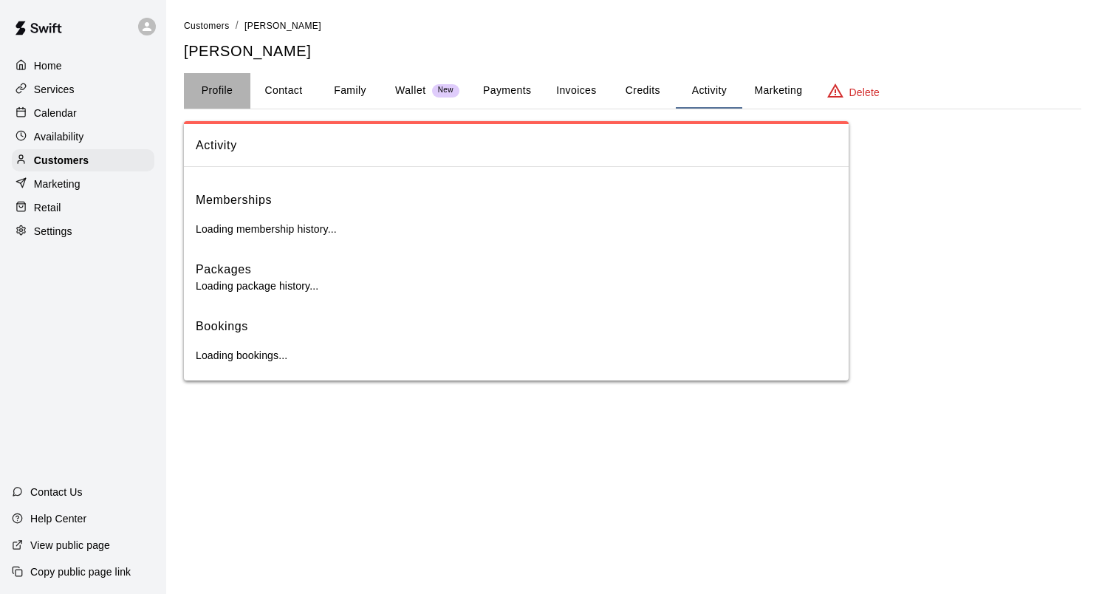
click at [216, 93] on button "Profile" at bounding box center [217, 90] width 66 height 35
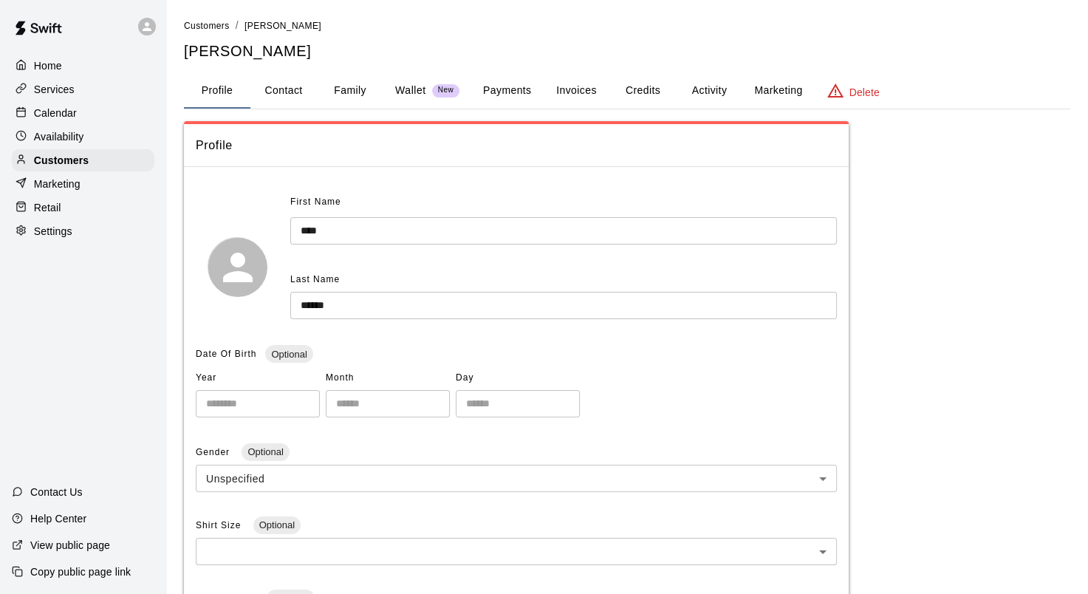
click at [97, 123] on div "Calendar" at bounding box center [83, 113] width 143 height 22
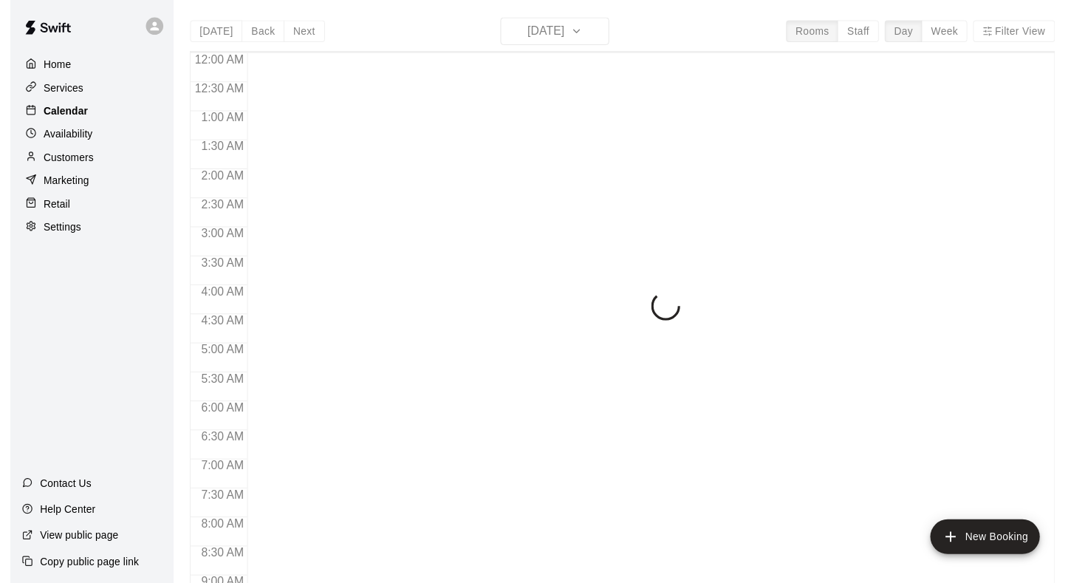
scroll to position [860, 0]
